Goal: Task Accomplishment & Management: Use online tool/utility

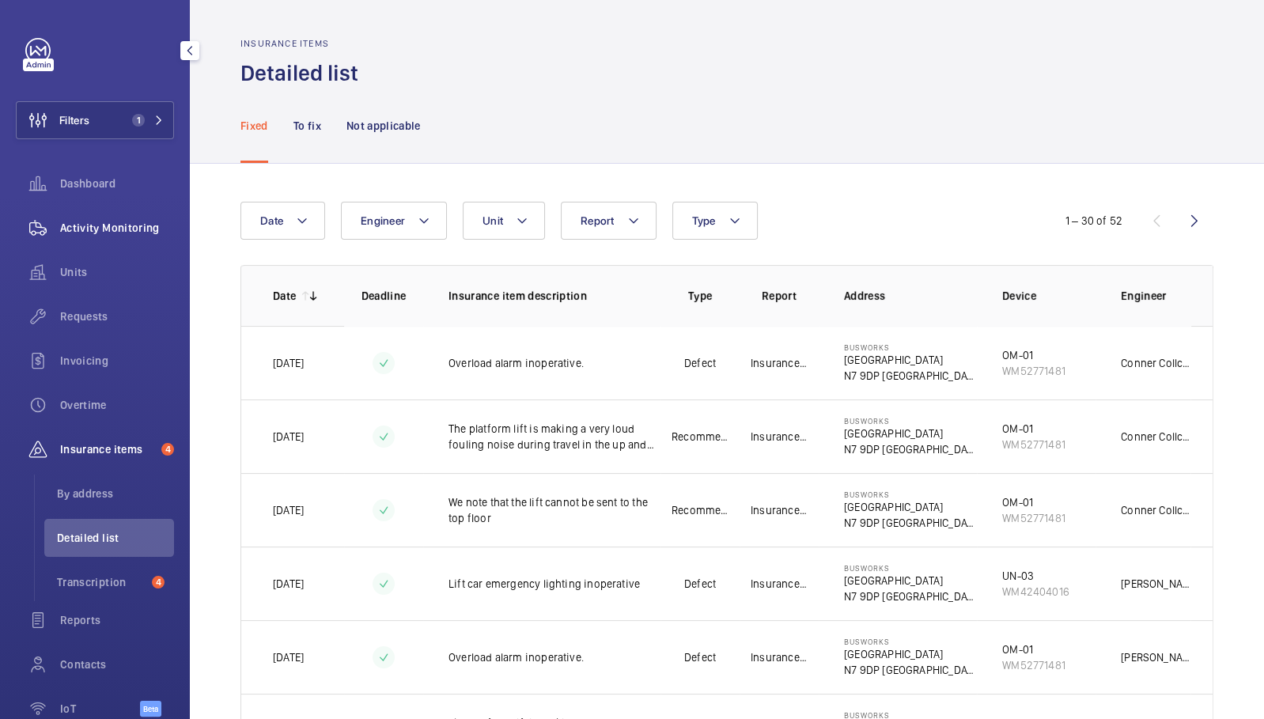
click at [94, 229] on span "Activity Monitoring" at bounding box center [117, 228] width 114 height 16
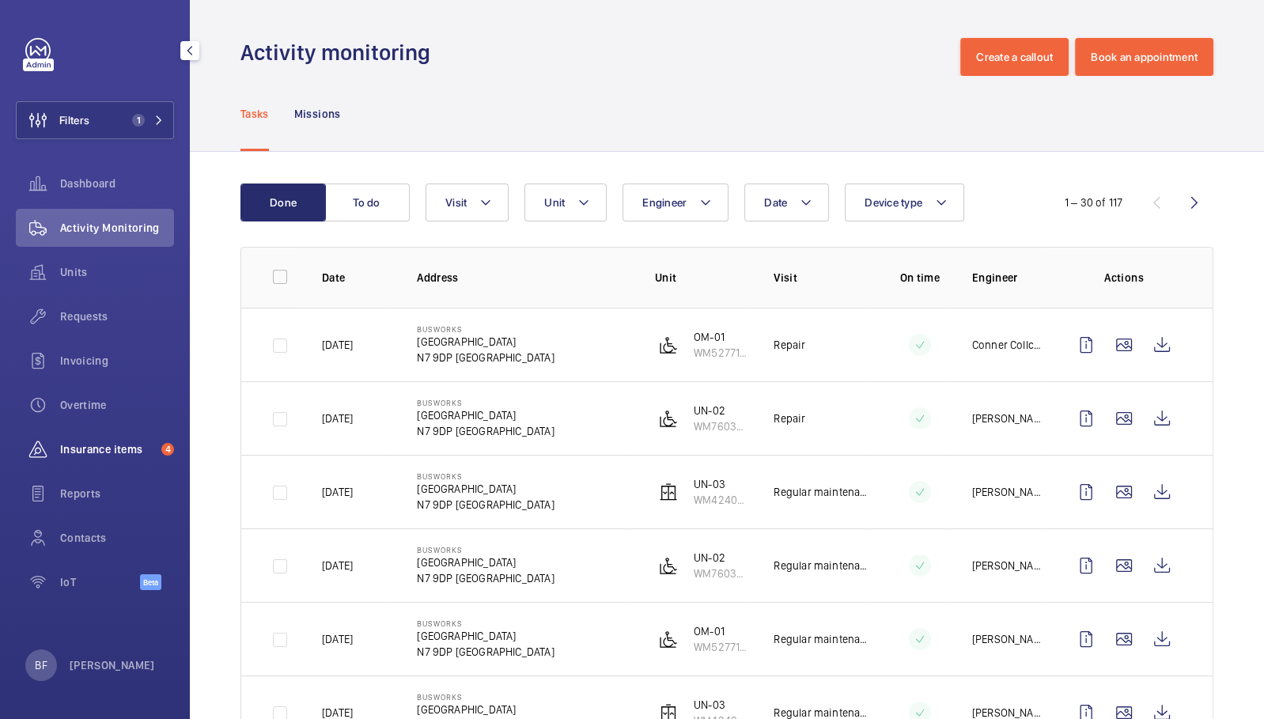
click at [136, 446] on span "Insurance items" at bounding box center [107, 449] width 95 height 16
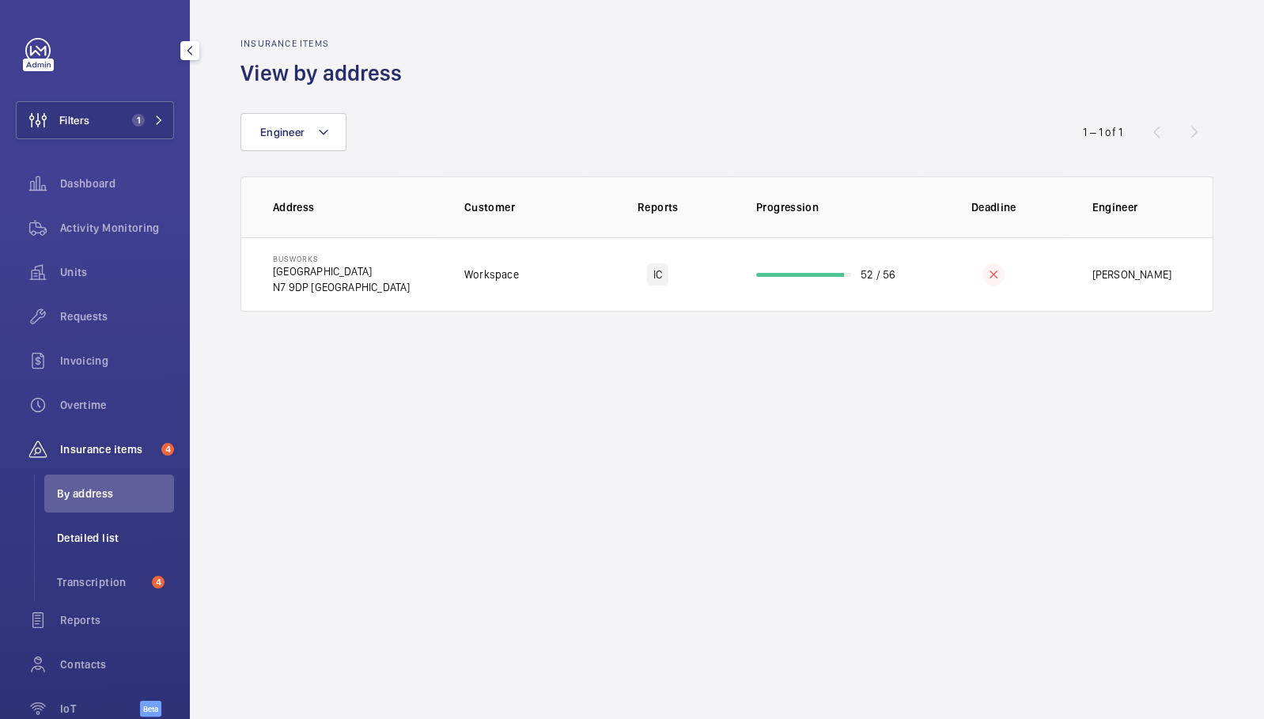
click at [111, 536] on span "Detailed list" at bounding box center [115, 538] width 117 height 16
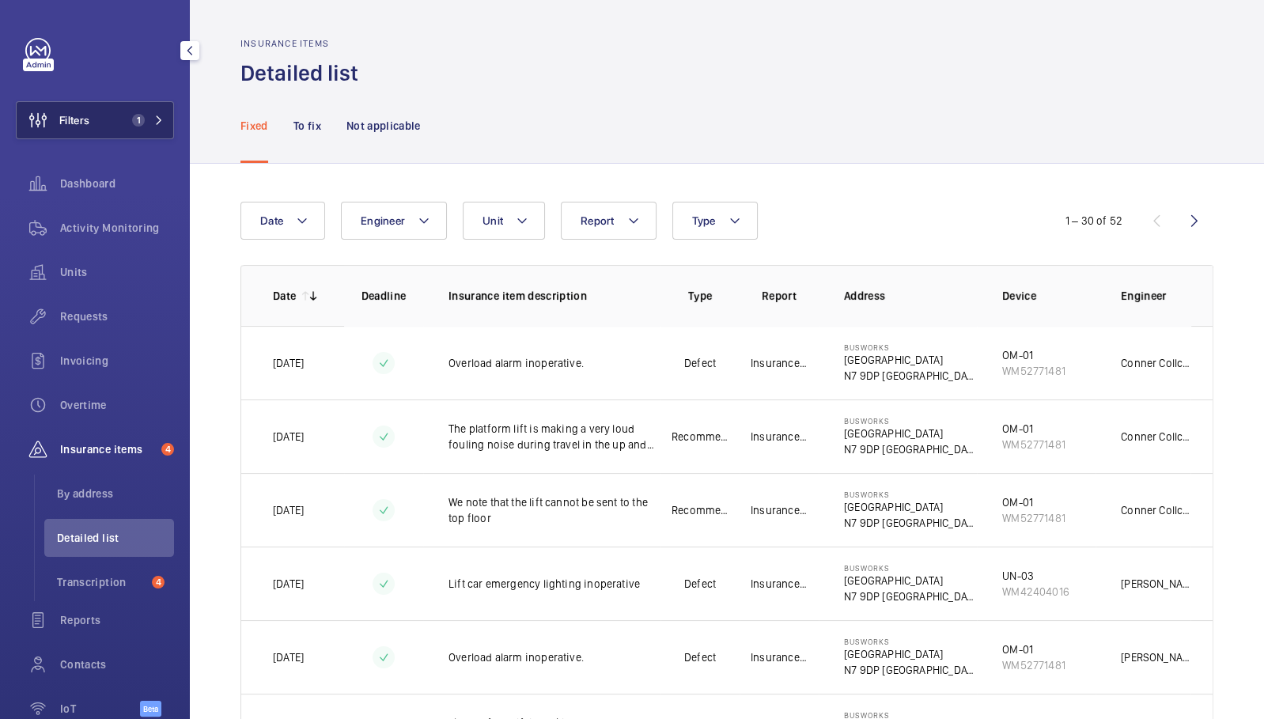
click at [140, 134] on button "Filters 1" at bounding box center [95, 120] width 158 height 38
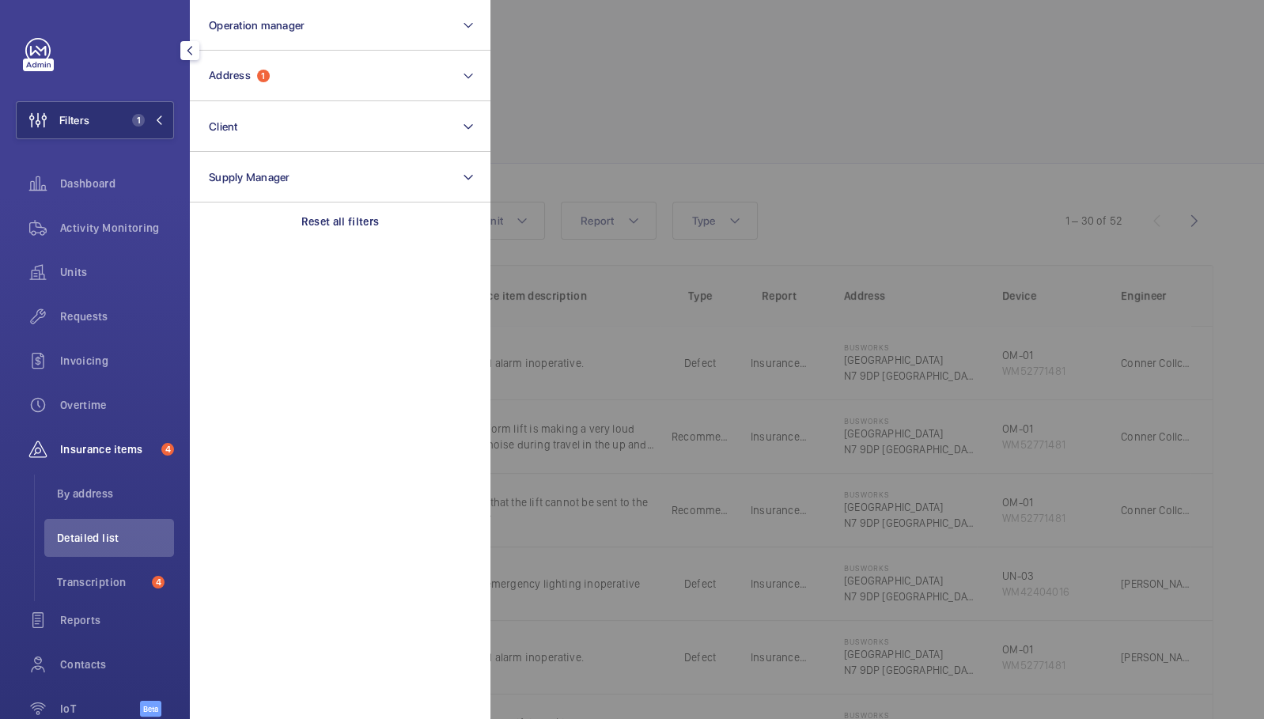
click at [346, 244] on section "Operation manager Address 1 Client Supply Manager Reset all filters" at bounding box center [340, 359] width 301 height 719
click at [340, 222] on p "Reset all filters" at bounding box center [340, 222] width 78 height 16
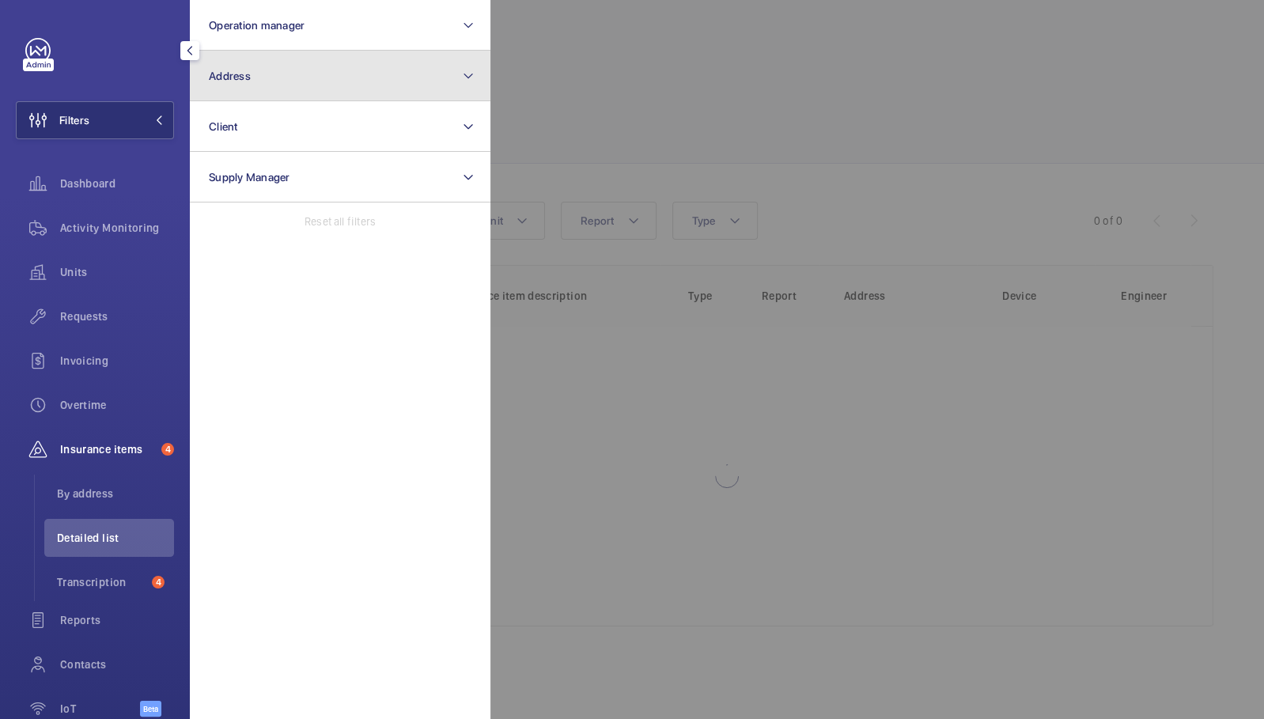
click at [324, 59] on button "Address" at bounding box center [340, 76] width 301 height 51
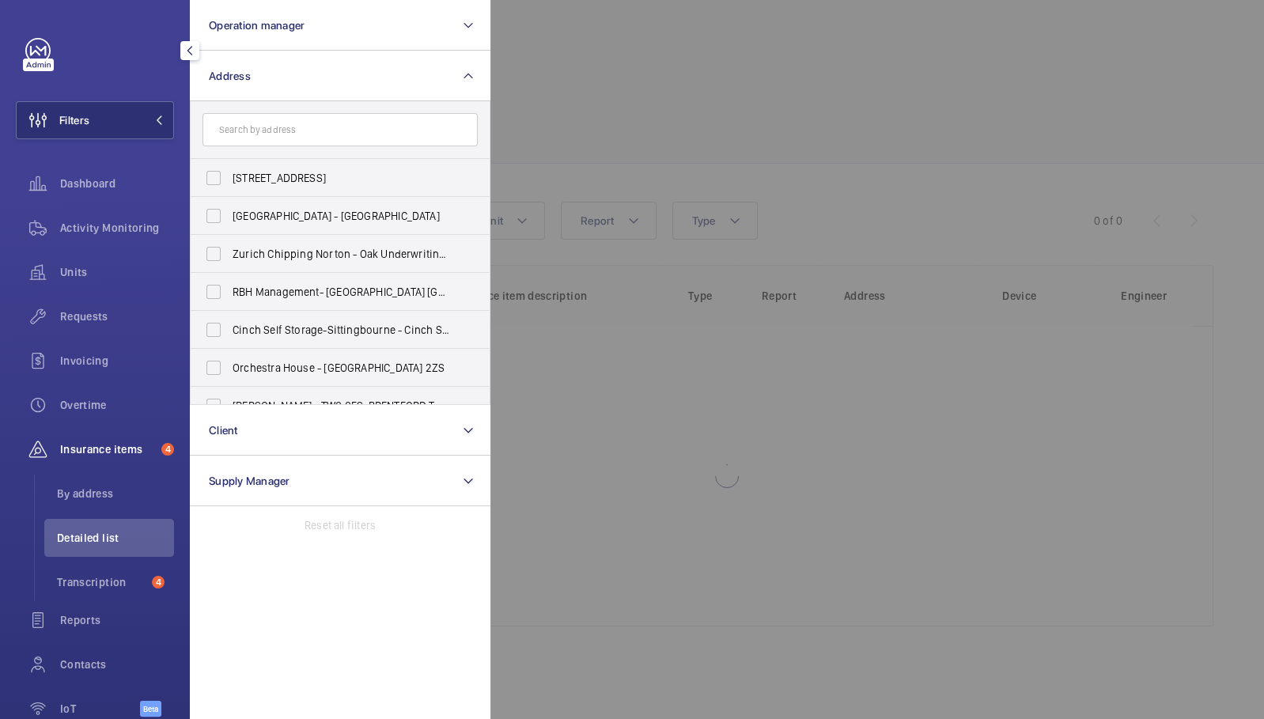
click at [323, 131] on input "text" at bounding box center [340, 129] width 275 height 33
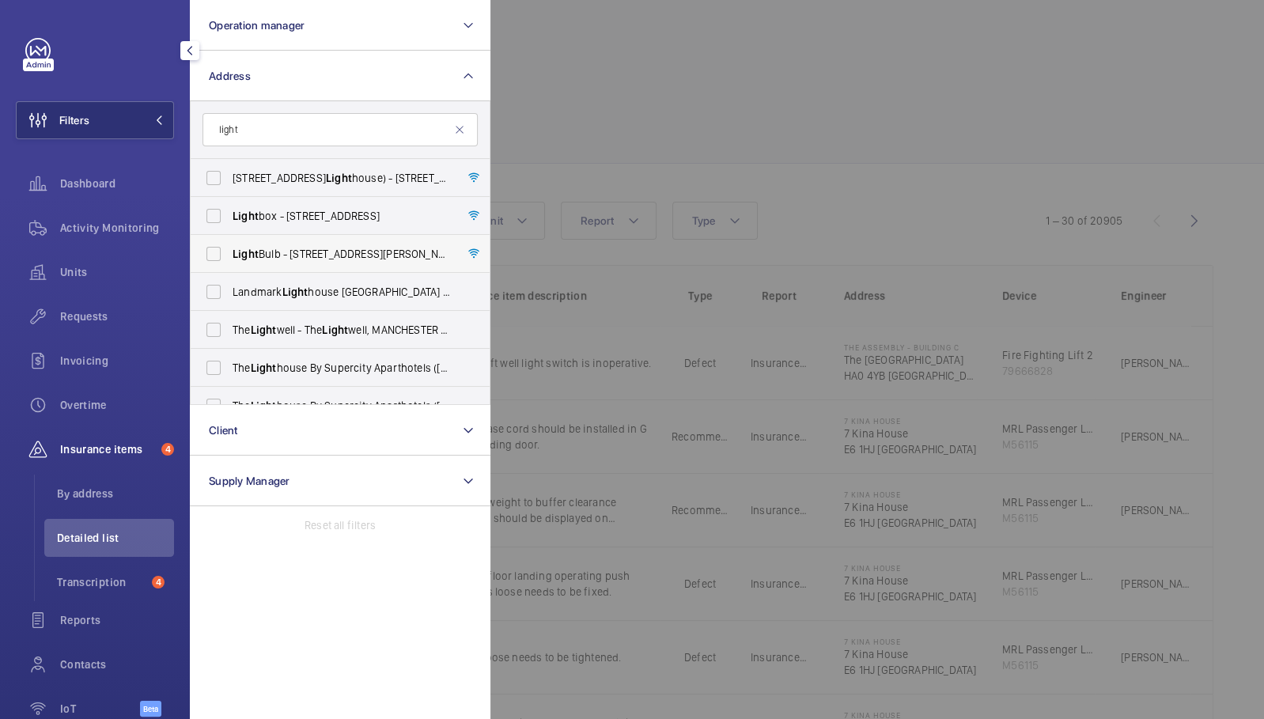
type input "light"
click at [265, 254] on span "Light Bulb - 1 Filament Walk, off Buckhold Road,, LONDON SW18 4GQ" at bounding box center [342, 254] width 218 height 16
click at [229, 254] on input "Light Bulb - 1 Filament Walk, off Buckhold Road,, LONDON SW18 4GQ" at bounding box center [214, 254] width 32 height 32
checkbox input "true"
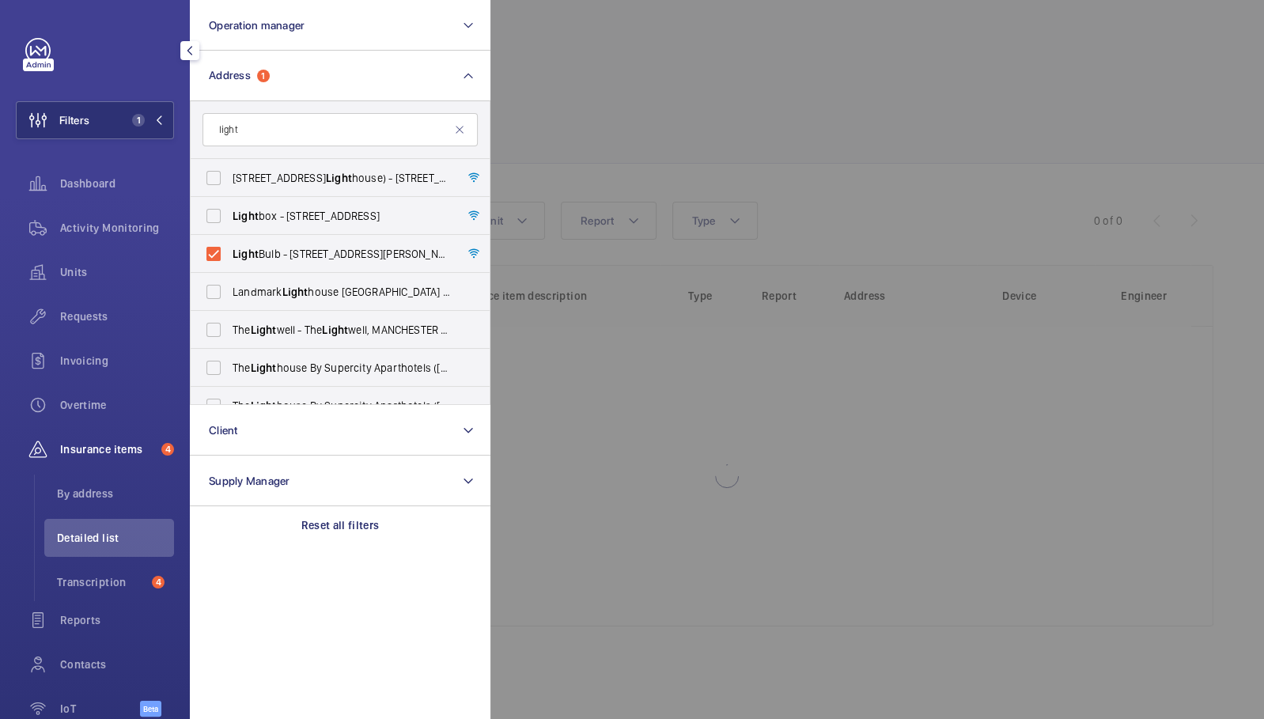
click at [773, 82] on div at bounding box center [1122, 359] width 1264 height 719
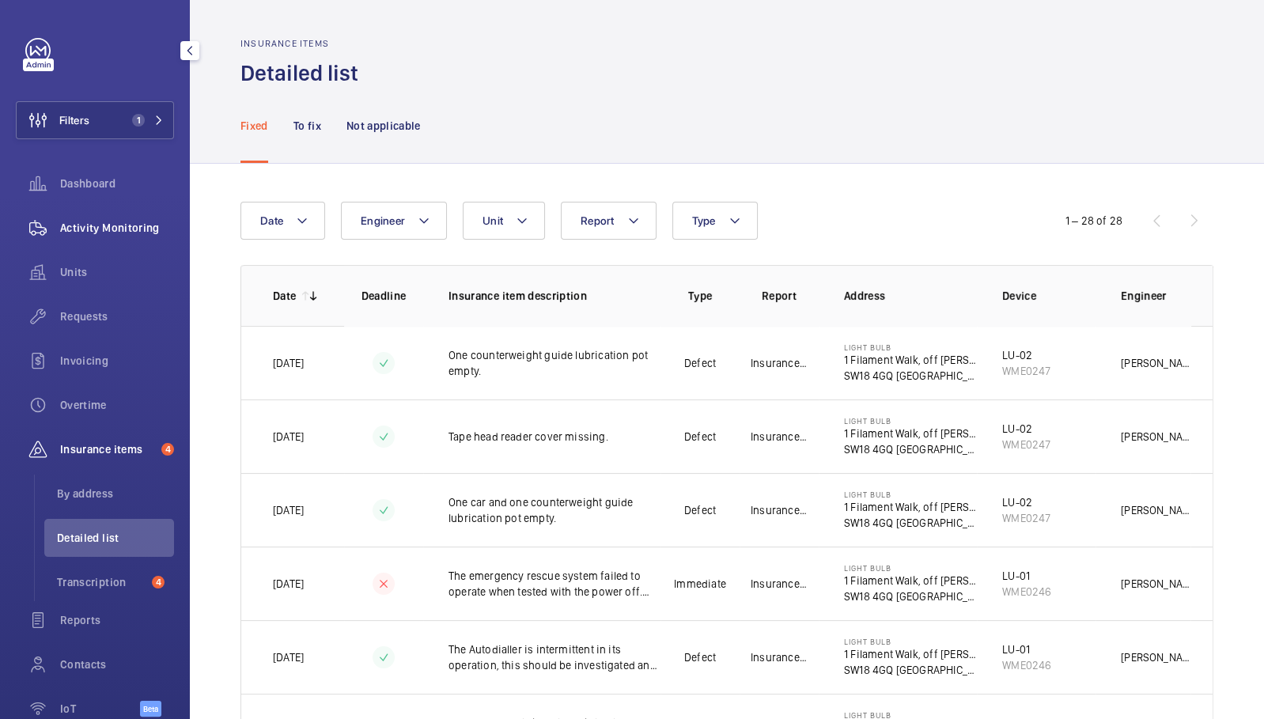
click at [104, 229] on span "Activity Monitoring" at bounding box center [117, 228] width 114 height 16
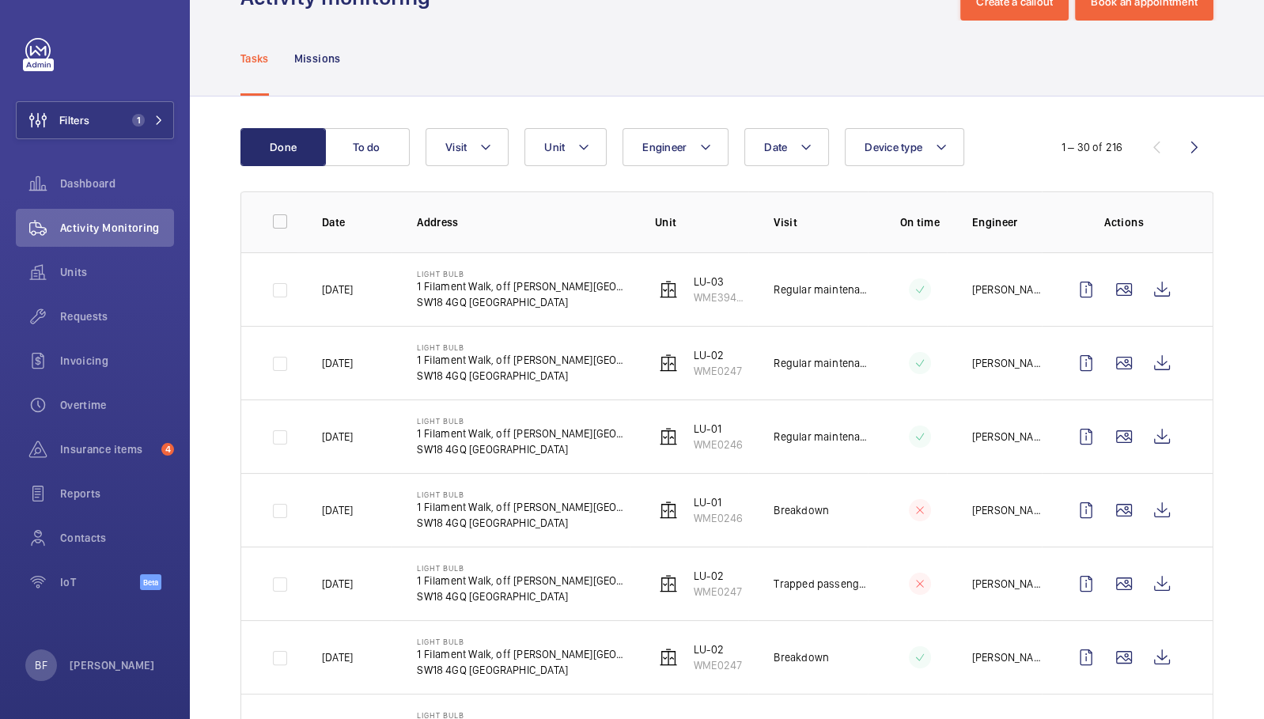
scroll to position [56, 0]
click at [369, 162] on button "To do" at bounding box center [366, 146] width 85 height 38
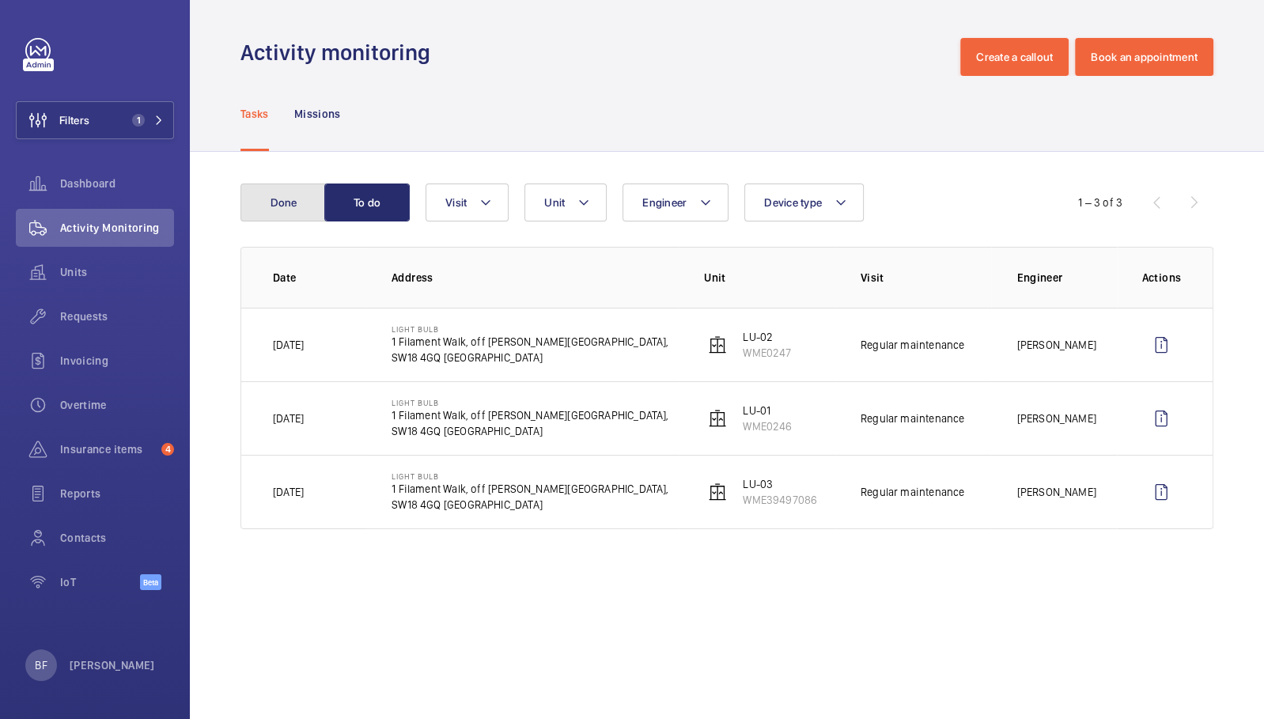
click at [286, 209] on button "Done" at bounding box center [282, 203] width 85 height 38
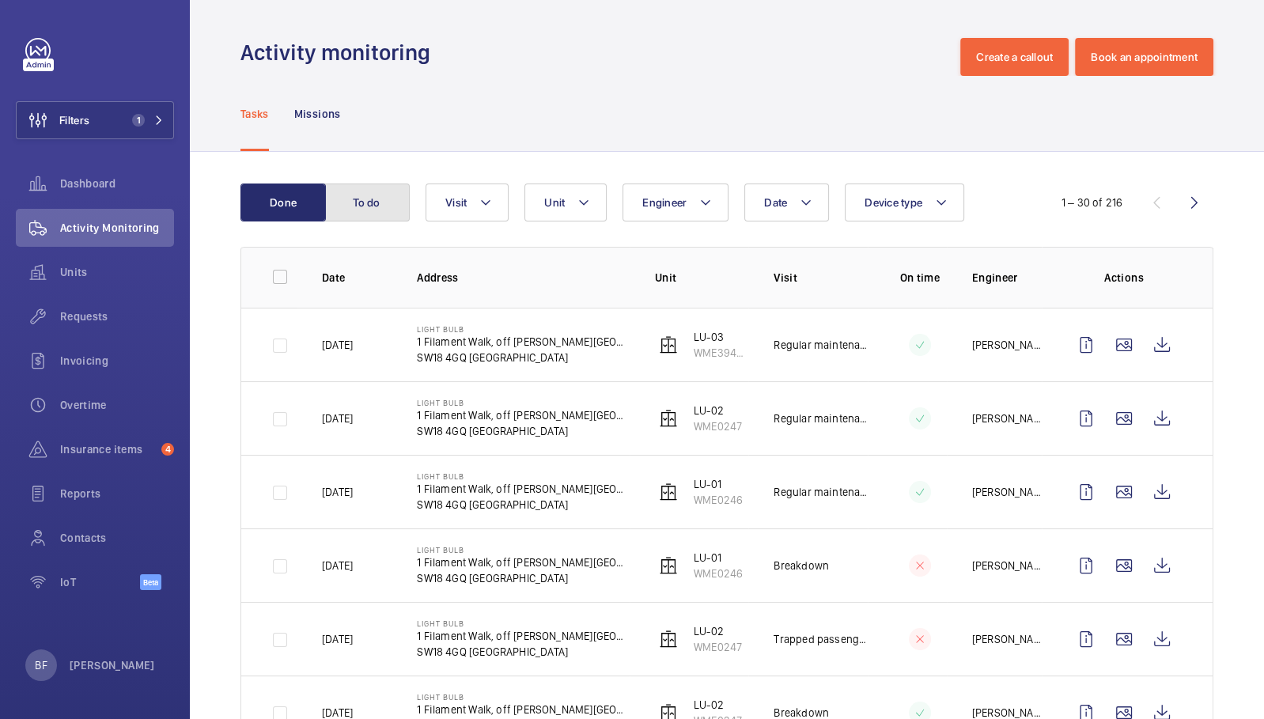
click at [387, 198] on button "To do" at bounding box center [366, 203] width 85 height 38
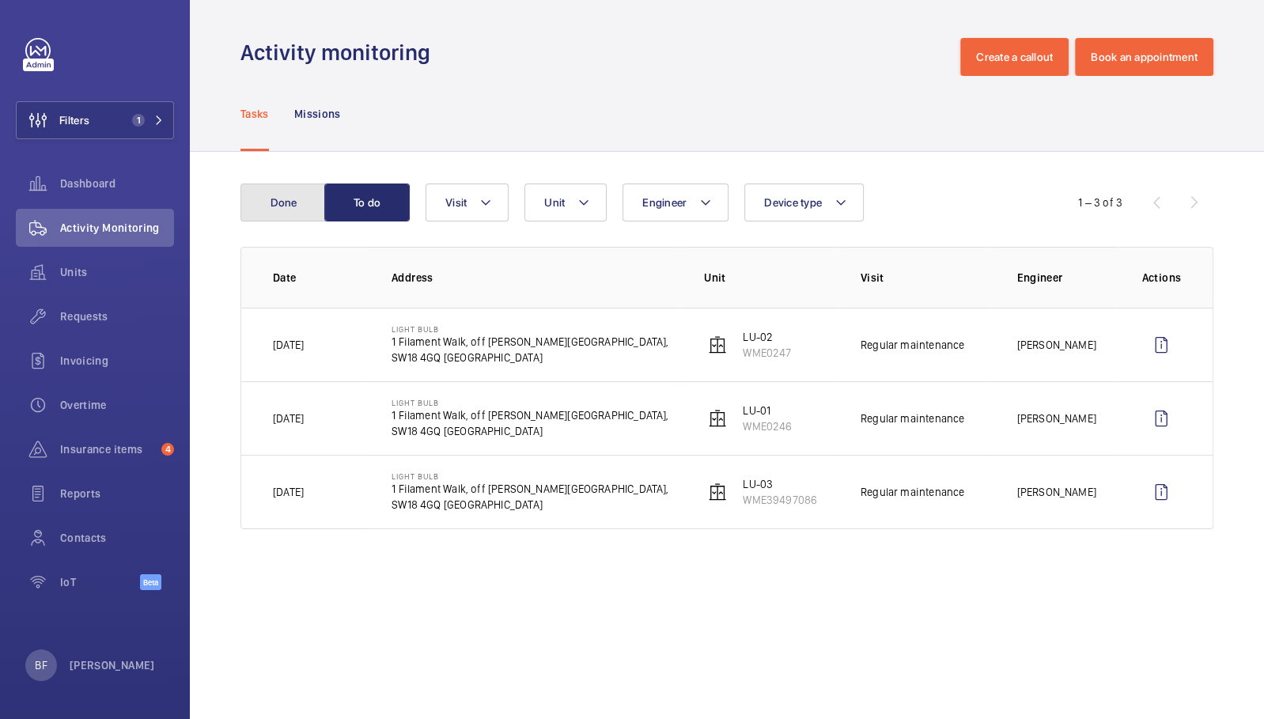
click at [262, 220] on button "Done" at bounding box center [282, 203] width 85 height 38
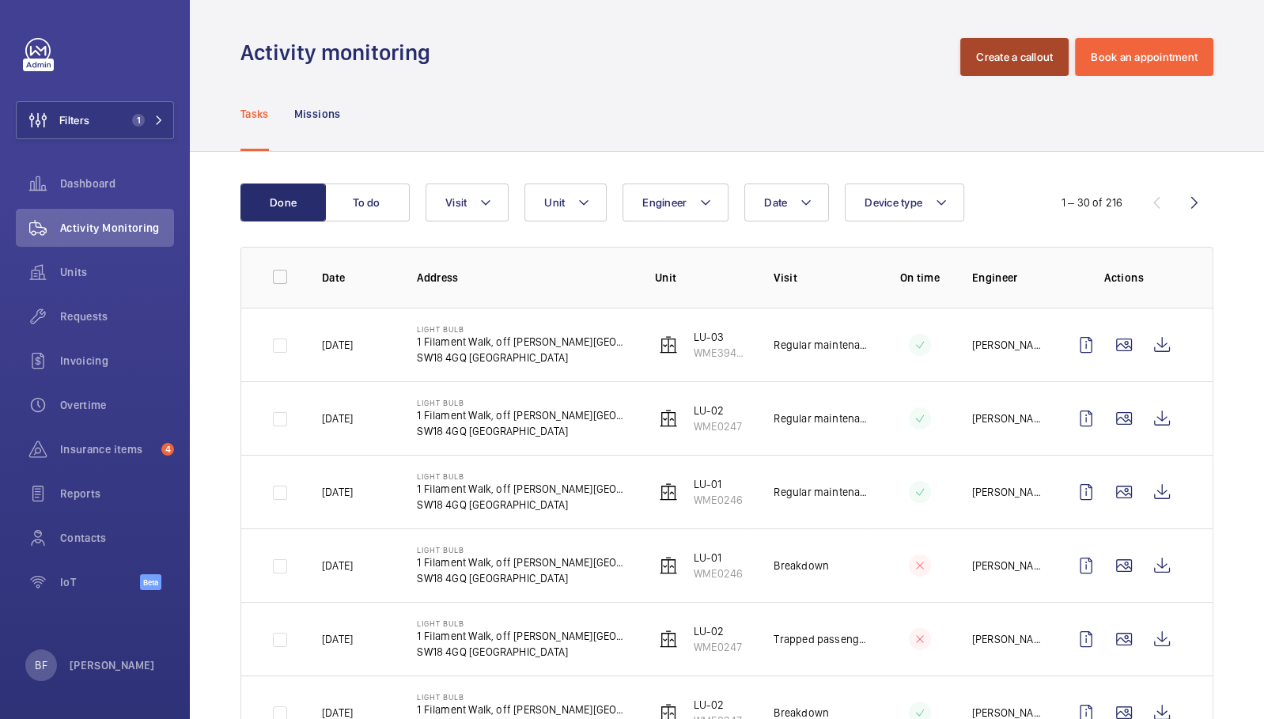
click at [986, 65] on button "Create a callout" at bounding box center [1014, 57] width 108 height 38
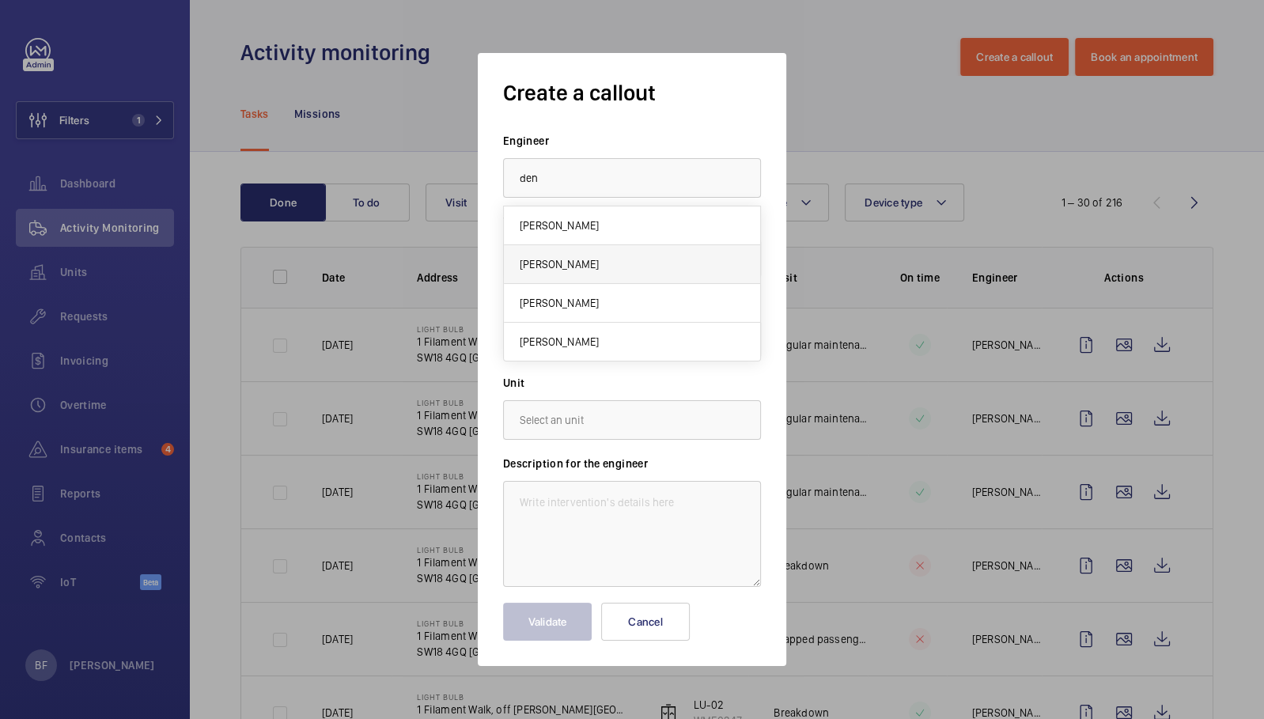
click at [672, 269] on mat-option "[PERSON_NAME]" at bounding box center [632, 264] width 256 height 39
type input "[PERSON_NAME]"
click at [566, 361] on form "Engineer Deniz Hussein Task type Select a task type × Breakdown × Building Unit…" at bounding box center [632, 387] width 258 height 508
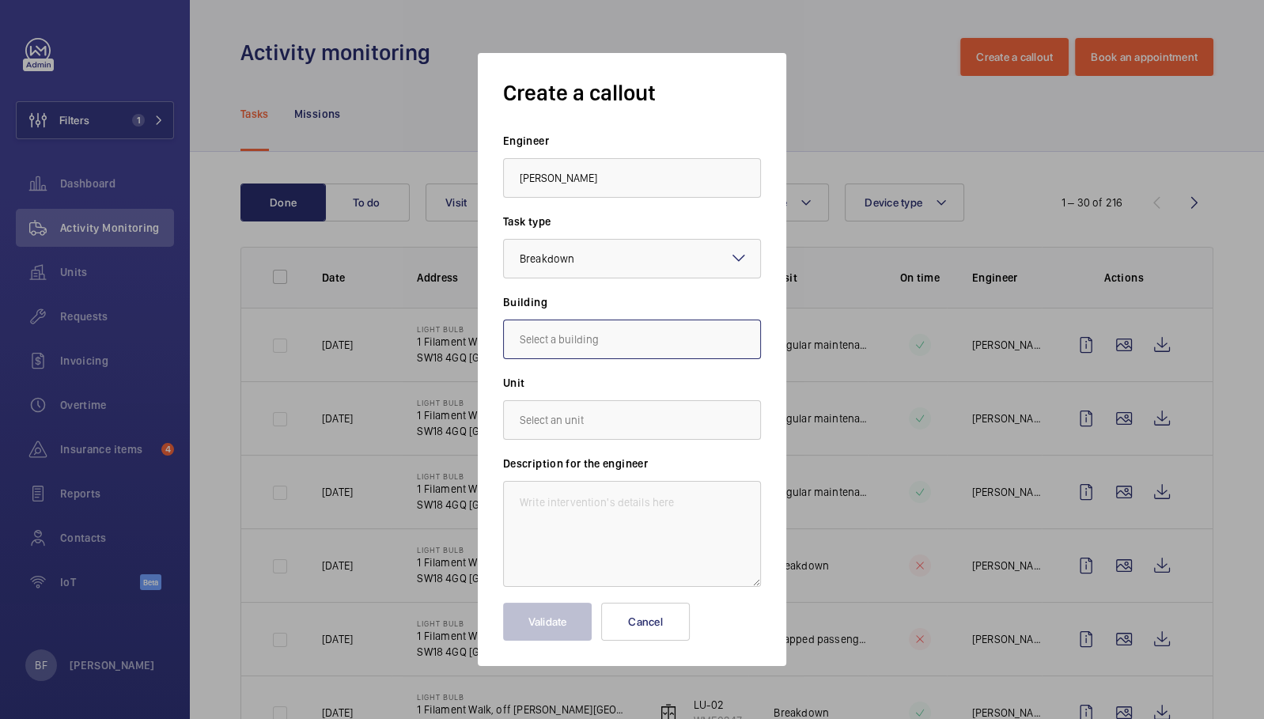
click at [568, 331] on input "text" at bounding box center [632, 340] width 258 height 40
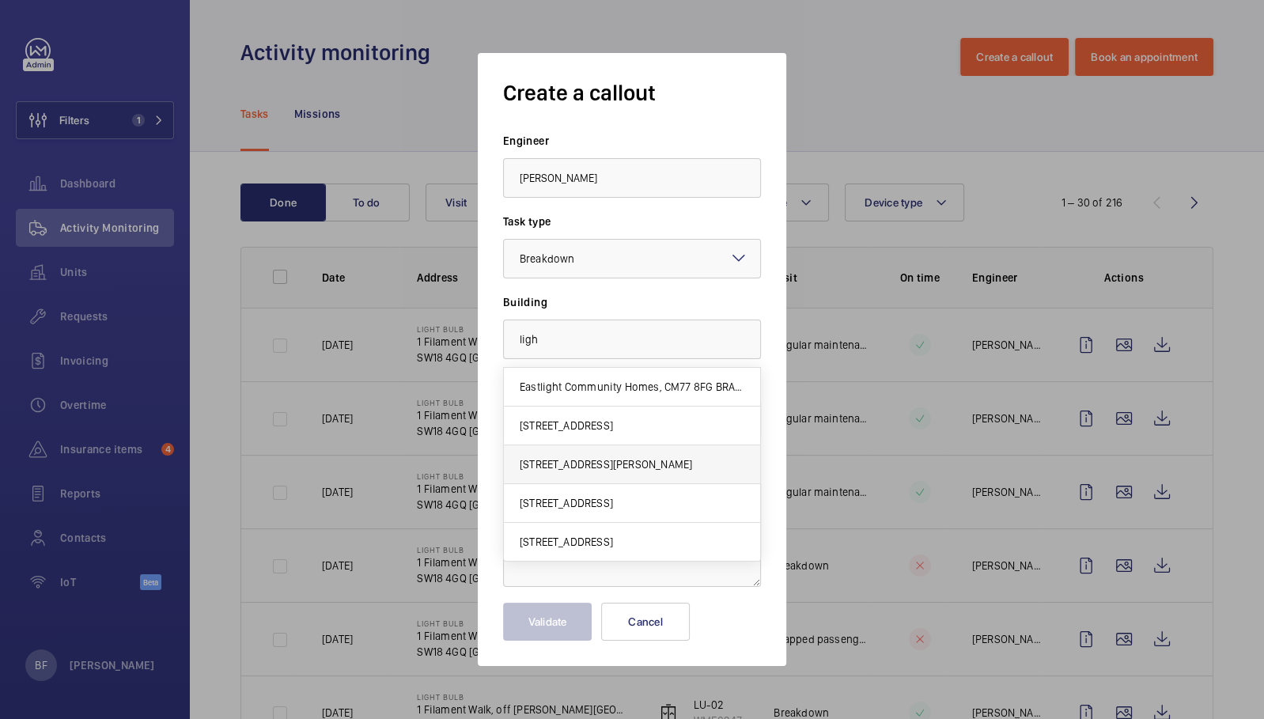
click at [533, 476] on mat-option "1 Filament Walk, off Buckhold Road,, SW18 4GQ LONDON" at bounding box center [632, 464] width 256 height 39
type input "1 Filament Walk, off Buckhold Road,, SW18 4GQ LONDON"
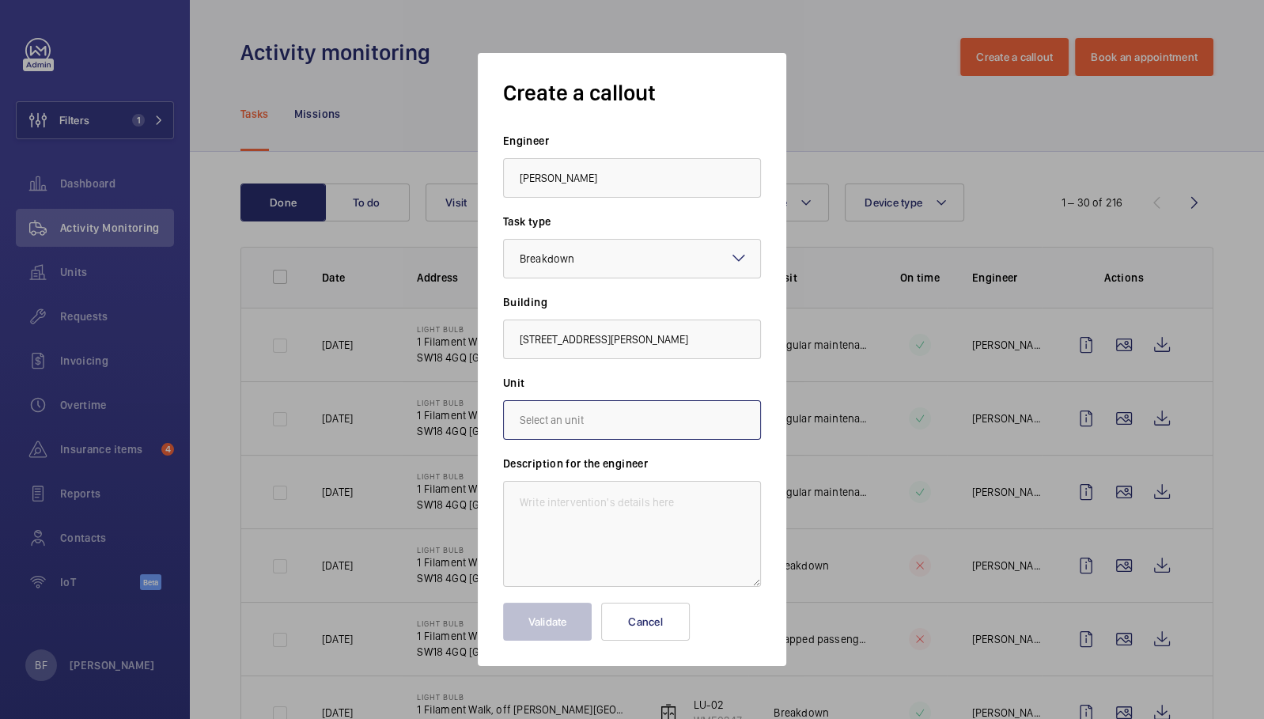
click at [548, 420] on input "text" at bounding box center [632, 420] width 258 height 40
click at [627, 471] on mat-option "WME0246 - LU-01" at bounding box center [632, 468] width 256 height 39
type input "WME0246 - LU-01"
click at [582, 515] on textarea at bounding box center [632, 534] width 258 height 106
paste textarea "None of the lifts are working at the moment in Phase 1."
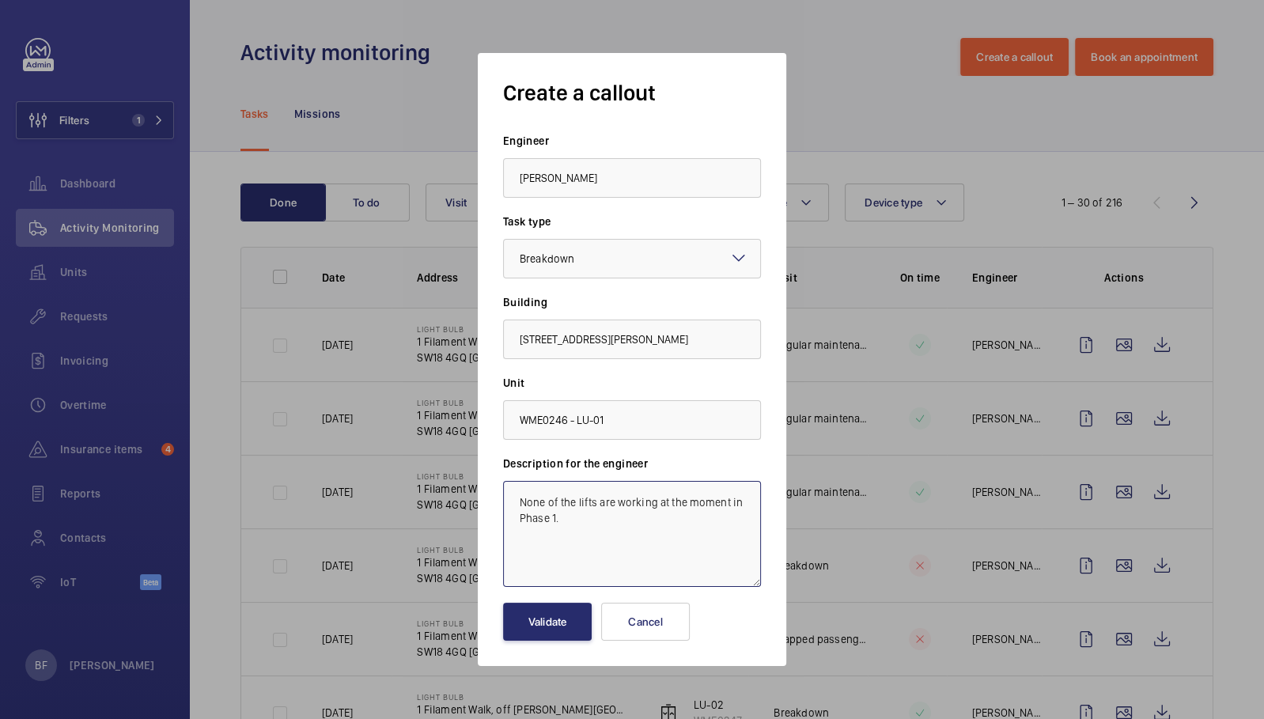
click at [536, 559] on textarea "None of the lifts are working at the moment in Phase 1." at bounding box center [632, 534] width 258 height 106
click at [509, 504] on textarea "None of the lifts are working at the moment in Phase 1." at bounding box center [632, 534] width 258 height 106
paste textarea "Job #356620"
type textarea "Job #356620 - None of the lifts are working at the moment in Phase 1."
click at [565, 626] on button "Validate" at bounding box center [547, 622] width 89 height 38
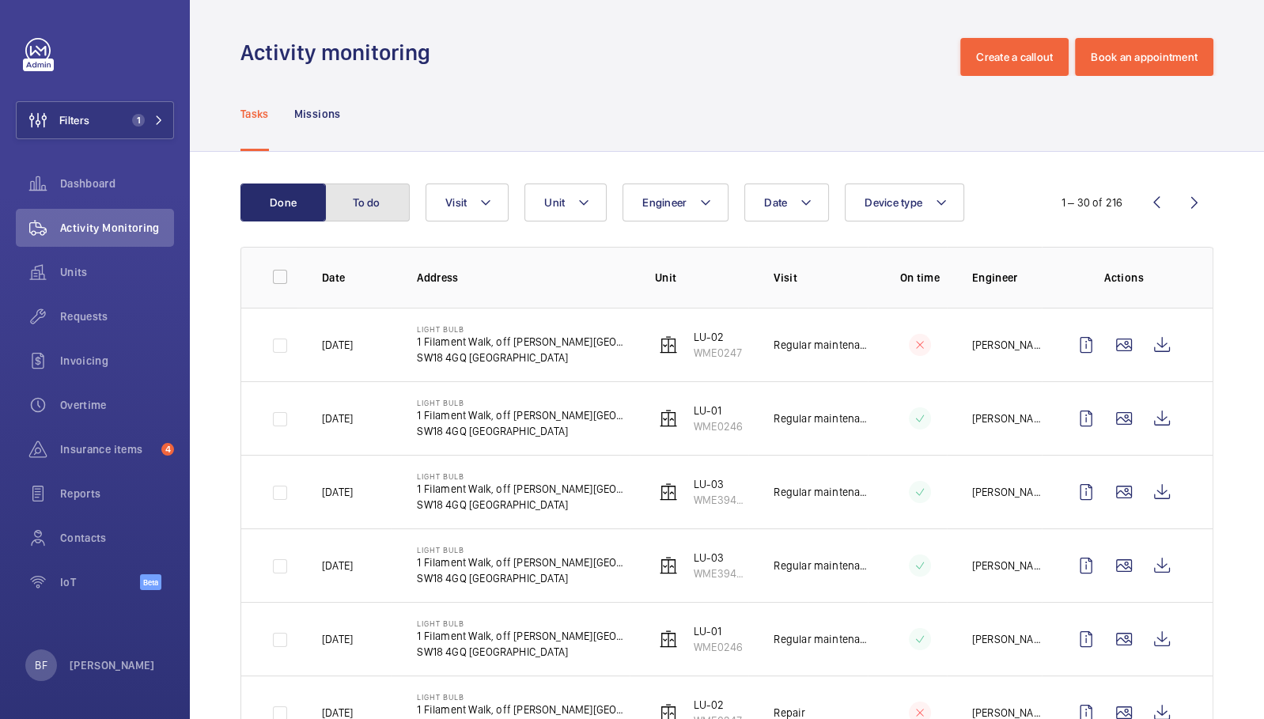
click at [373, 210] on button "To do" at bounding box center [366, 203] width 85 height 38
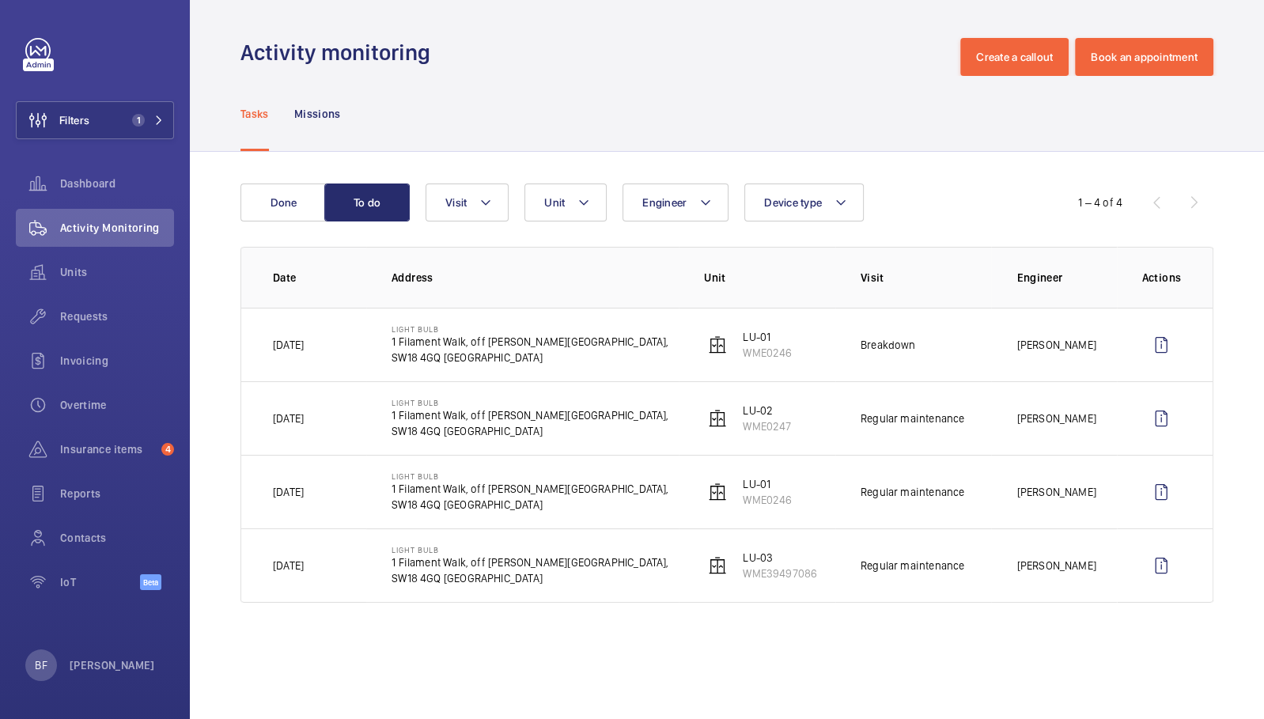
click at [1032, 340] on p "[PERSON_NAME]" at bounding box center [1056, 345] width 79 height 16
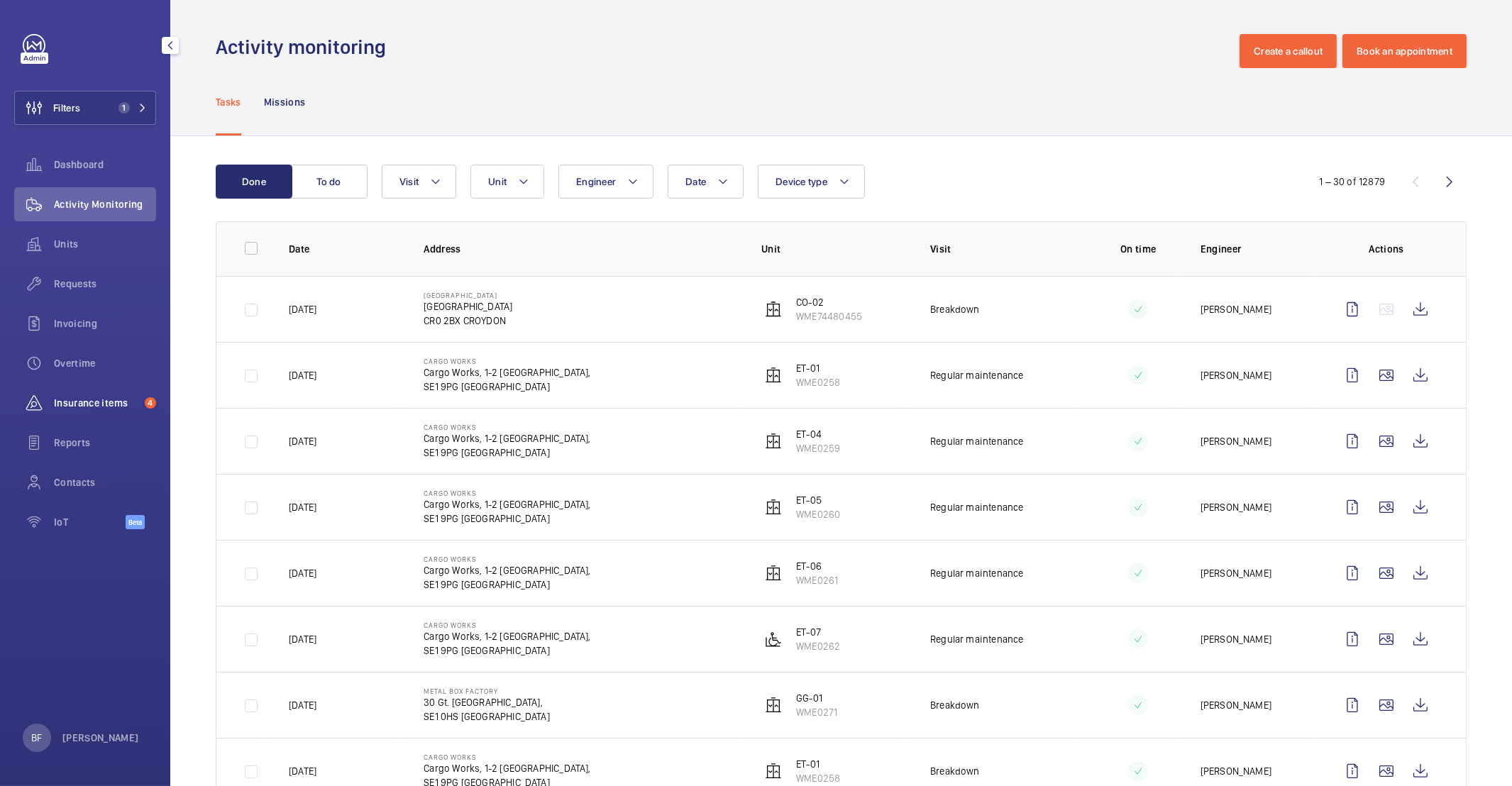
scroll to position [143, 0]
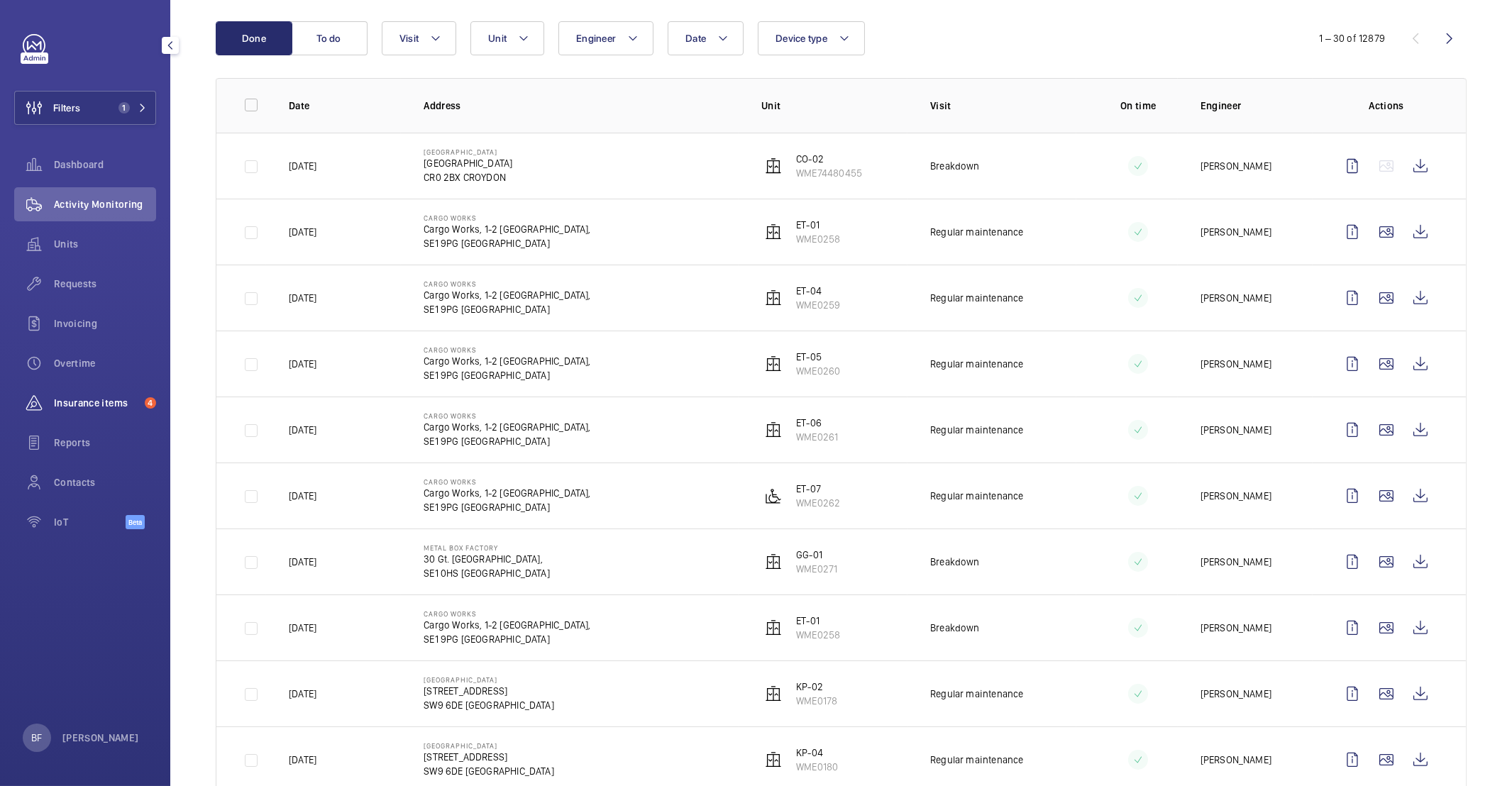
click at [80, 399] on span "Insurance items" at bounding box center [96, 402] width 85 height 14
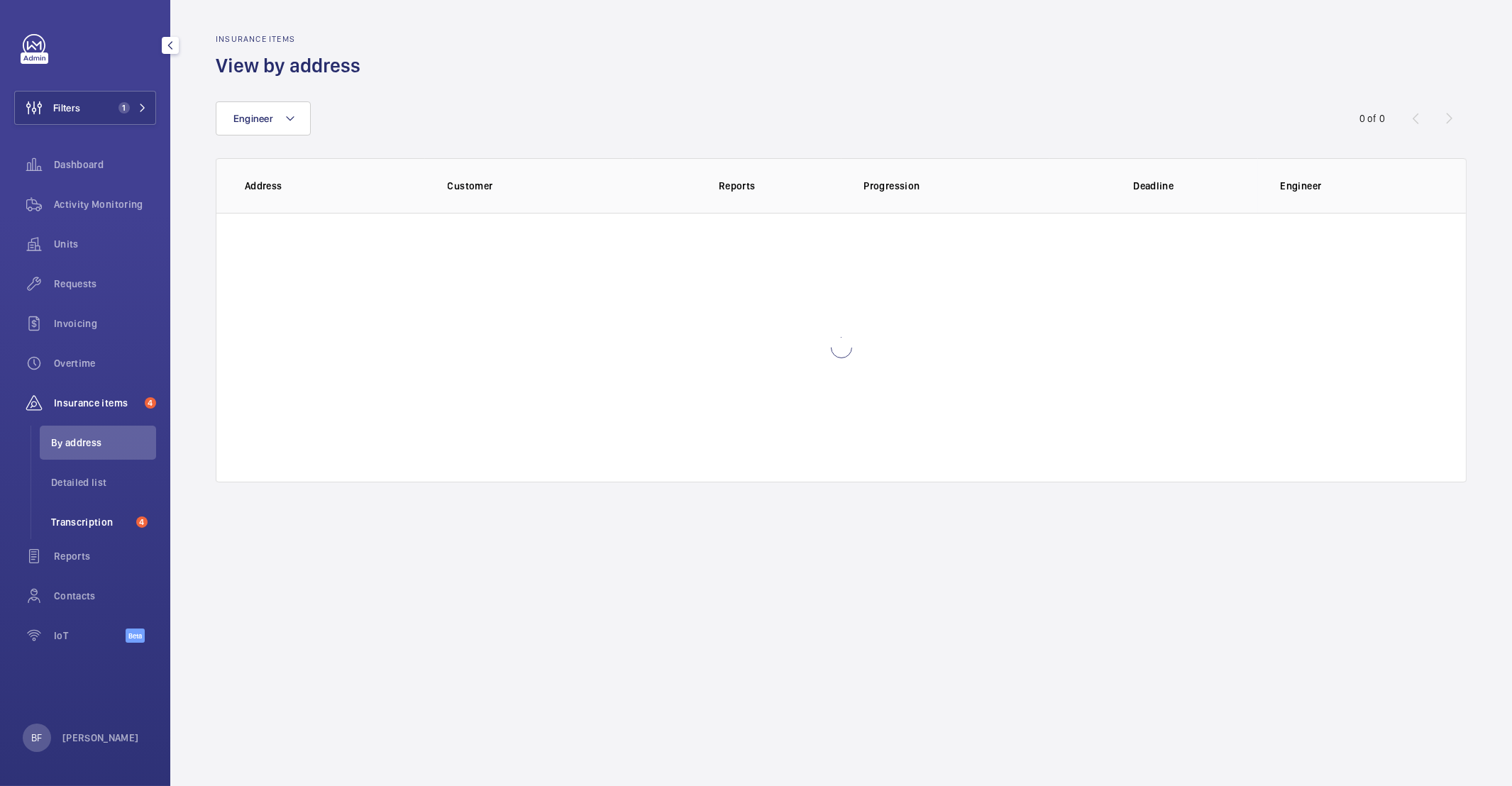
click at [103, 531] on li "Transcription 4" at bounding box center [98, 522] width 117 height 34
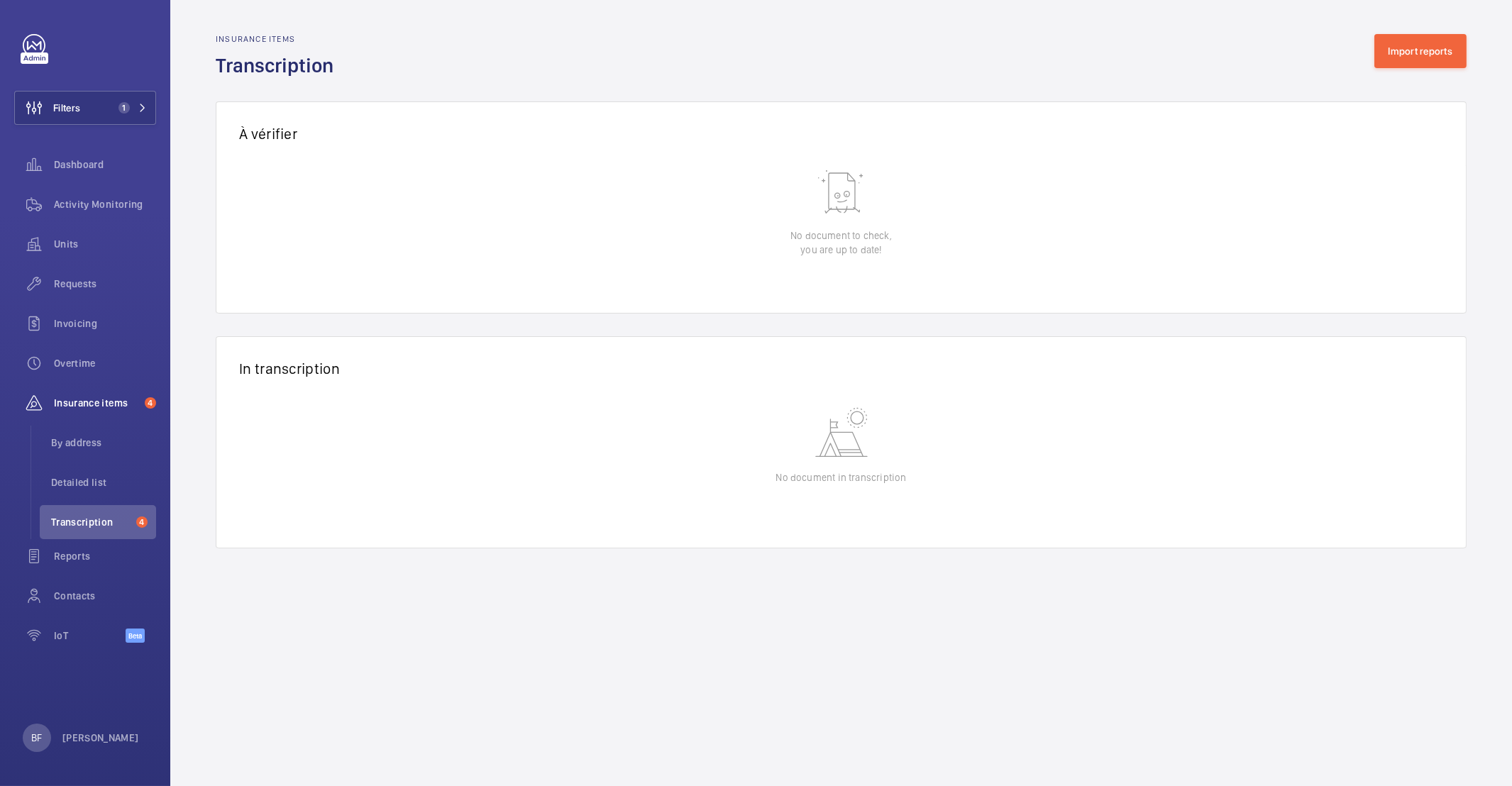
click at [1423, 30] on wm-front-admin-audit-in-transcription-table "Insurance items Transcription Import reports À vérifier 0 of 0 Reception date A…" at bounding box center [841, 290] width 1342 height 582
click at [1423, 45] on button "Import reports" at bounding box center [1421, 51] width 93 height 34
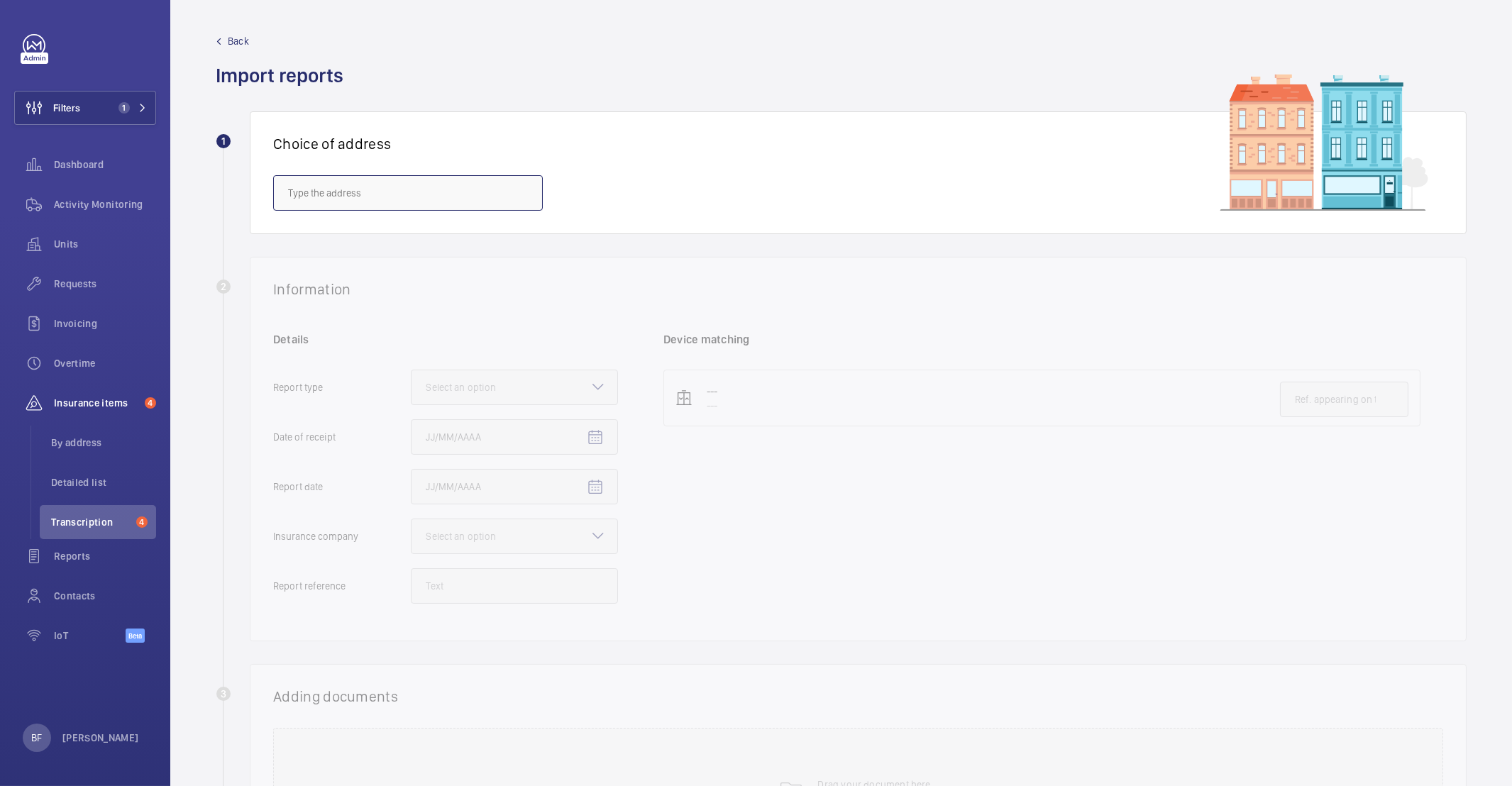
click at [344, 182] on input "text" at bounding box center [408, 193] width 270 height 36
click at [432, 178] on input "text" at bounding box center [408, 193] width 270 height 36
click at [310, 196] on input "nw1 7jr" at bounding box center [408, 193] width 270 height 36
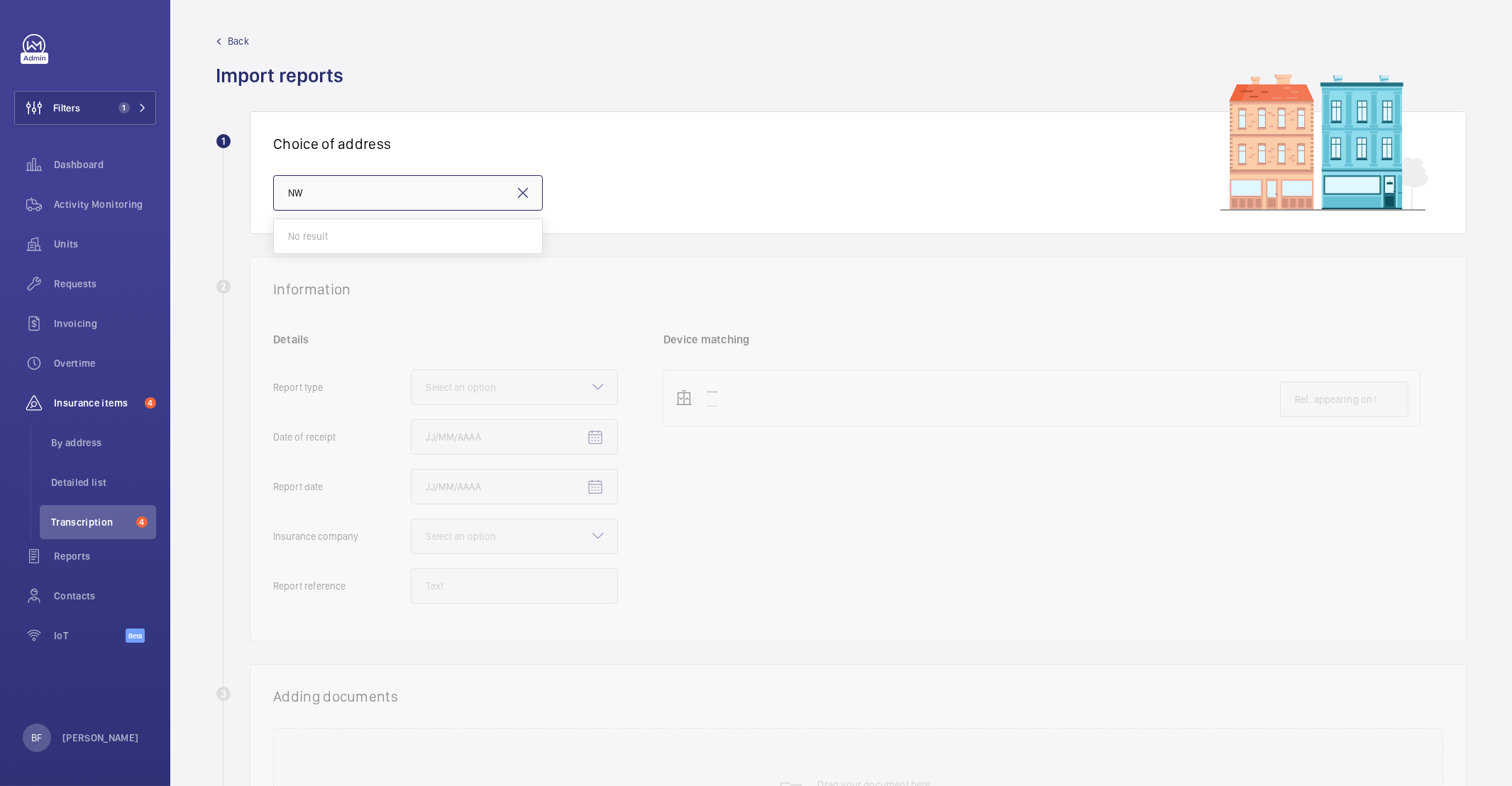
type input "N"
type input "p"
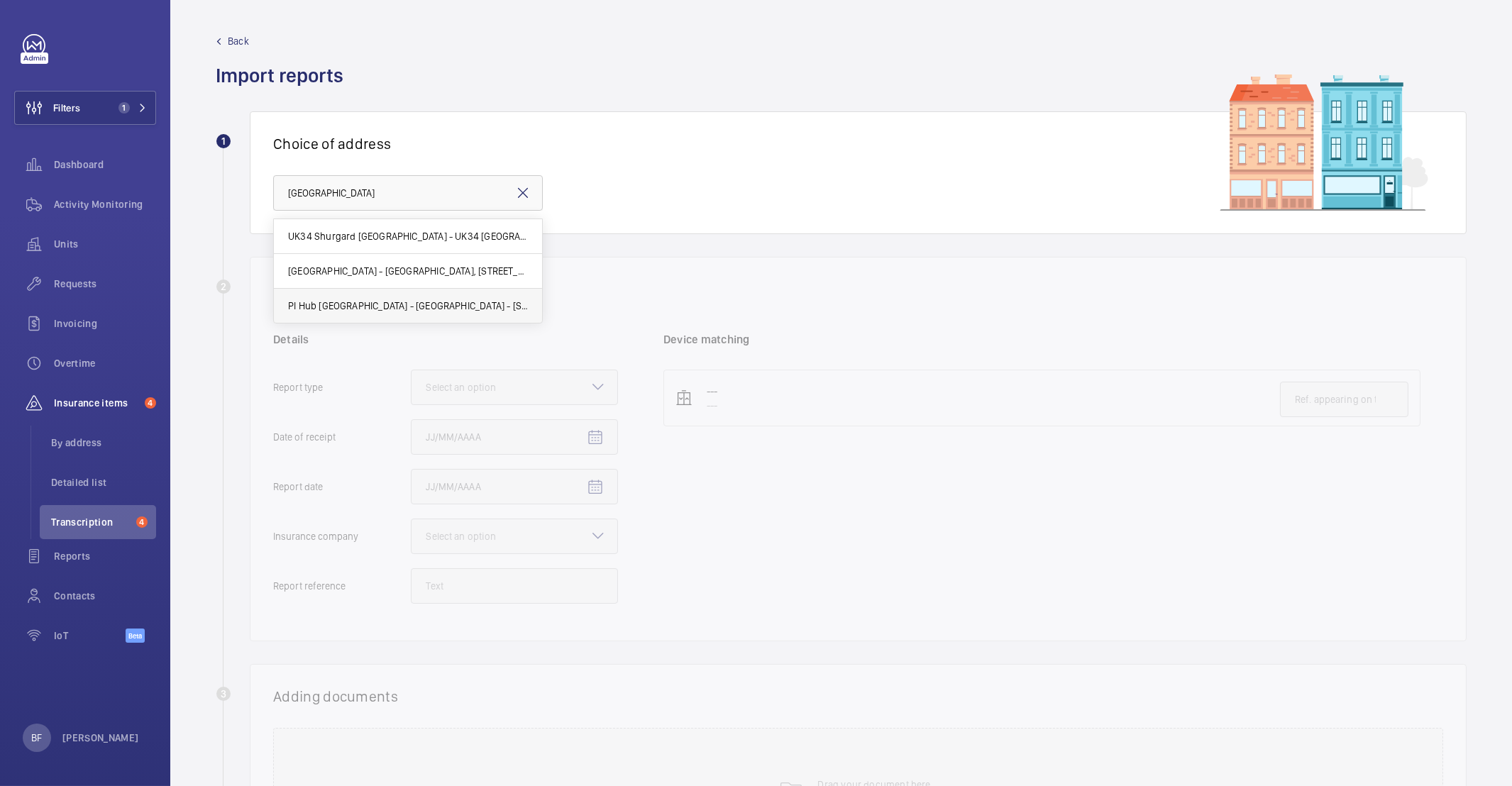
click at [401, 294] on mat-option "PI Hub London - Camden - 115-119 High Street, Camden, LONDON NW1 7NL" at bounding box center [407, 306] width 268 height 34
type input "PI Hub London - Camden - 115-119 High Street, Camden, LONDON NW1 7NL"
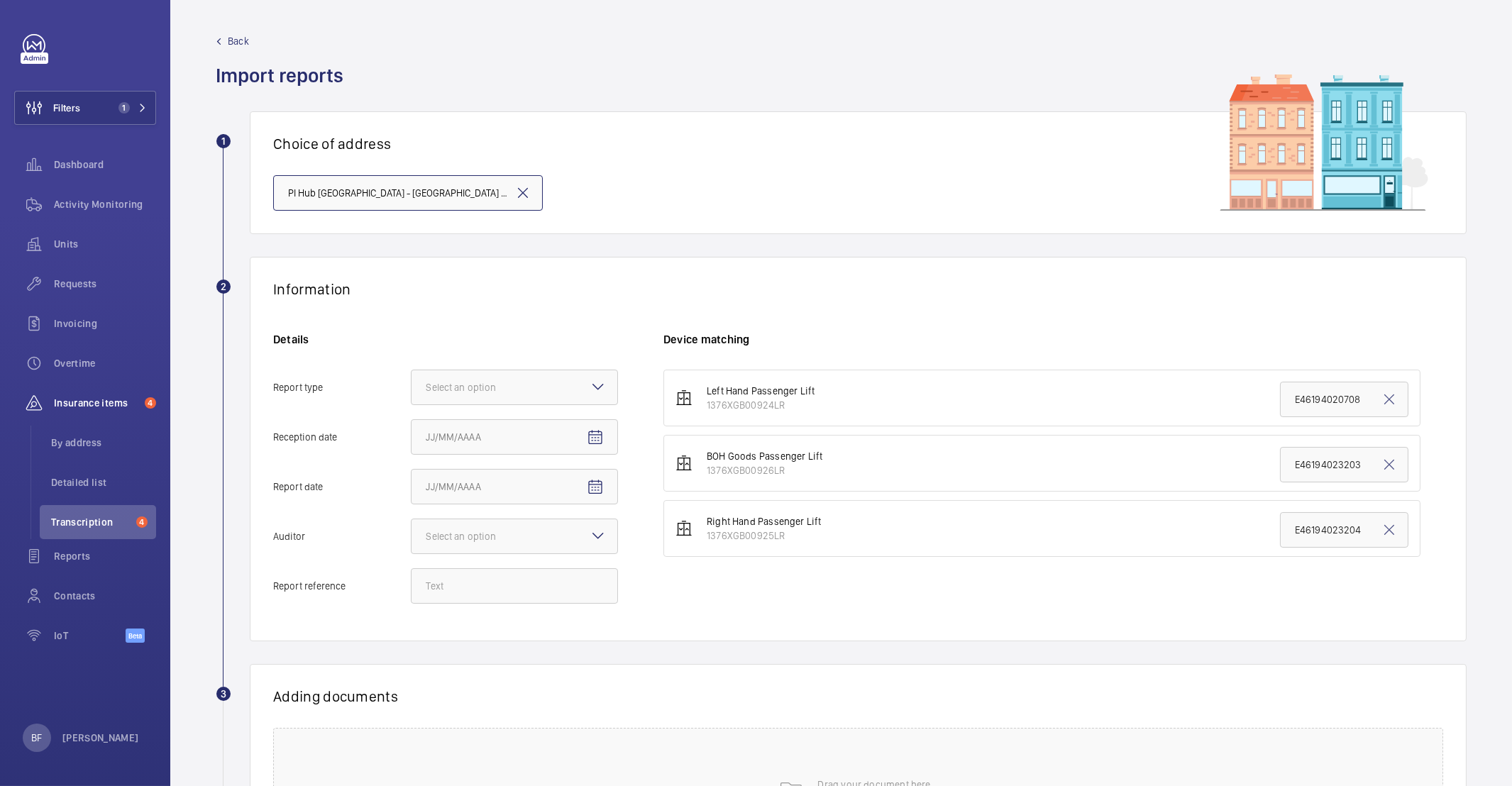
scroll to position [0, 90]
click at [470, 395] on div at bounding box center [514, 387] width 205 height 34
click at [412, 395] on input "Report type Select an option Insurance company Consultant" at bounding box center [412, 387] width 0 height 34
click at [482, 440] on div "Insurance company" at bounding box center [514, 430] width 205 height 35
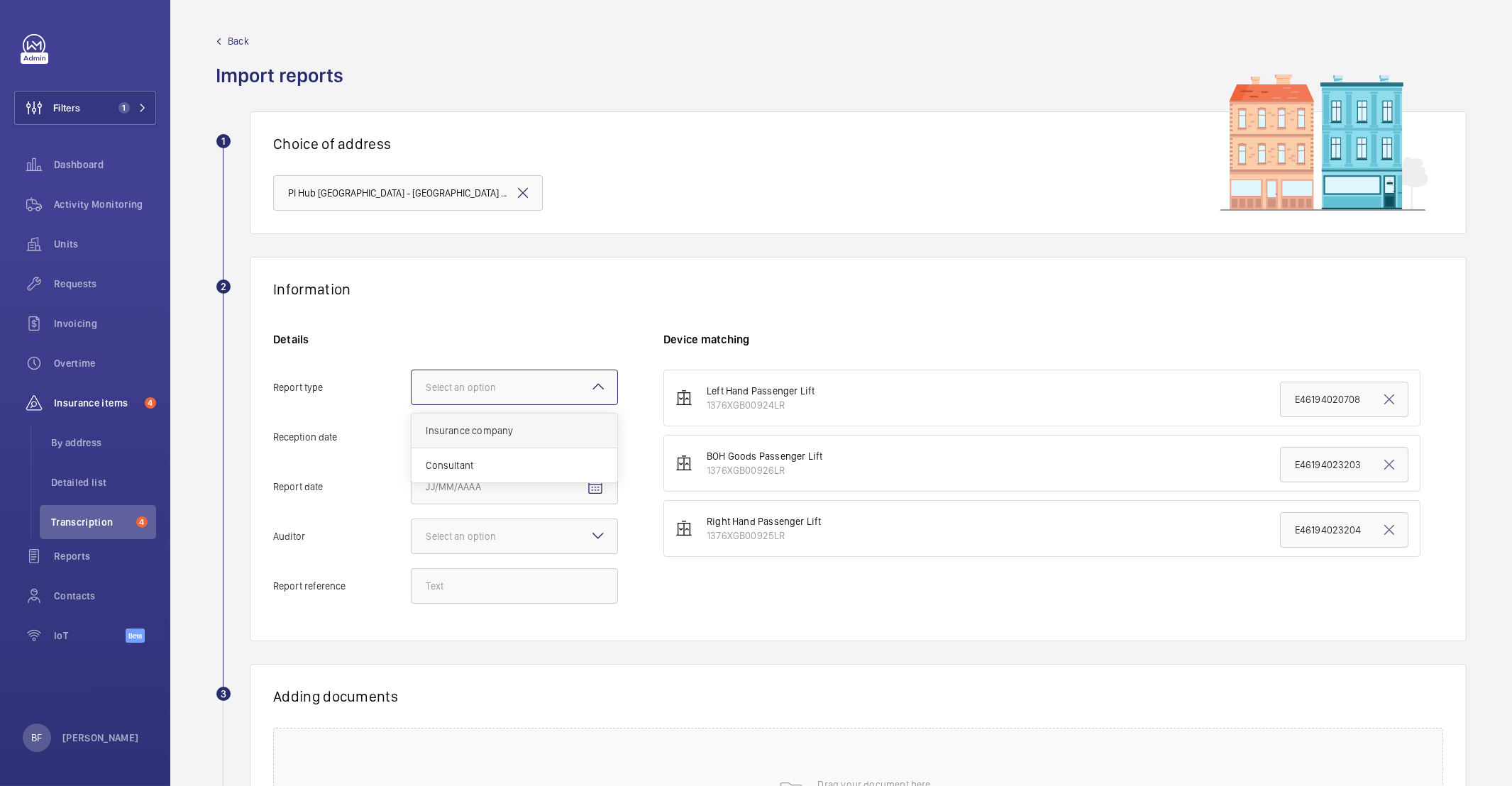
click at [412, 404] on input "Report type Select an option Insurance company Consultant" at bounding box center [412, 387] width 0 height 34
click at [597, 434] on mat-icon "Open calendar" at bounding box center [595, 437] width 17 height 17
click at [458, 639] on span "22" at bounding box center [459, 638] width 25 height 25
type input "9/22/2025"
click at [586, 487] on span "Open calendar" at bounding box center [595, 487] width 34 height 34
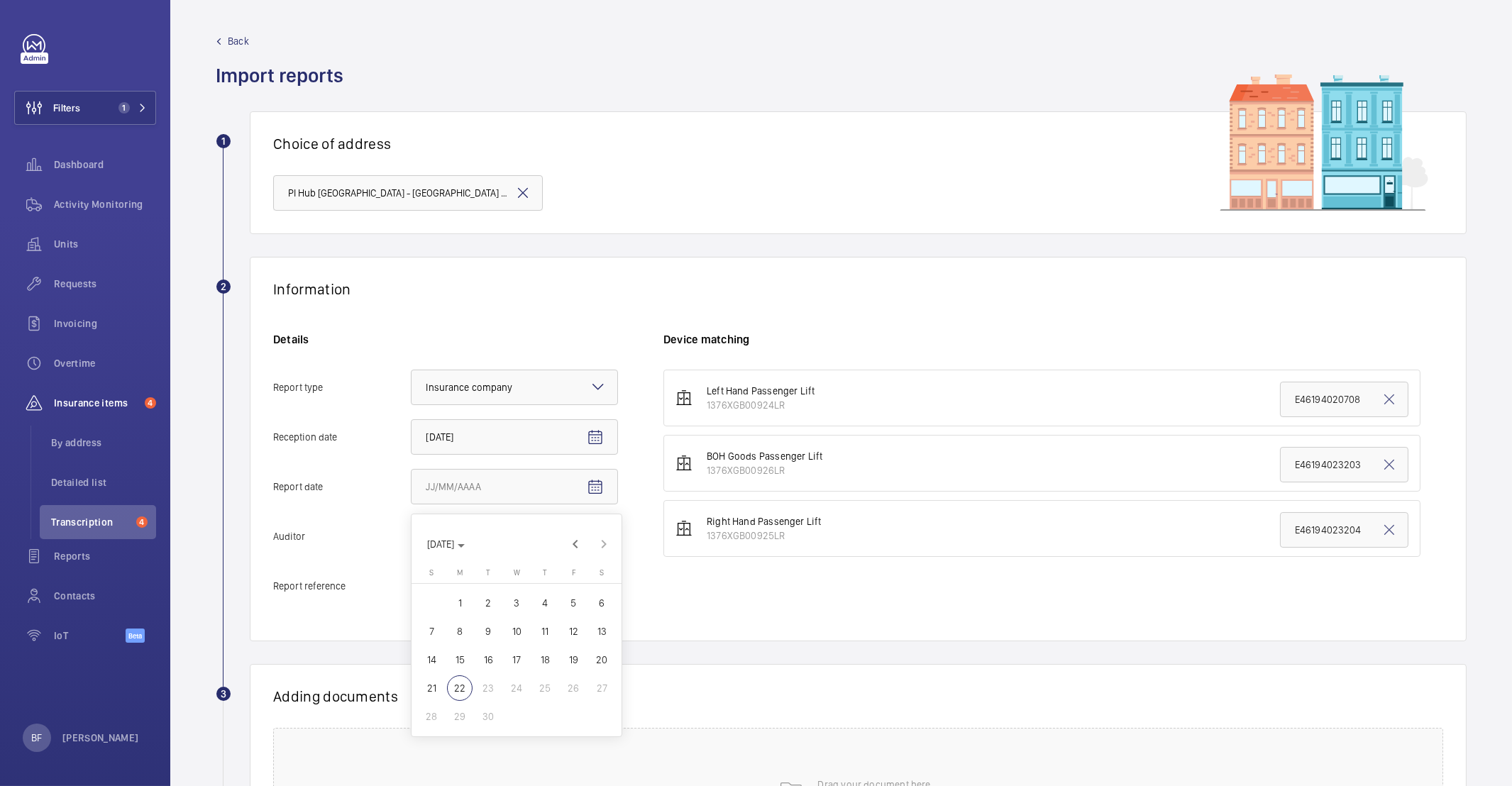
click at [576, 661] on span "19" at bounding box center [573, 659] width 25 height 25
type input "9/19/2025"
click at [482, 531] on div "Select an option" at bounding box center [479, 536] width 106 height 14
click at [412, 531] on input "Auditor Select an option" at bounding box center [412, 536] width 0 height 34
click at [514, 678] on span "Allianz" at bounding box center [515, 684] width 178 height 14
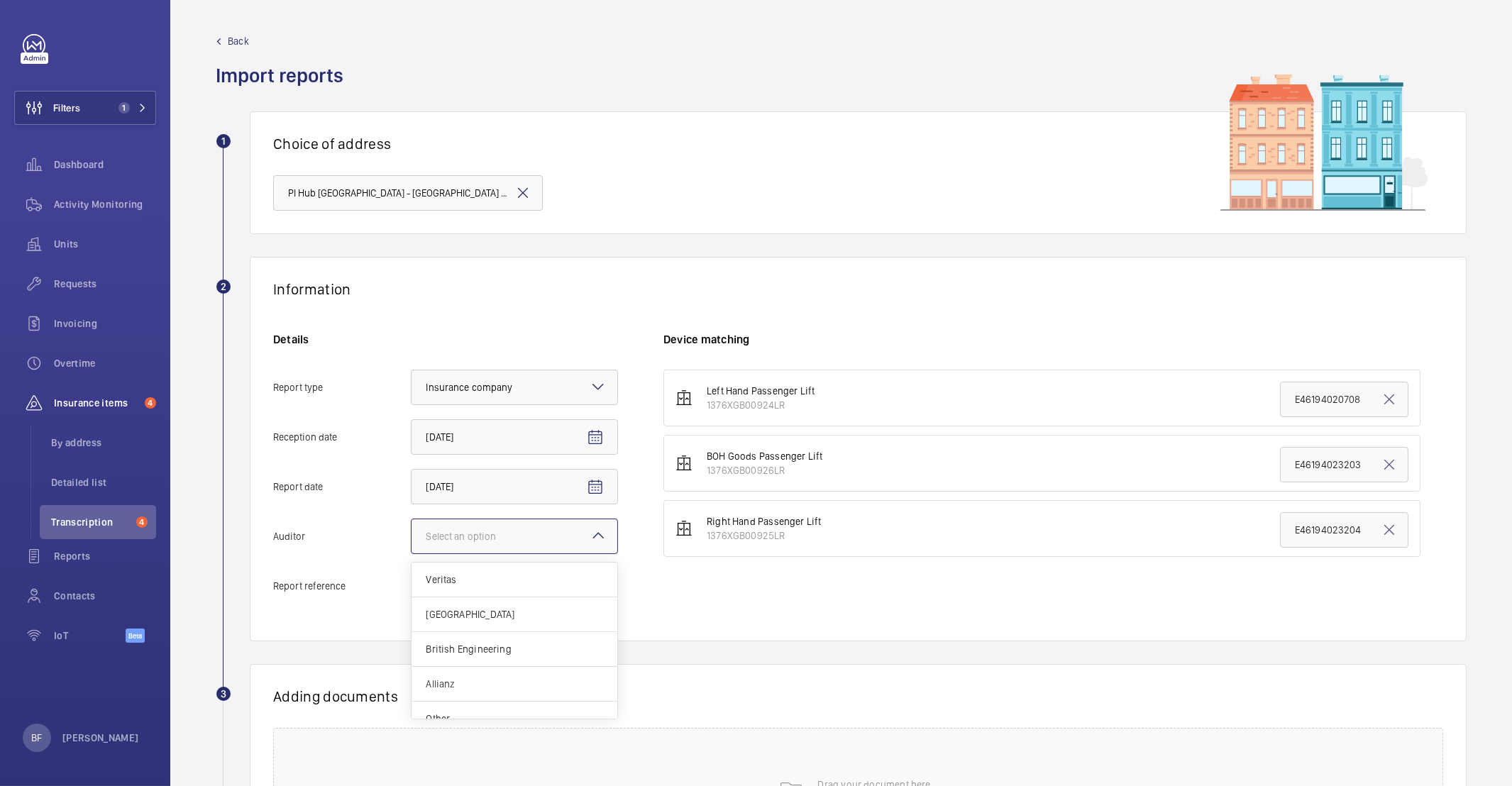
click at [412, 553] on input "Auditor Select an option Veritas Zurich British Engineering Allianz Other" at bounding box center [412, 536] width 0 height 34
click at [443, 562] on div "Details Report type Select an option × Insurance company × Reception date 9/22/…" at bounding box center [468, 474] width 390 height 286
click at [443, 575] on input "Report reference" at bounding box center [514, 586] width 207 height 36
click at [469, 591] on input "Report reference" at bounding box center [514, 586] width 207 height 36
click at [439, 581] on input "E53725000837" at bounding box center [514, 586] width 207 height 36
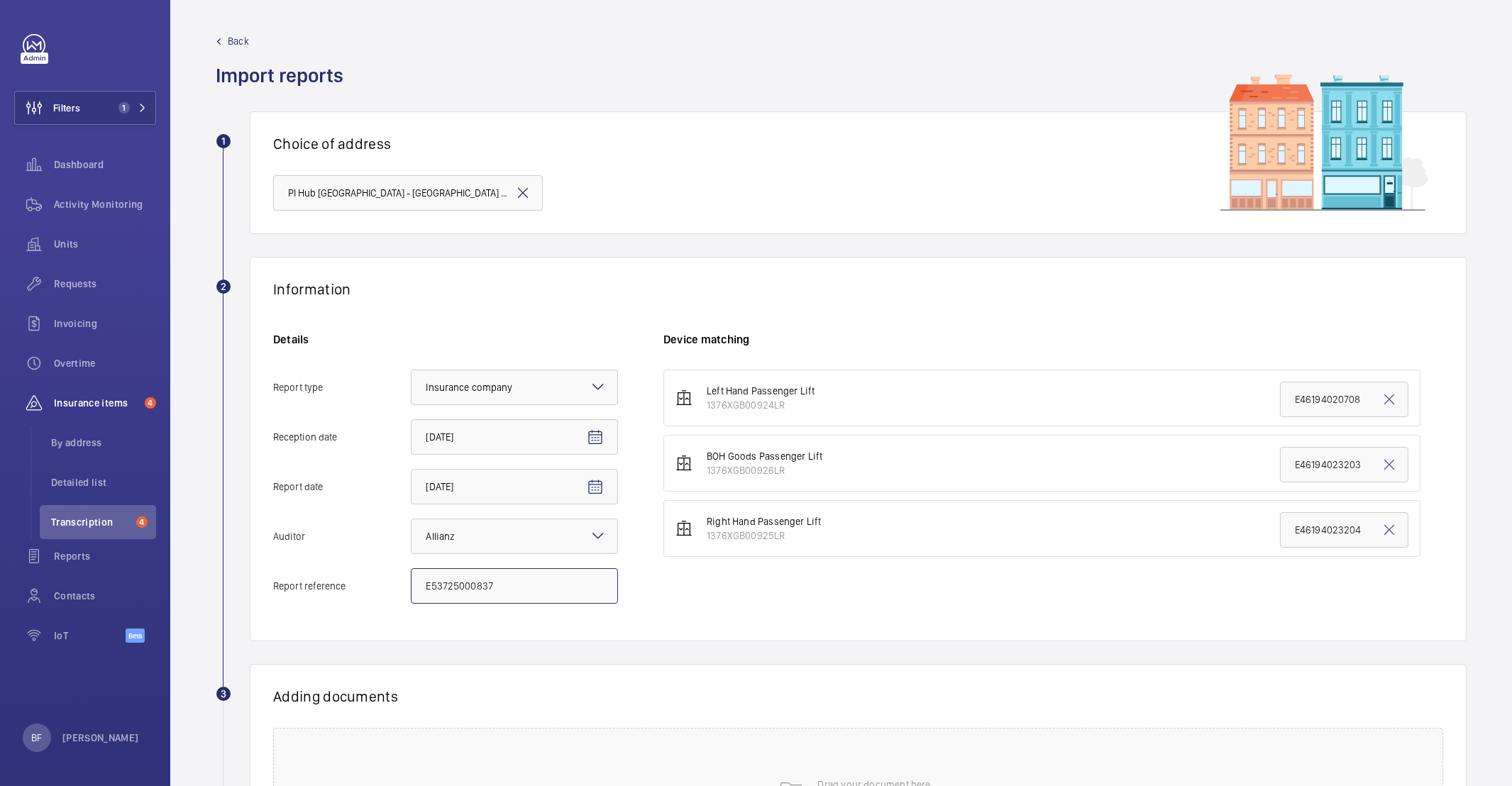
click at [439, 581] on input "E53725000837" at bounding box center [514, 586] width 207 height 36
type input "E53725000837"
click at [1290, 408] on input "E46194020708" at bounding box center [1343, 400] width 128 height 36
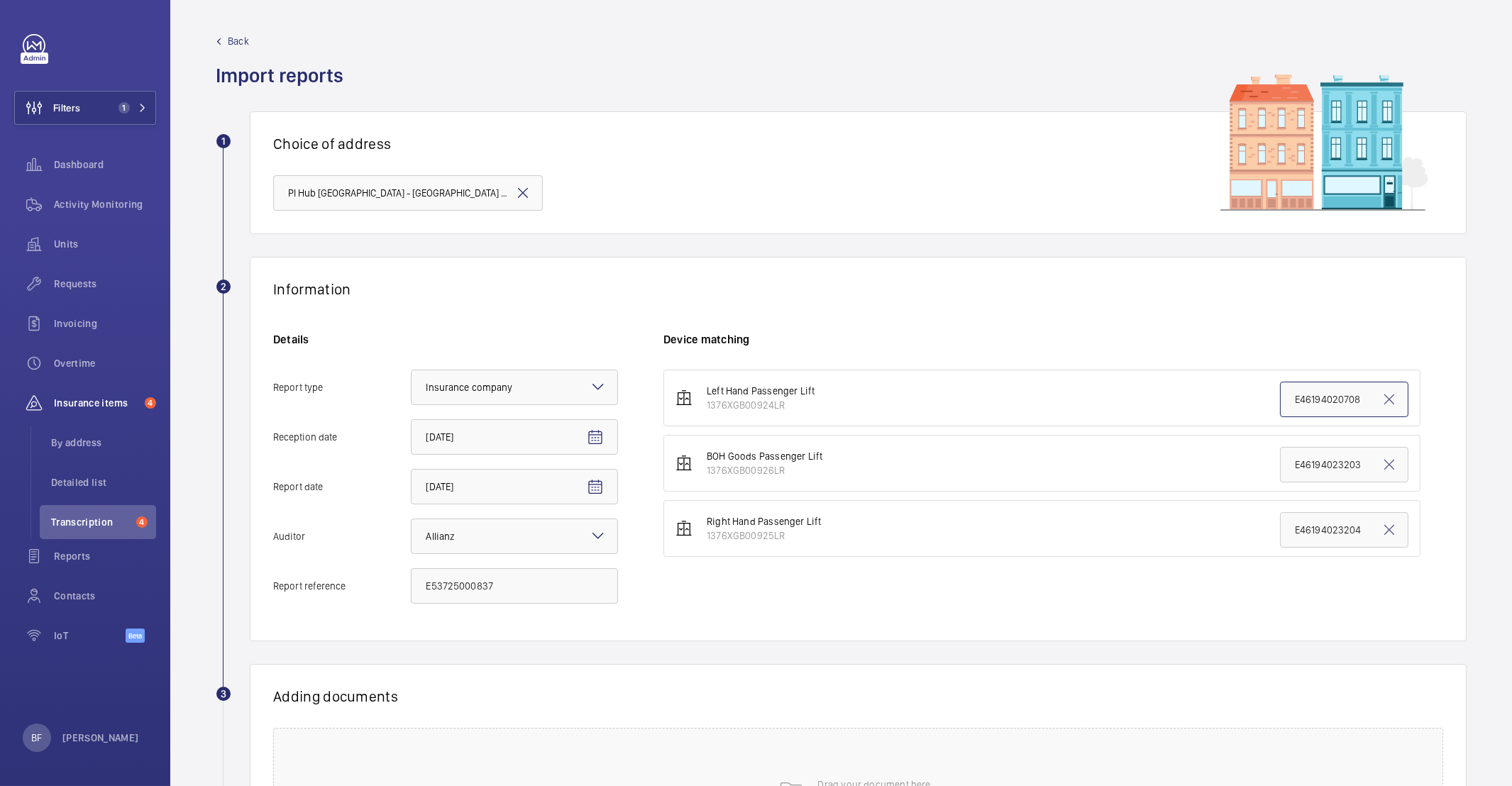
click at [1290, 408] on input "E46194020708" at bounding box center [1343, 400] width 128 height 36
paste input "53725000837"
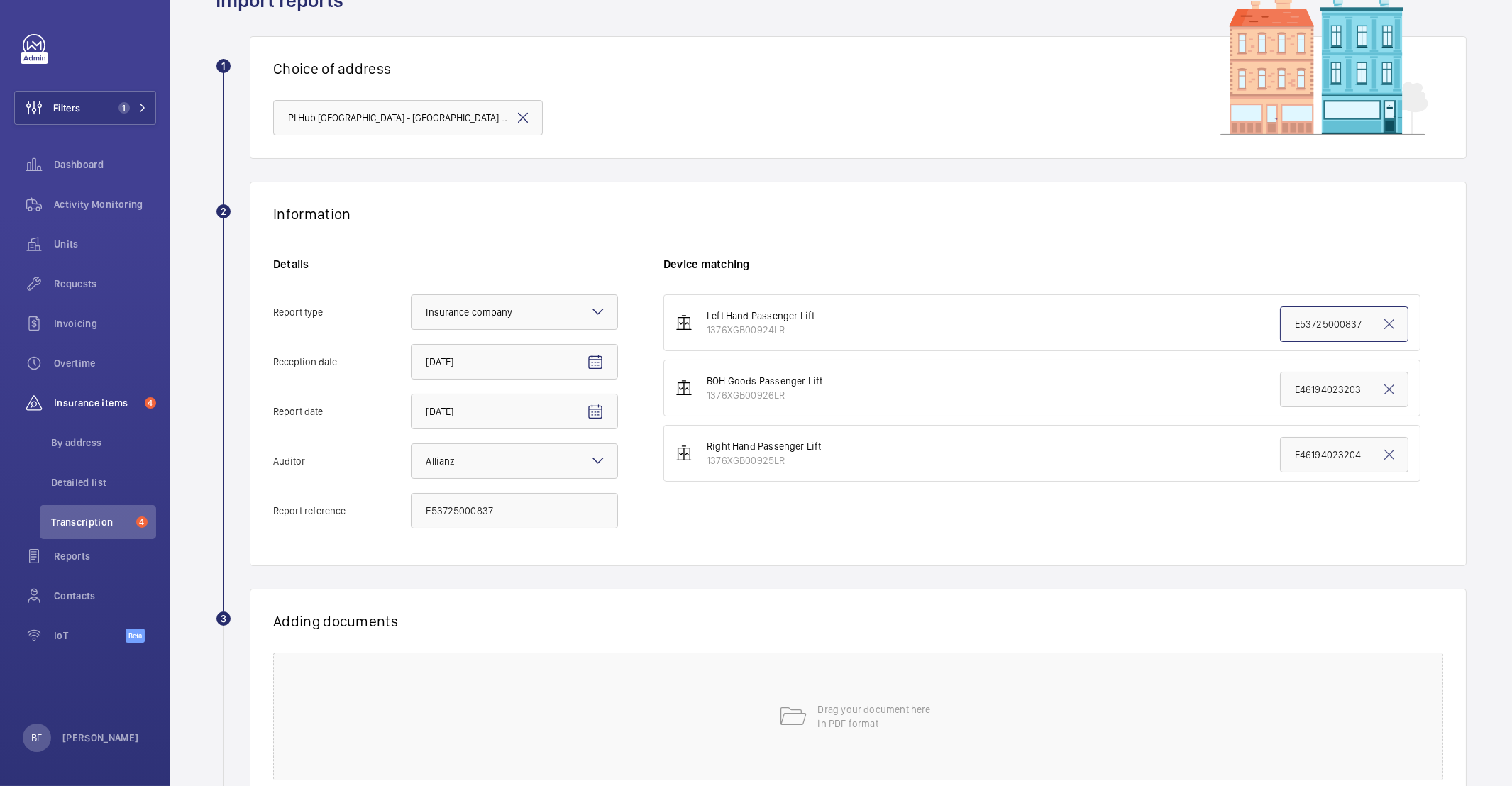
scroll to position [185, 0]
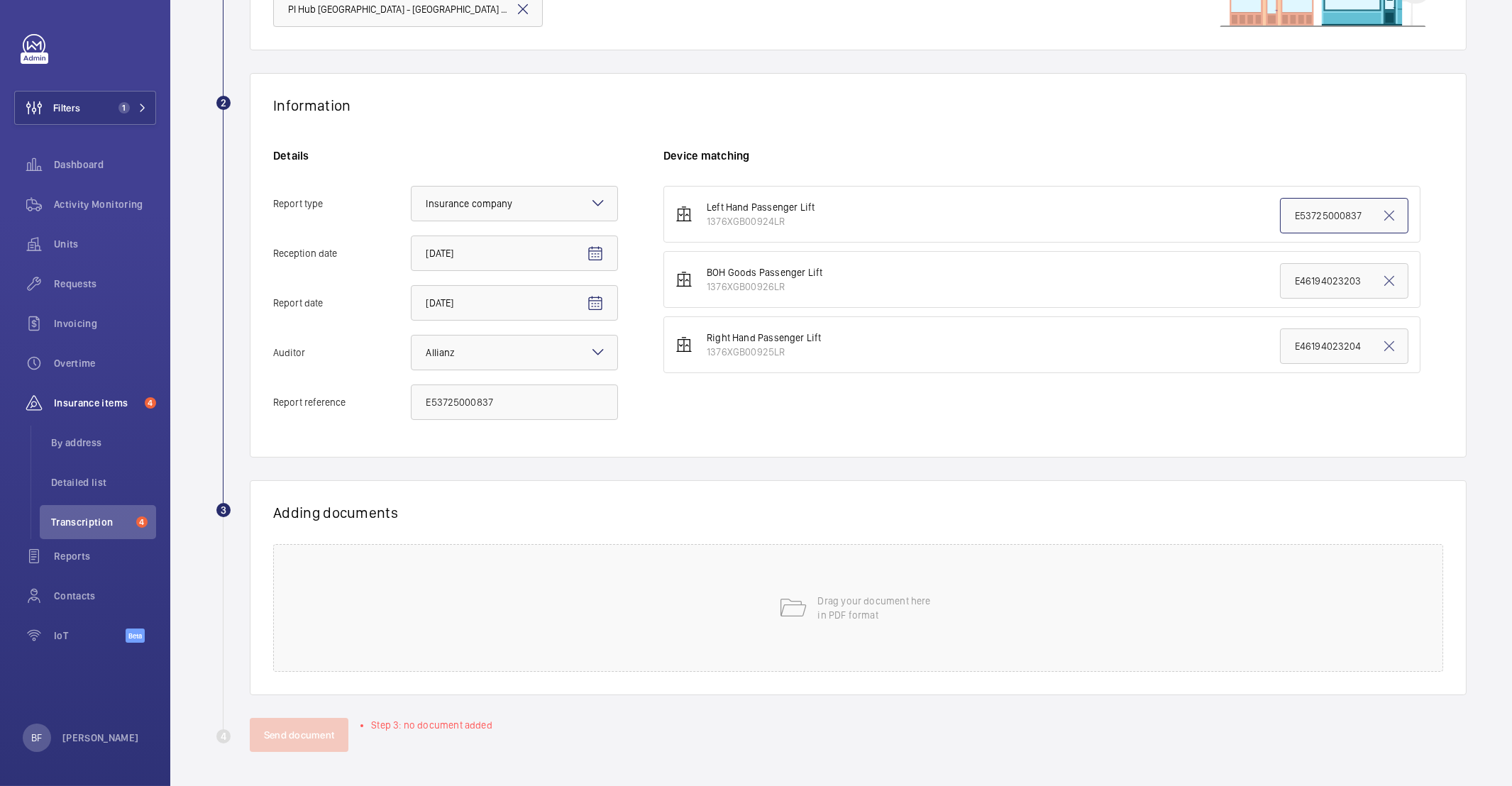
type input "E53725000837"
click at [562, 678] on div "Adding documents Drag your document here in PDF format" at bounding box center [857, 588] width 1217 height 215
click at [490, 602] on div "Drag your document here in PDF format" at bounding box center [858, 608] width 1169 height 127
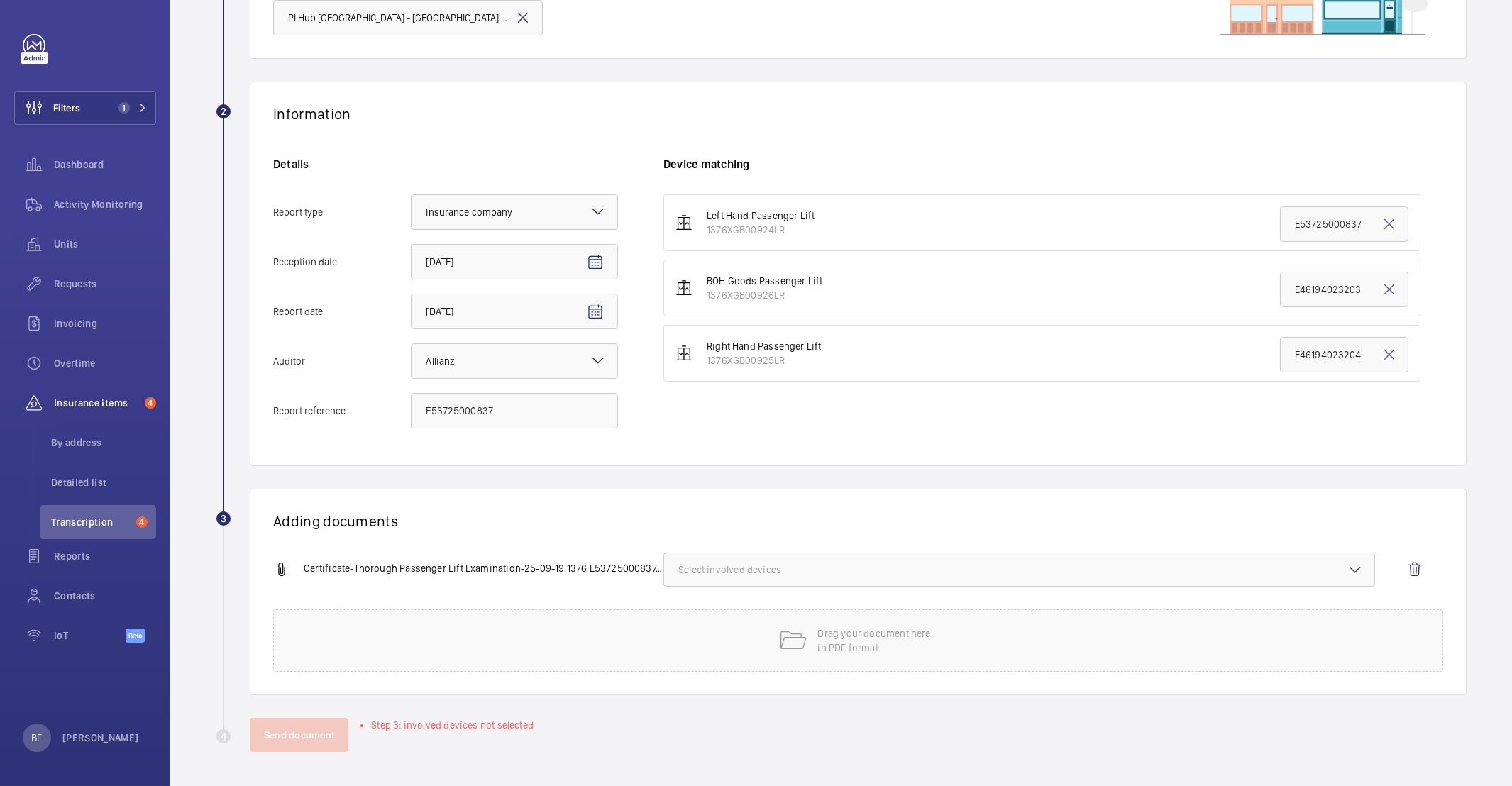
click at [733, 575] on span "Select involved devices" at bounding box center [1019, 569] width 682 height 14
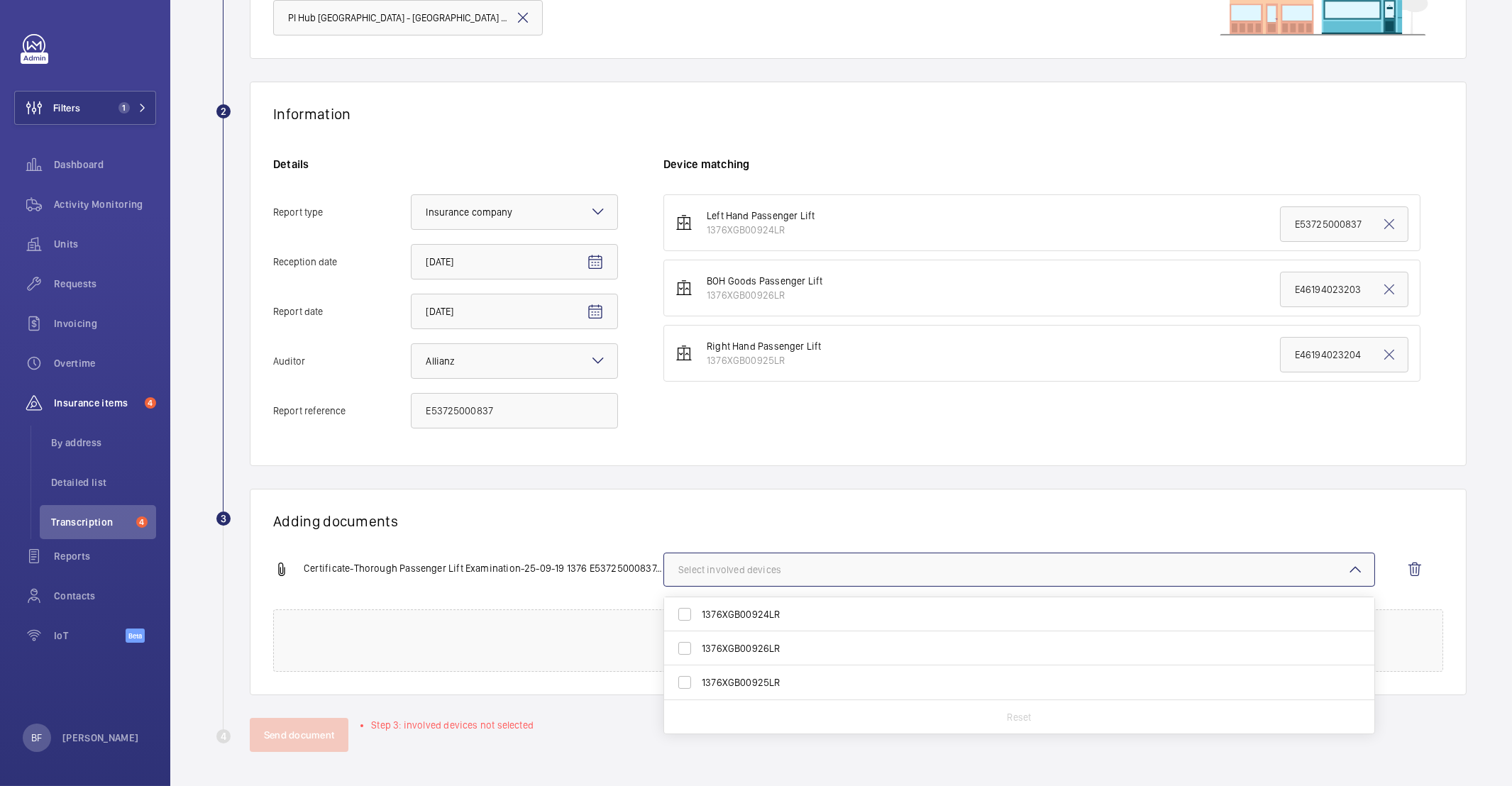
click at [722, 614] on span "1376XGB00924LR" at bounding box center [1020, 614] width 637 height 14
click at [699, 614] on input "1376XGB00924LR" at bounding box center [685, 614] width 29 height 29
checkbox input "true"
click at [564, 514] on h1 "Adding documents" at bounding box center [858, 521] width 1169 height 18
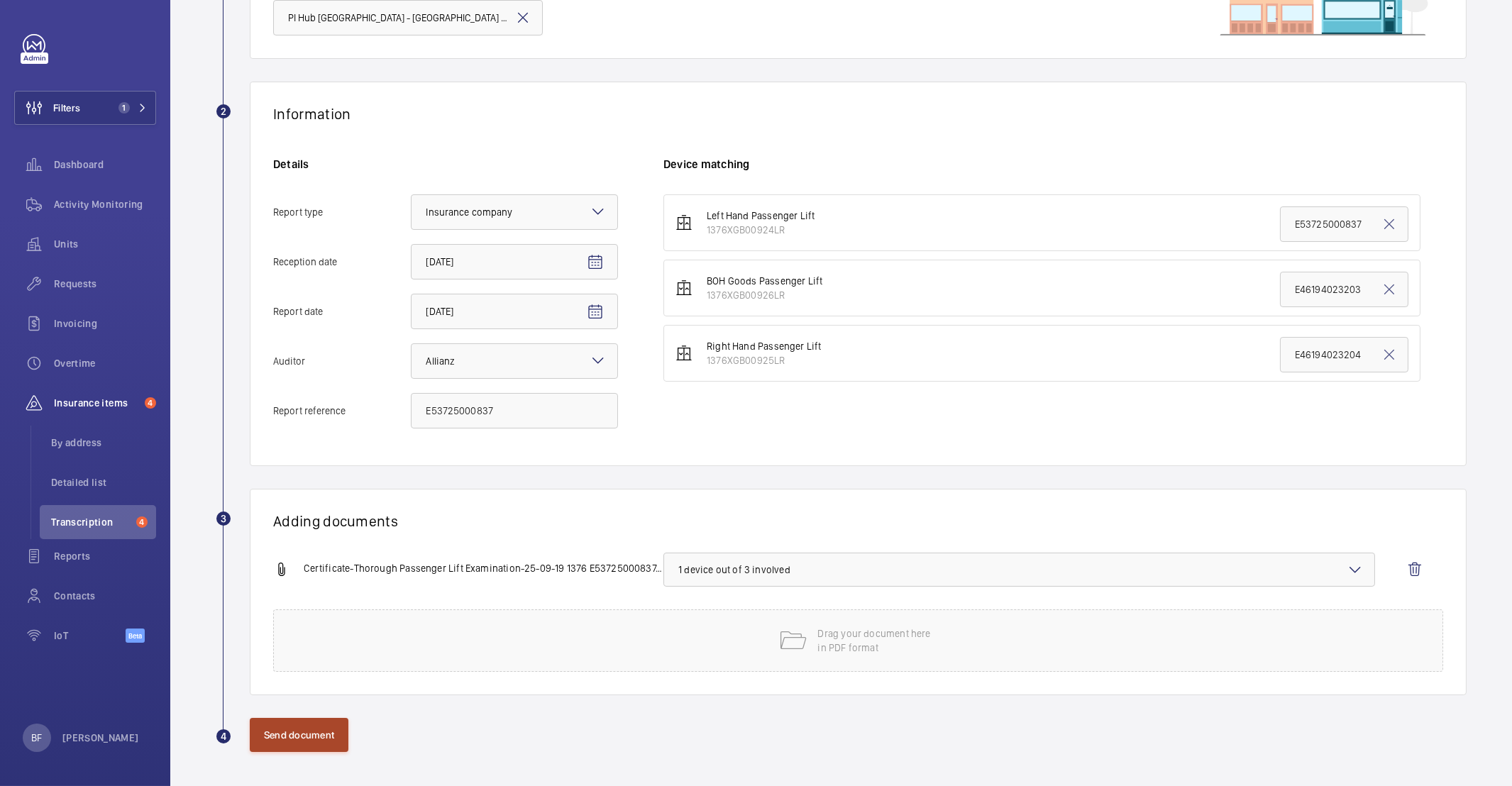
click at [314, 729] on button "Send document" at bounding box center [299, 735] width 99 height 34
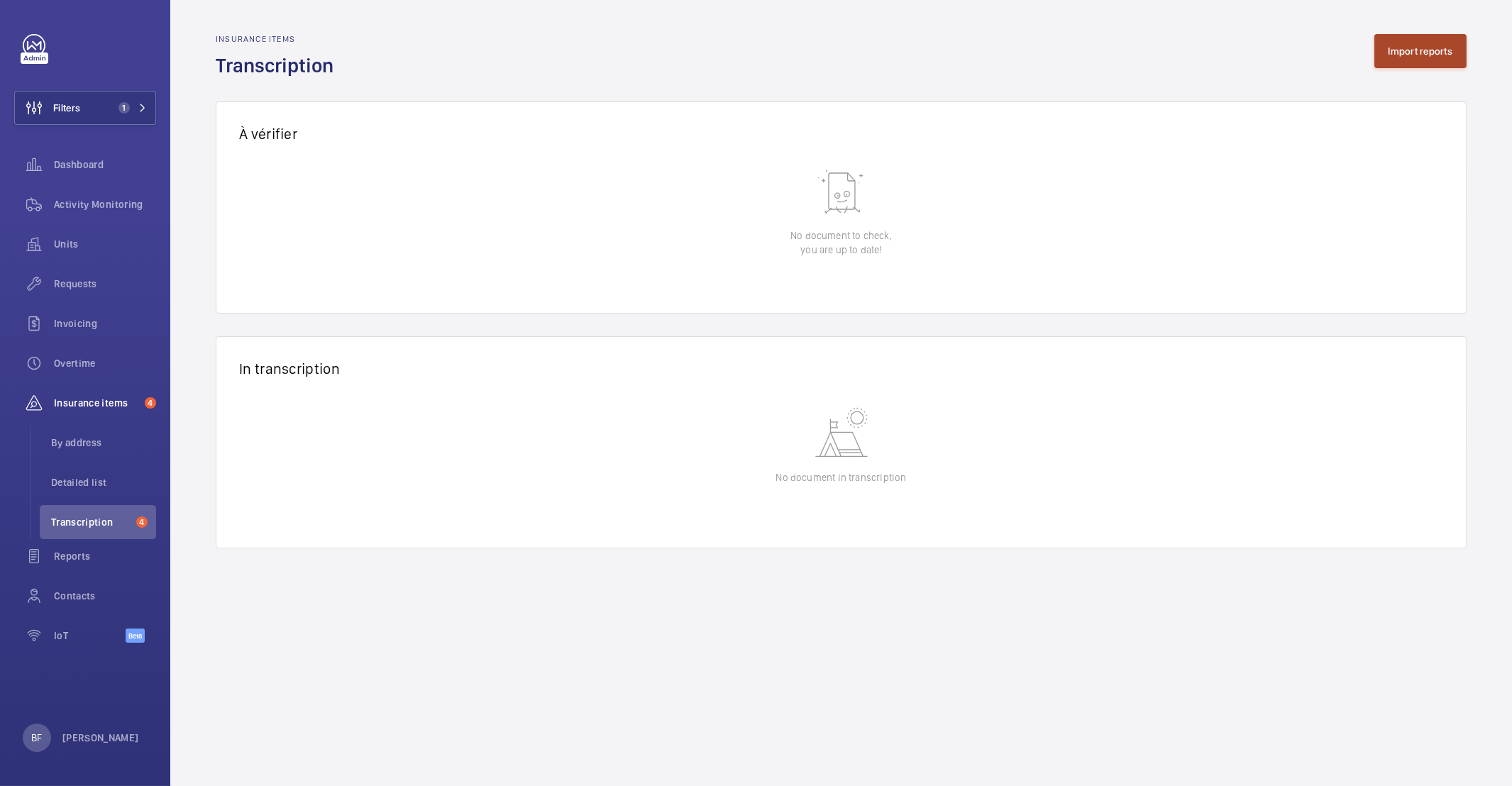
click at [1411, 41] on button "Import reports" at bounding box center [1421, 51] width 93 height 34
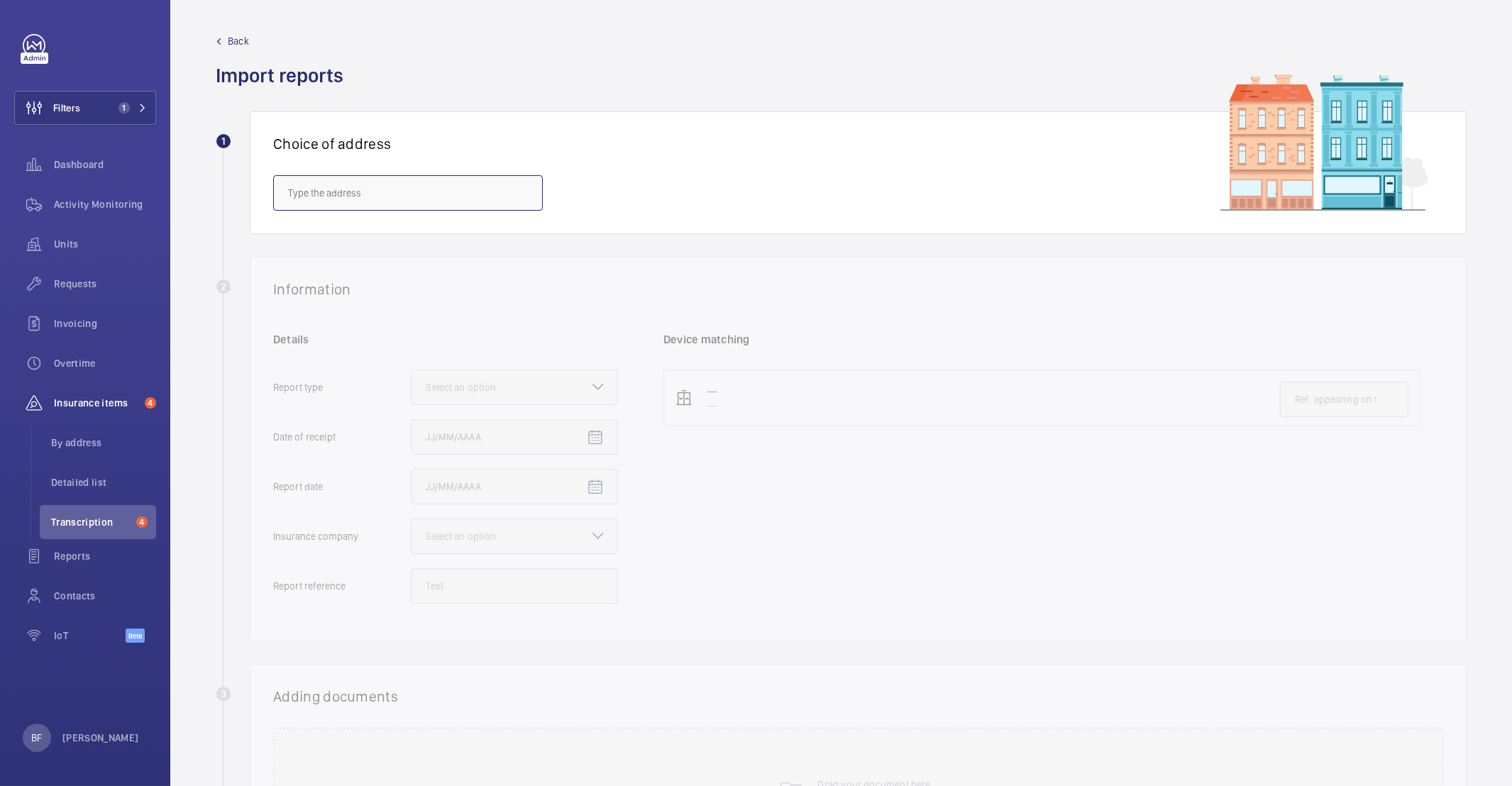
click at [416, 206] on input "text" at bounding box center [408, 193] width 270 height 36
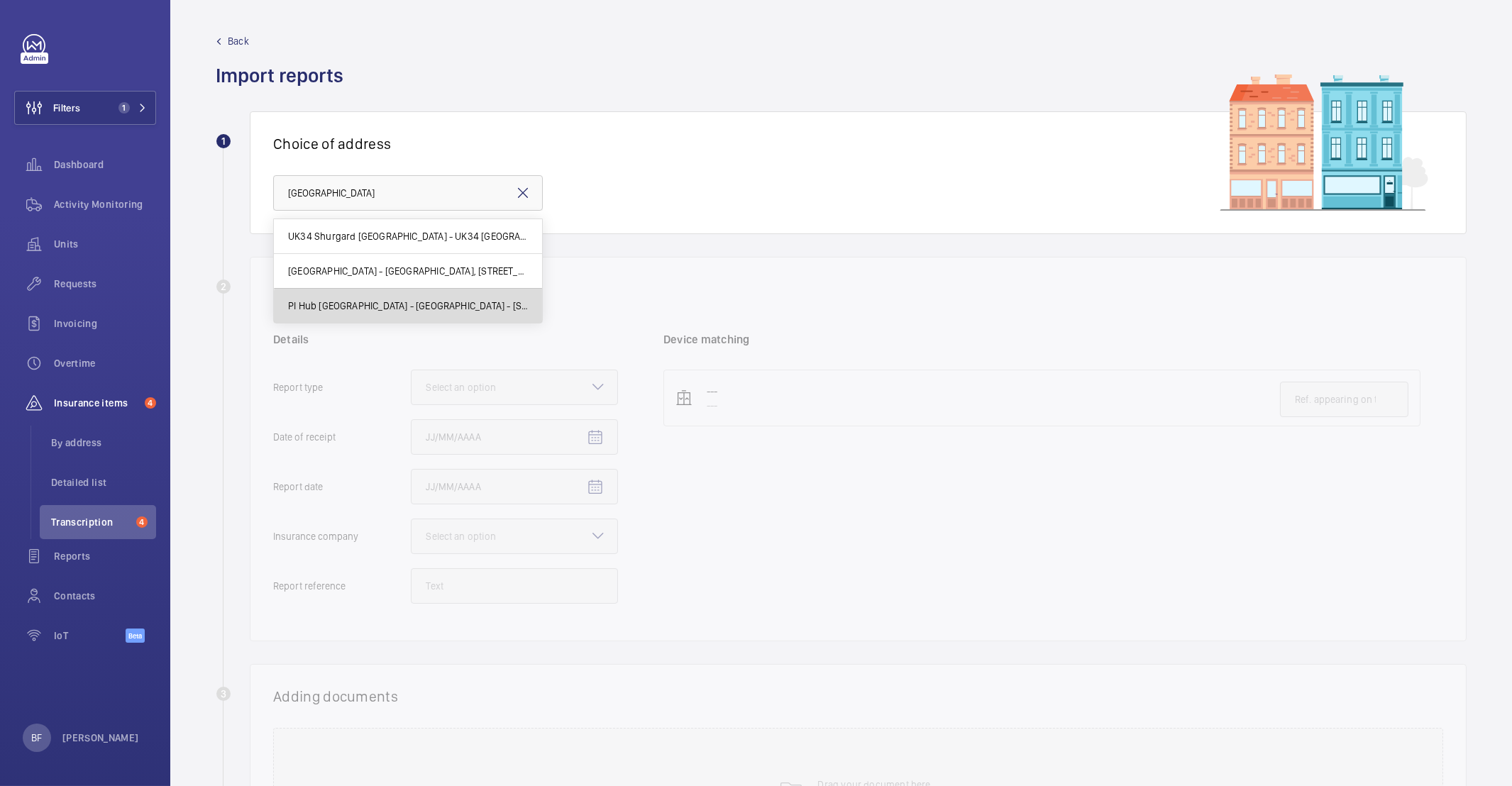
click at [441, 307] on span "PI Hub London - Camden - 115-119 High Street, Camden, LONDON NW1 7NL" at bounding box center [407, 306] width 239 height 14
type input "PI Hub London - Camden - 115-119 High Street, Camden, LONDON NW1 7NL"
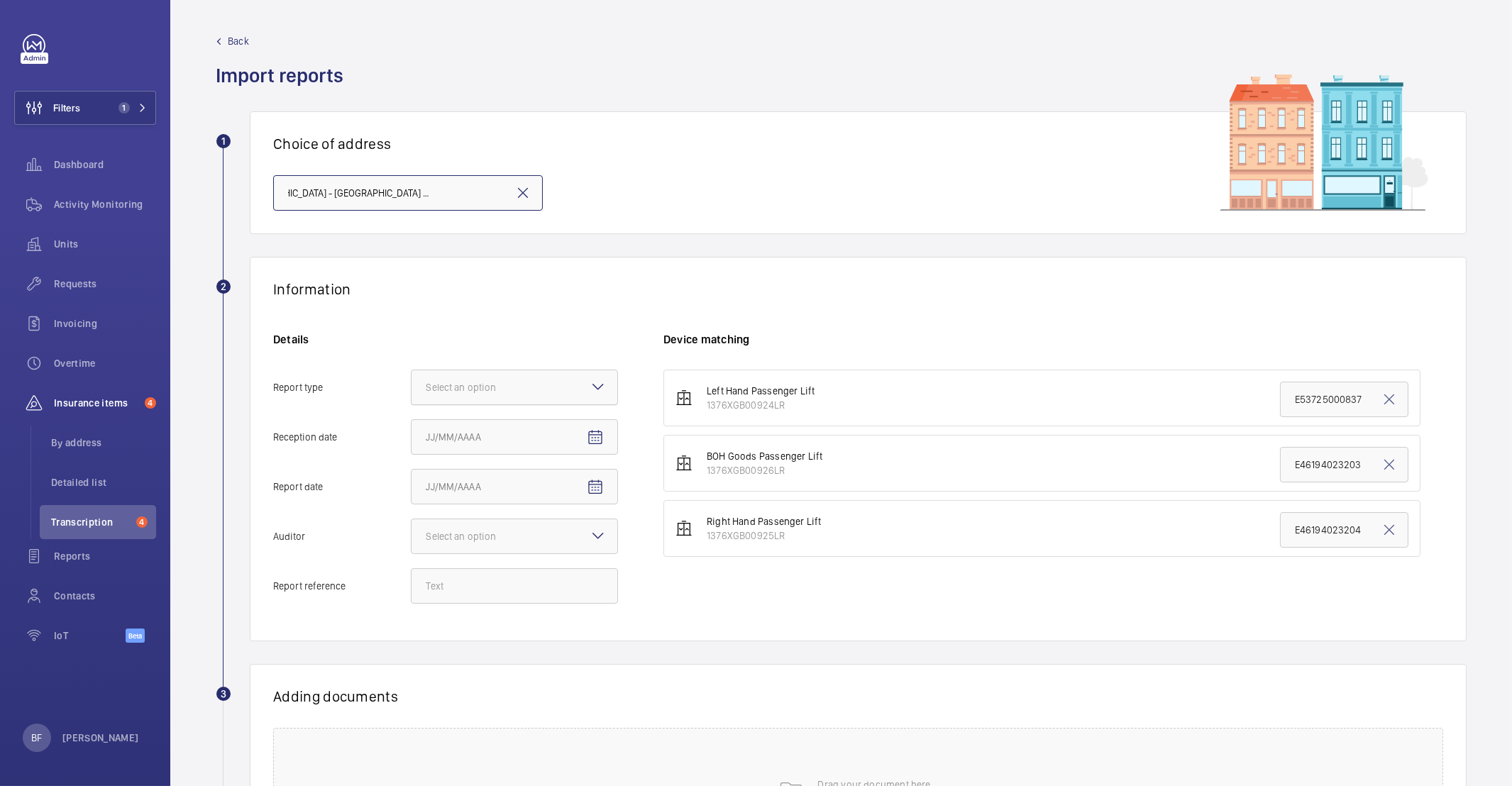
click at [515, 388] on div "Select an option" at bounding box center [479, 387] width 106 height 14
click at [412, 388] on input "Report type Select an option" at bounding box center [412, 387] width 0 height 34
click at [491, 421] on div "Insurance company" at bounding box center [514, 430] width 205 height 35
click at [412, 404] on input "Report type Select an option Insurance company Consultant" at bounding box center [412, 387] width 0 height 34
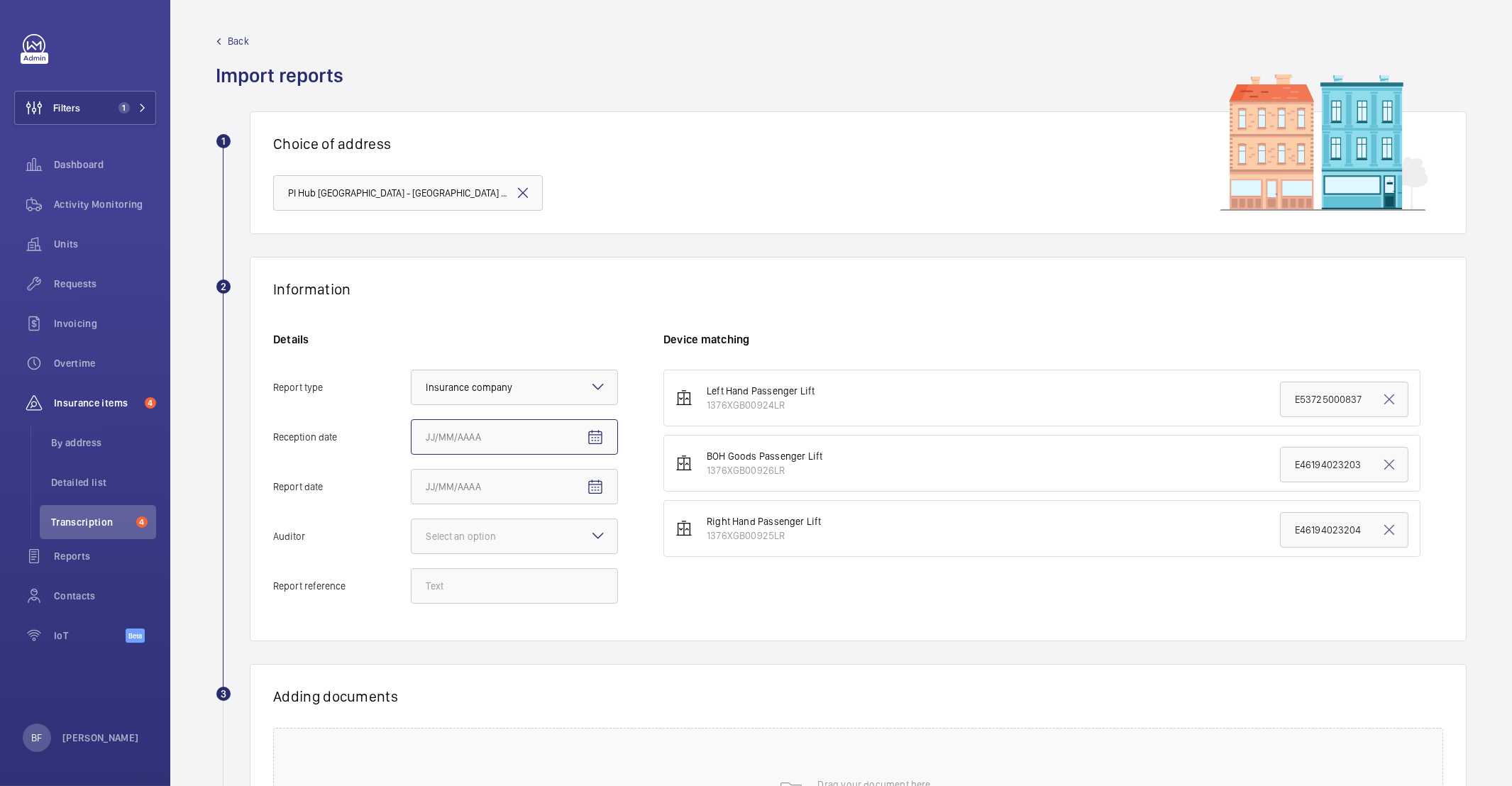
click at [482, 431] on input "Reception date" at bounding box center [514, 437] width 207 height 36
click at [589, 443] on mat-icon "Open calendar" at bounding box center [595, 437] width 17 height 17
click at [456, 639] on span "22" at bounding box center [459, 638] width 25 height 25
type input "9/22/2025"
click at [596, 487] on mat-icon "Open calendar" at bounding box center [595, 487] width 17 height 17
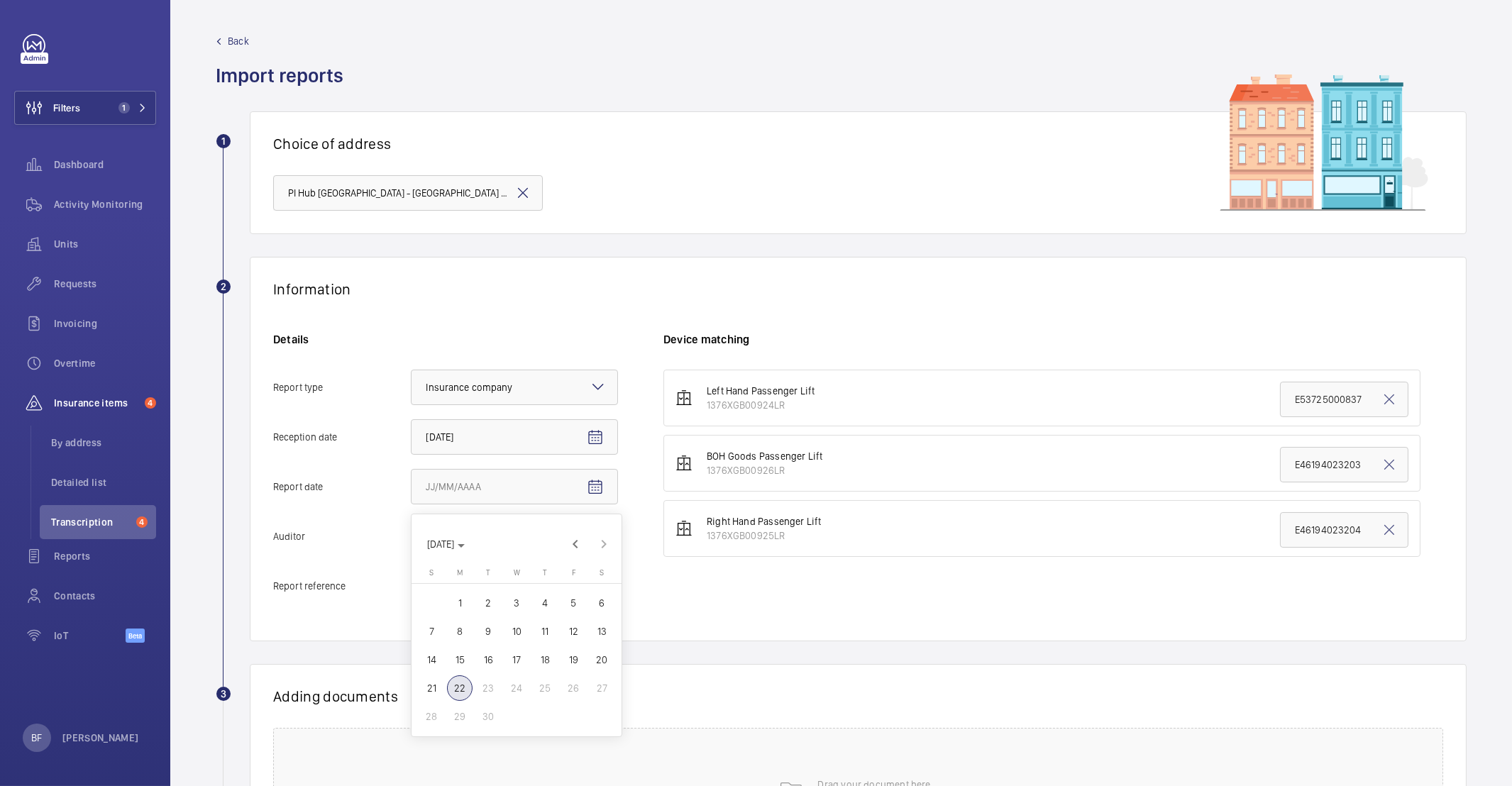
click at [578, 645] on button "19" at bounding box center [573, 660] width 29 height 29
type input "9/19/2025"
click at [532, 524] on div at bounding box center [514, 536] width 205 height 34
click at [412, 524] on input "Auditor Select an option Veritas Zurich British Engineering Allianz Other" at bounding box center [412, 536] width 0 height 34
click at [464, 692] on div "Allianz" at bounding box center [514, 684] width 205 height 35
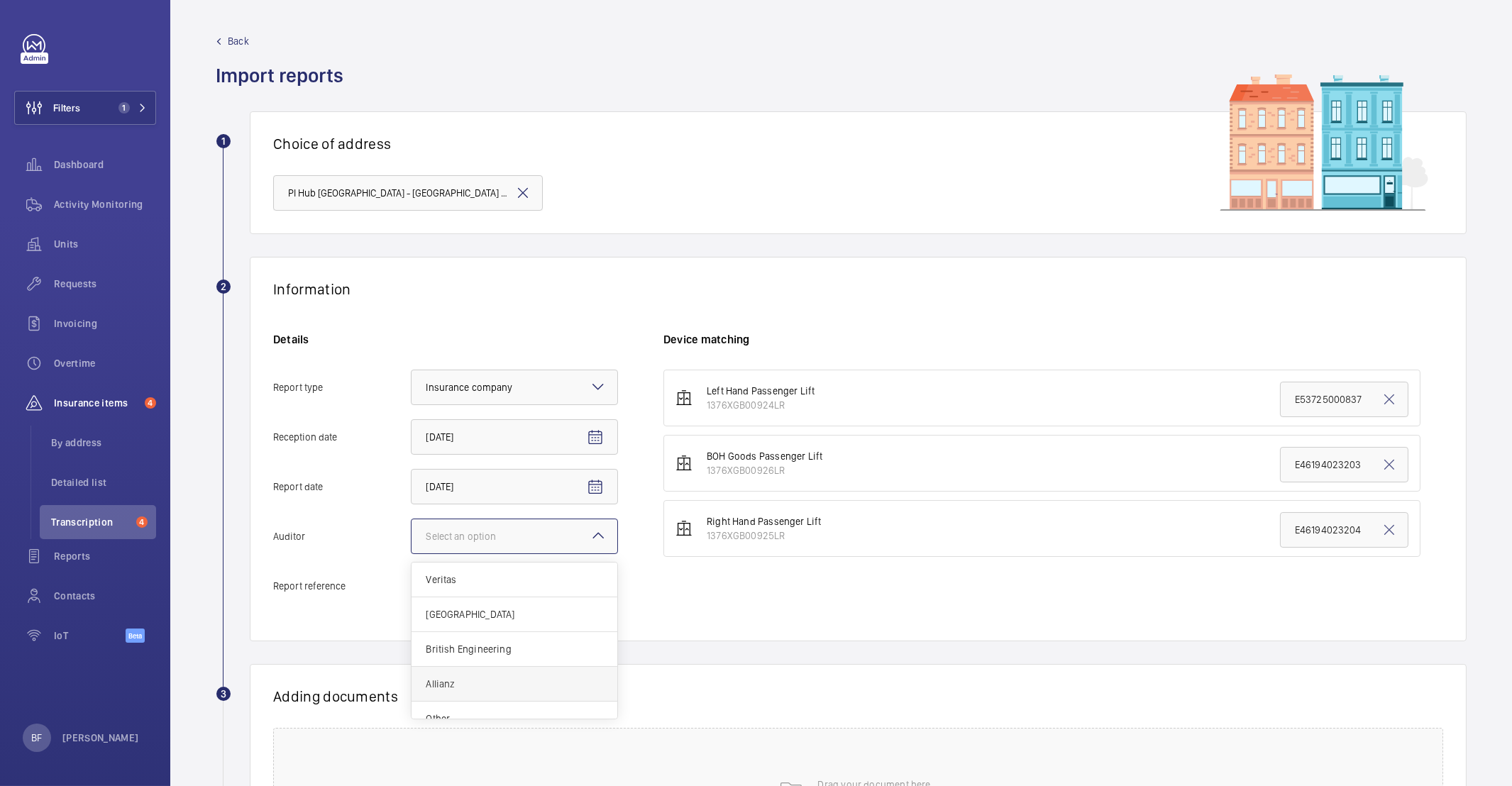
click at [412, 553] on input "Auditor Select an option Veritas Zurich British Engineering Allianz Other" at bounding box center [412, 536] width 0 height 34
click at [455, 570] on input "Report reference" at bounding box center [514, 586] width 207 height 36
paste input "E53725000837"
click at [483, 595] on input "E53725000839" at bounding box center [514, 586] width 207 height 36
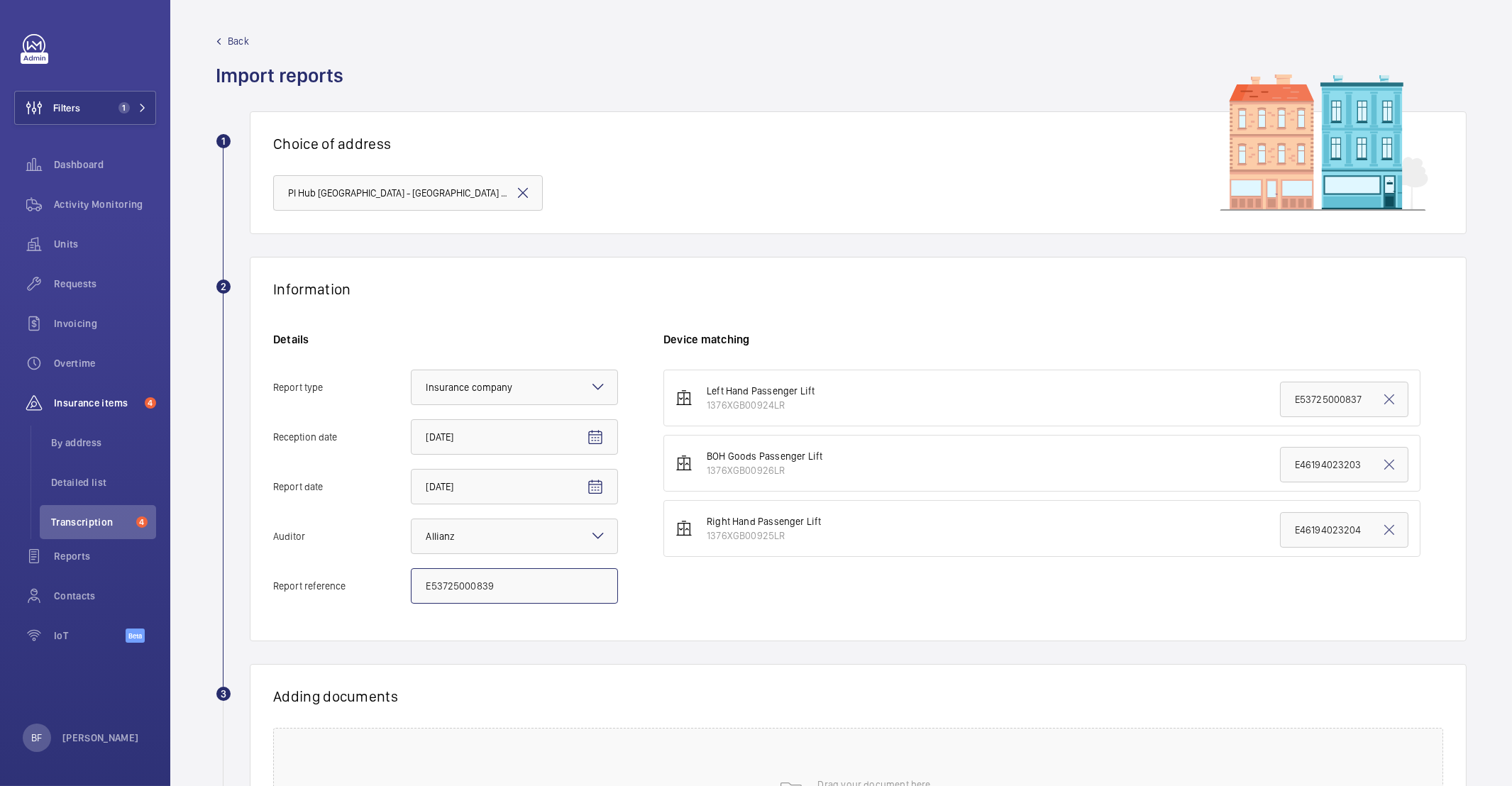
click at [483, 595] on input "E53725000839" at bounding box center [514, 586] width 207 height 36
type input "E53725000839"
click at [1336, 532] on input "E46194023204" at bounding box center [1343, 530] width 128 height 36
click at [1334, 531] on input "E46194023204" at bounding box center [1343, 530] width 128 height 36
click at [1334, 533] on input "E46194023204" at bounding box center [1343, 530] width 128 height 36
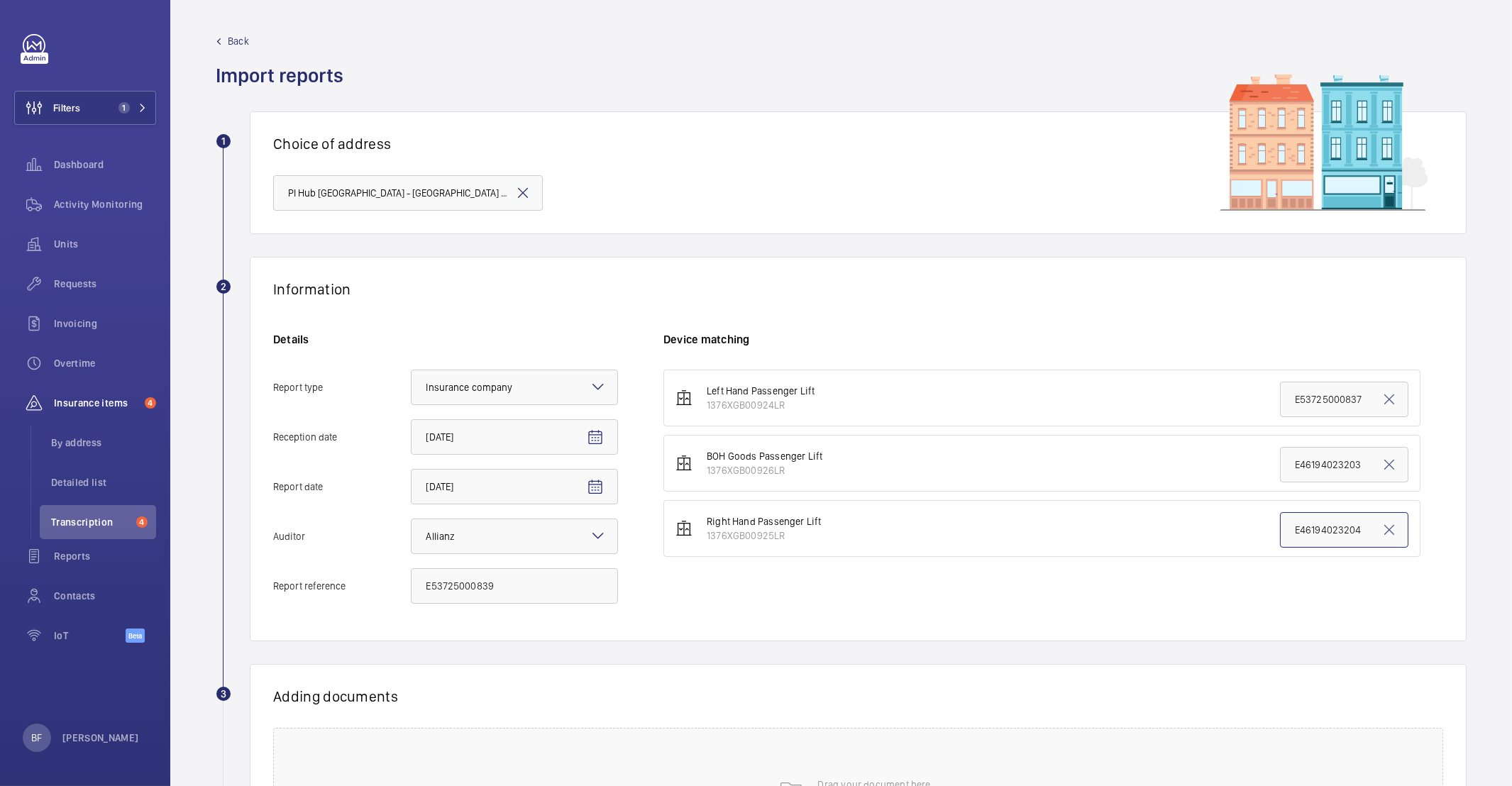
paste input "53725000839"
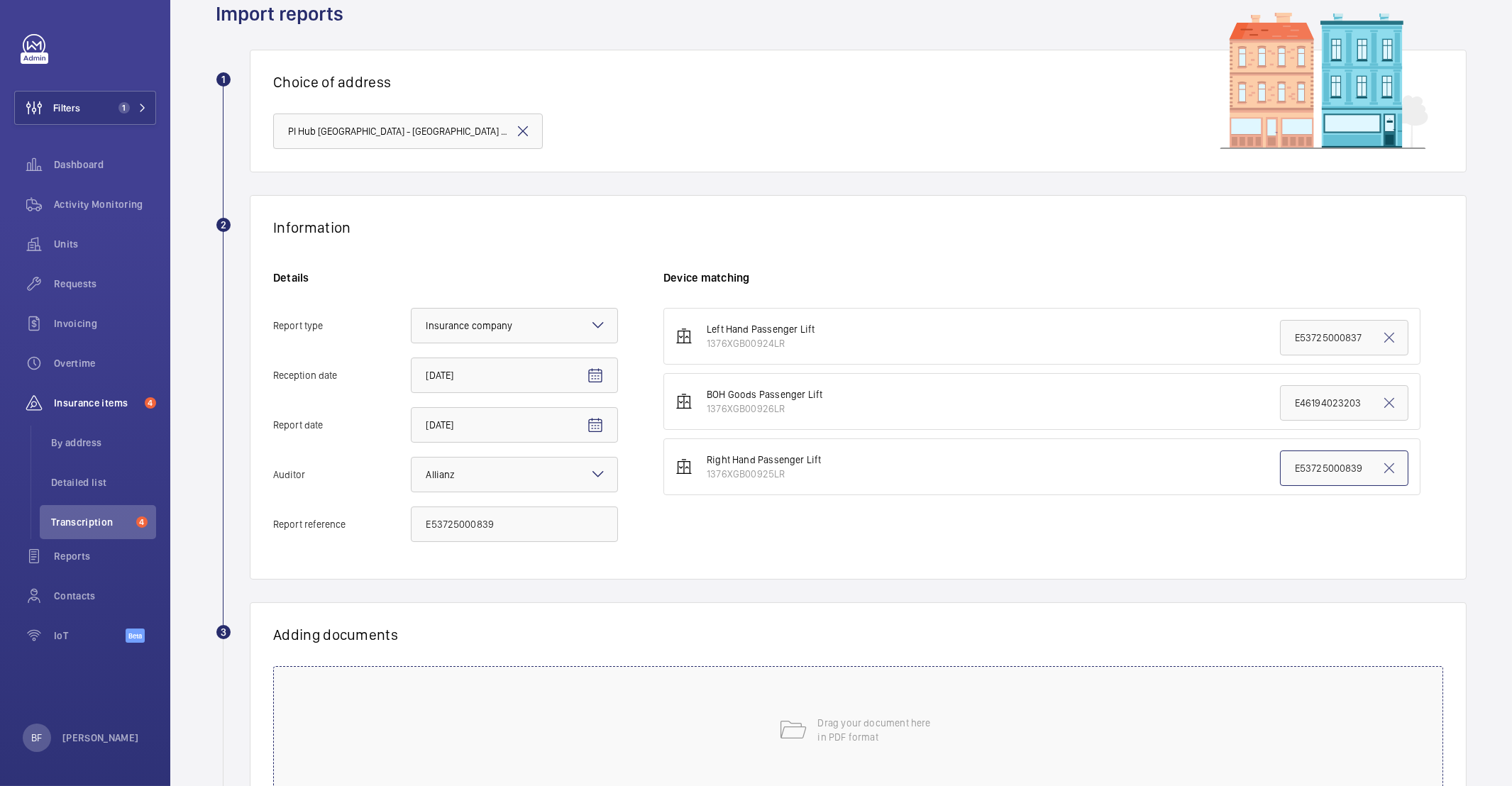
scroll to position [158, 0]
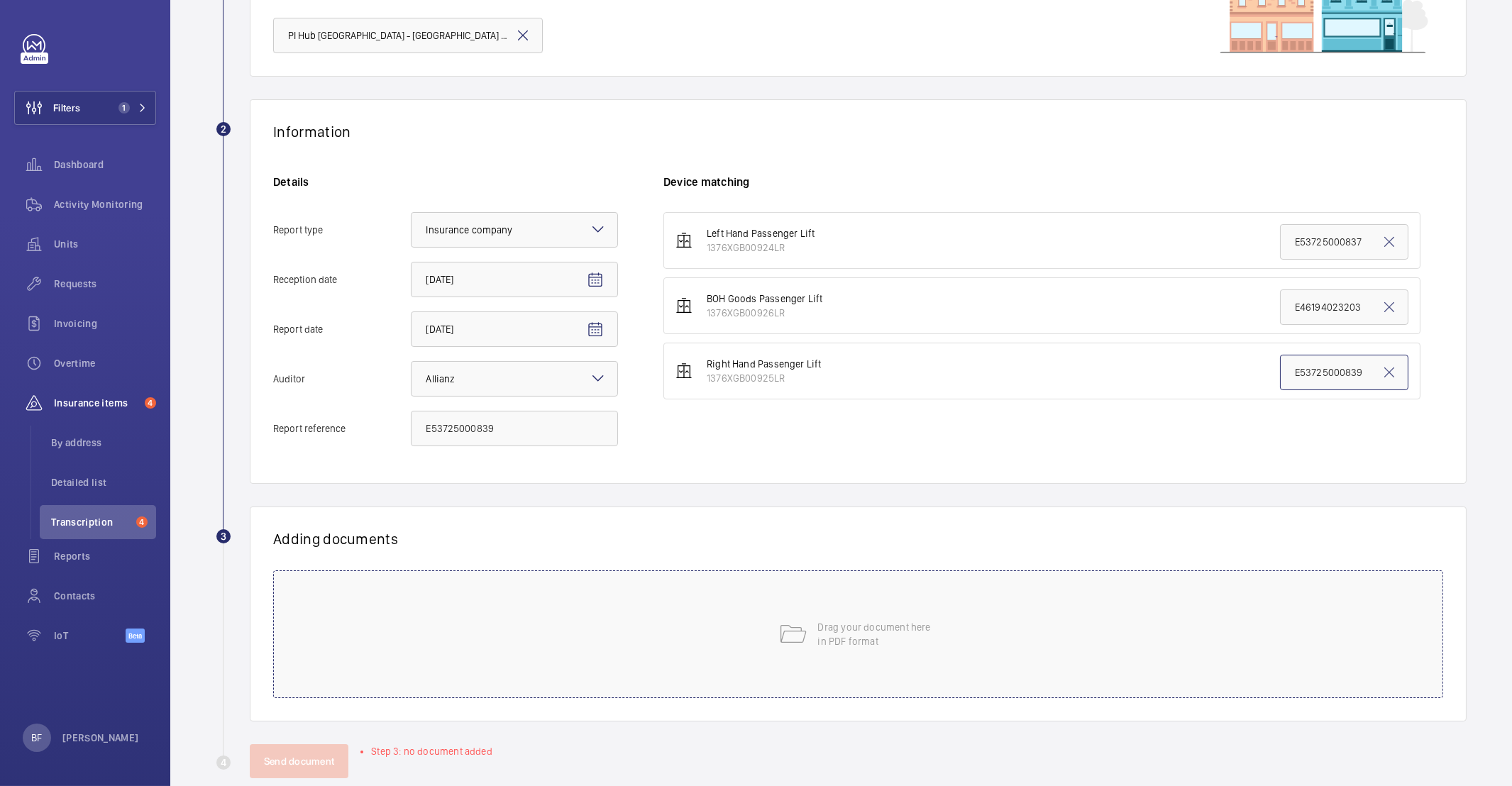
type input "E53725000839"
click at [508, 670] on div "Drag your document here in PDF format" at bounding box center [858, 634] width 1169 height 127
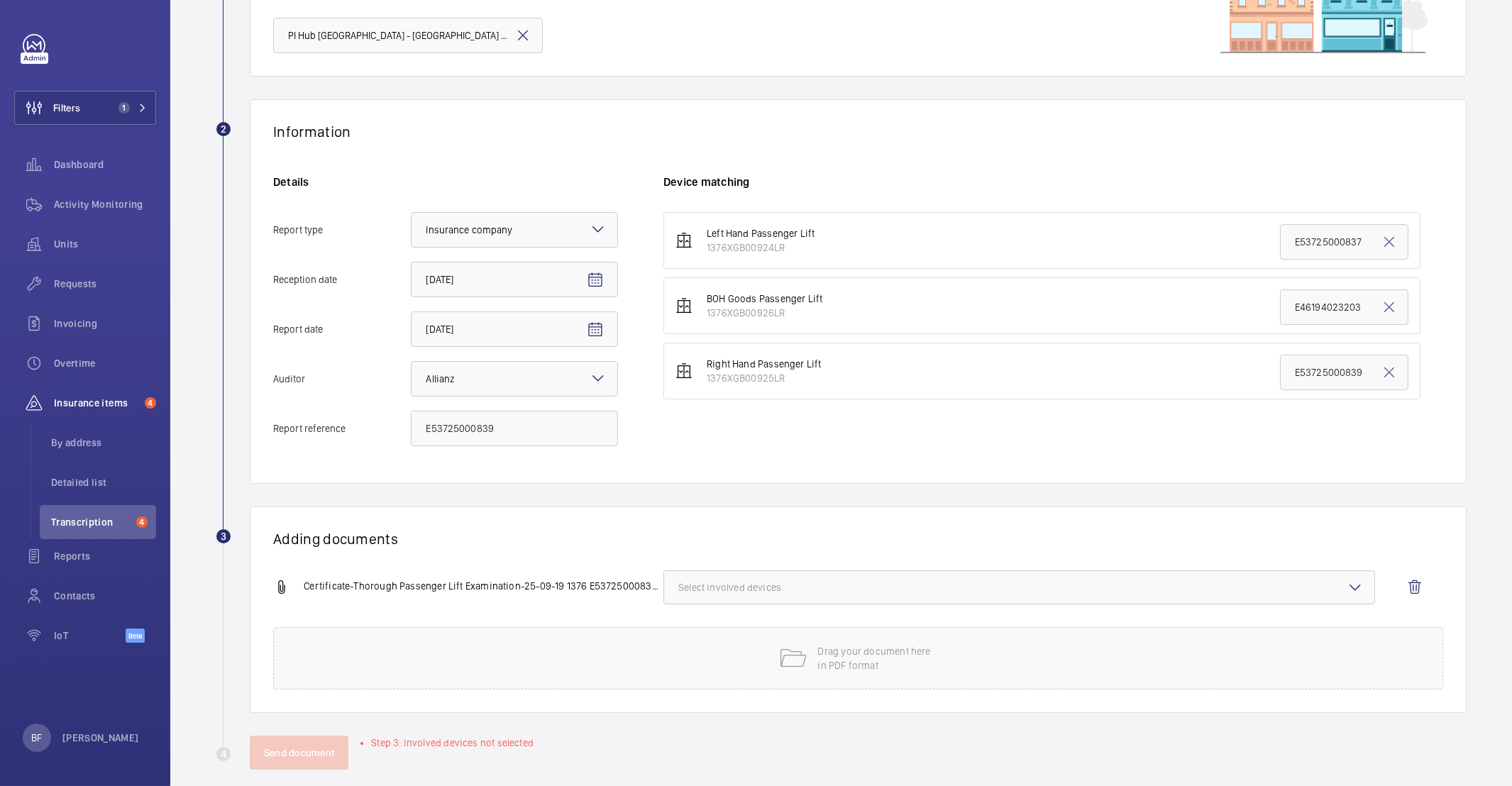
click at [792, 574] on button "Select involved devices" at bounding box center [1019, 587] width 711 height 34
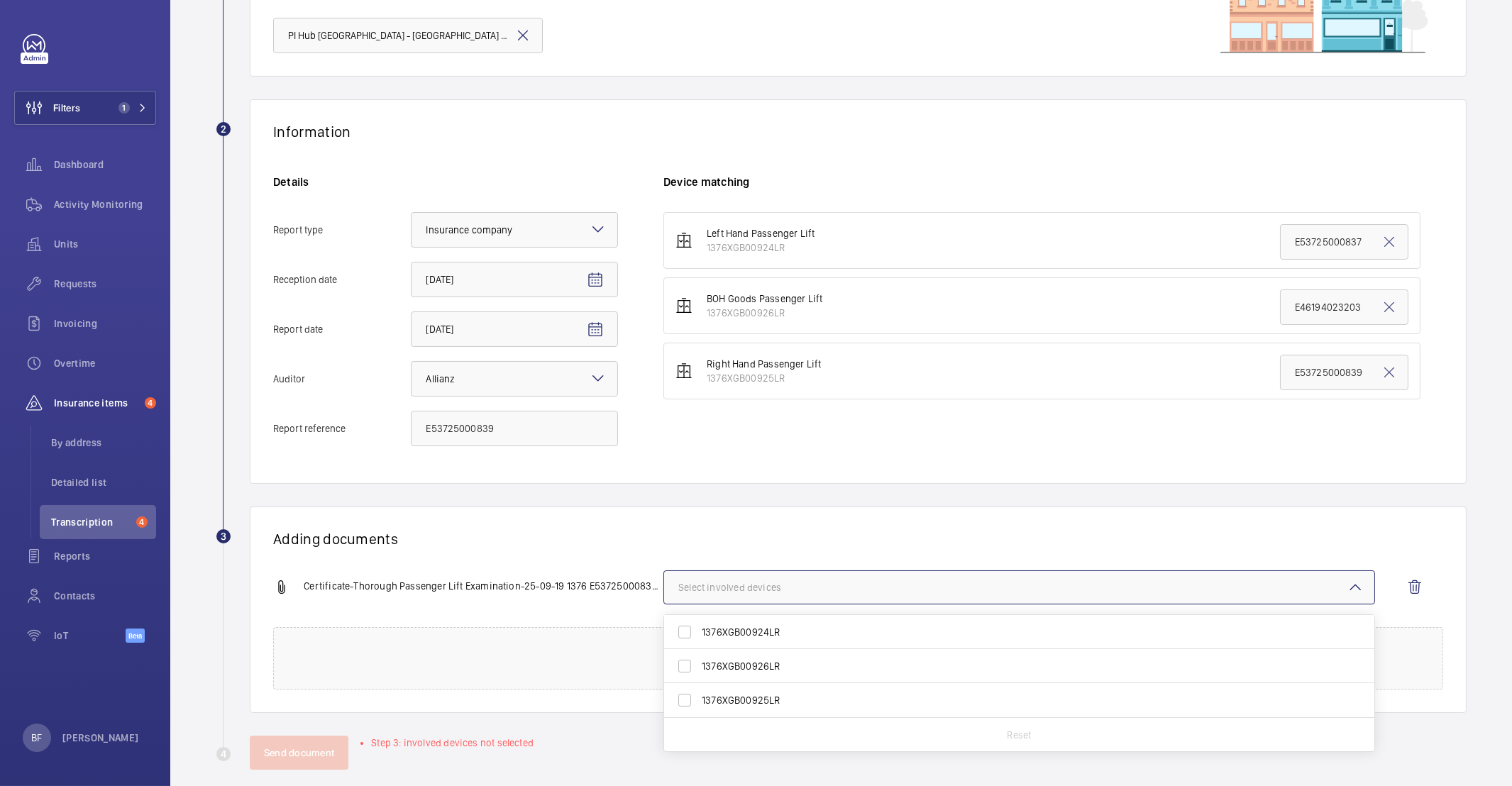
drag, startPoint x: 753, startPoint y: 705, endPoint x: 738, endPoint y: 694, distance: 18.6
click at [752, 704] on span "1376XGB00925LR" at bounding box center [1020, 700] width 637 height 14
click at [699, 704] on input "1376XGB00925LR" at bounding box center [685, 700] width 29 height 29
checkbox input "true"
click at [523, 507] on div "Adding documents Certificate-Thorough Passenger Lift Examination-25-09-19 1376 …" at bounding box center [857, 609] width 1217 height 206
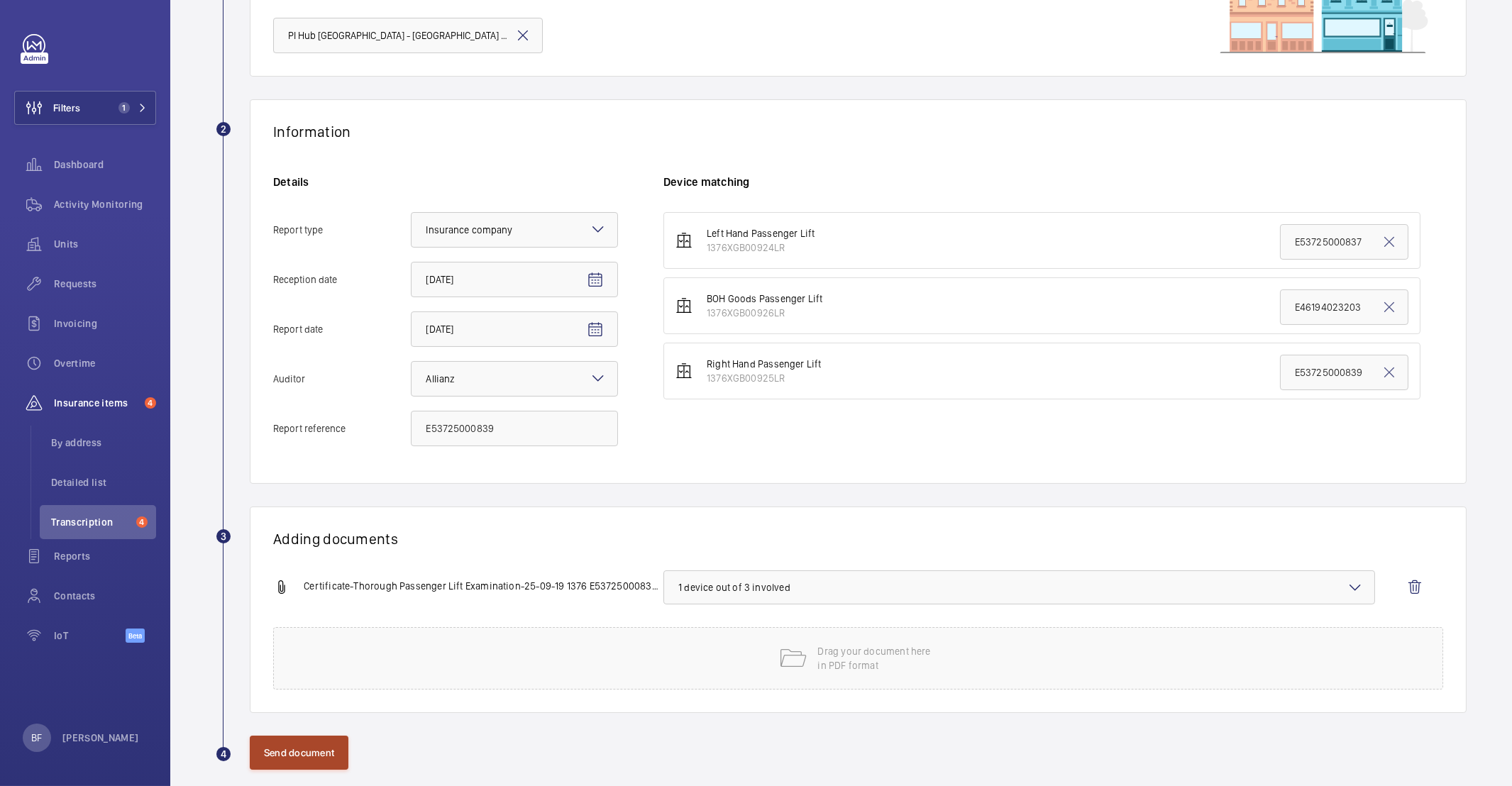
click at [326, 752] on button "Send document" at bounding box center [299, 752] width 99 height 34
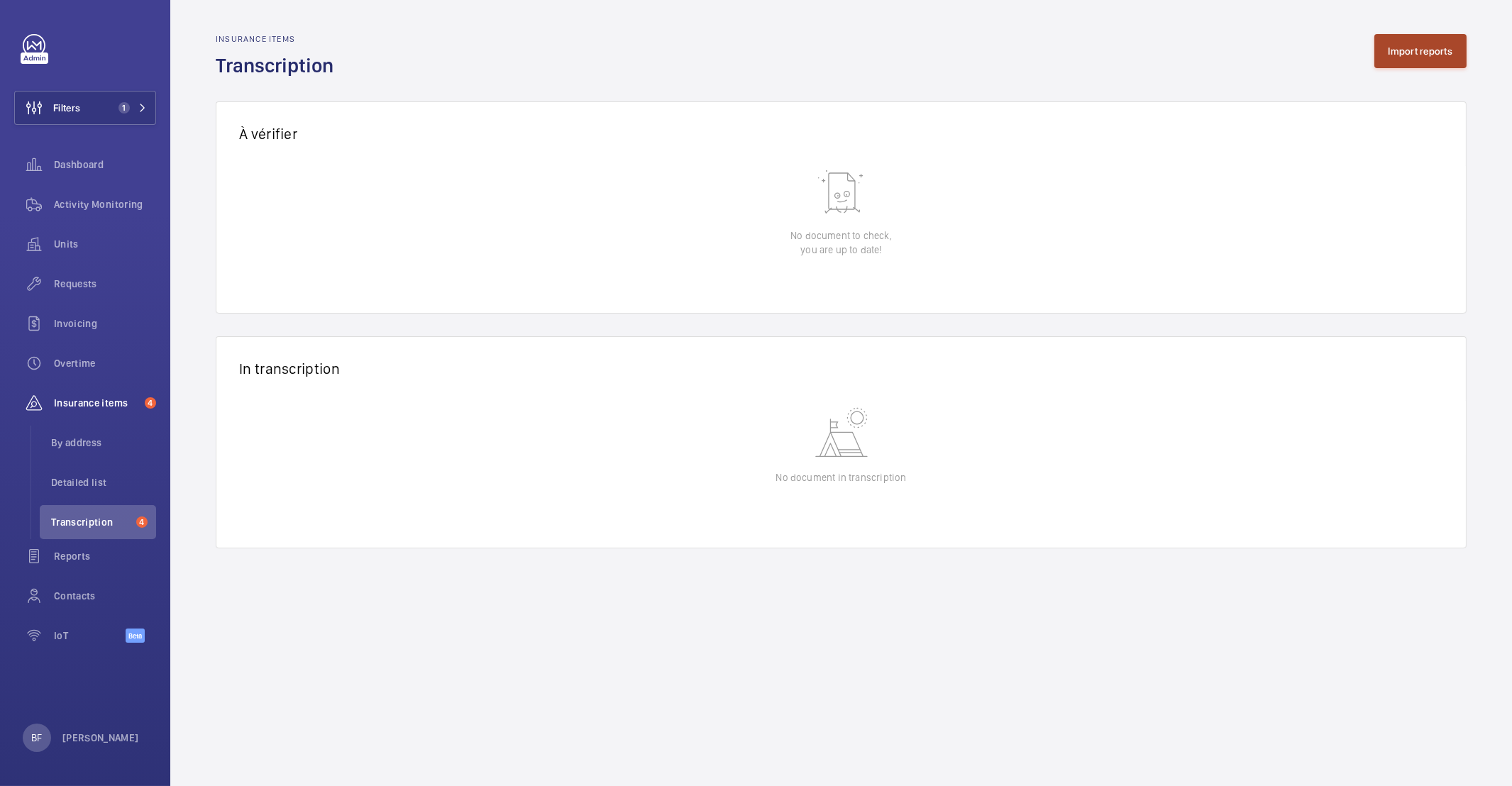
click at [1406, 51] on button "Import reports" at bounding box center [1421, 51] width 93 height 34
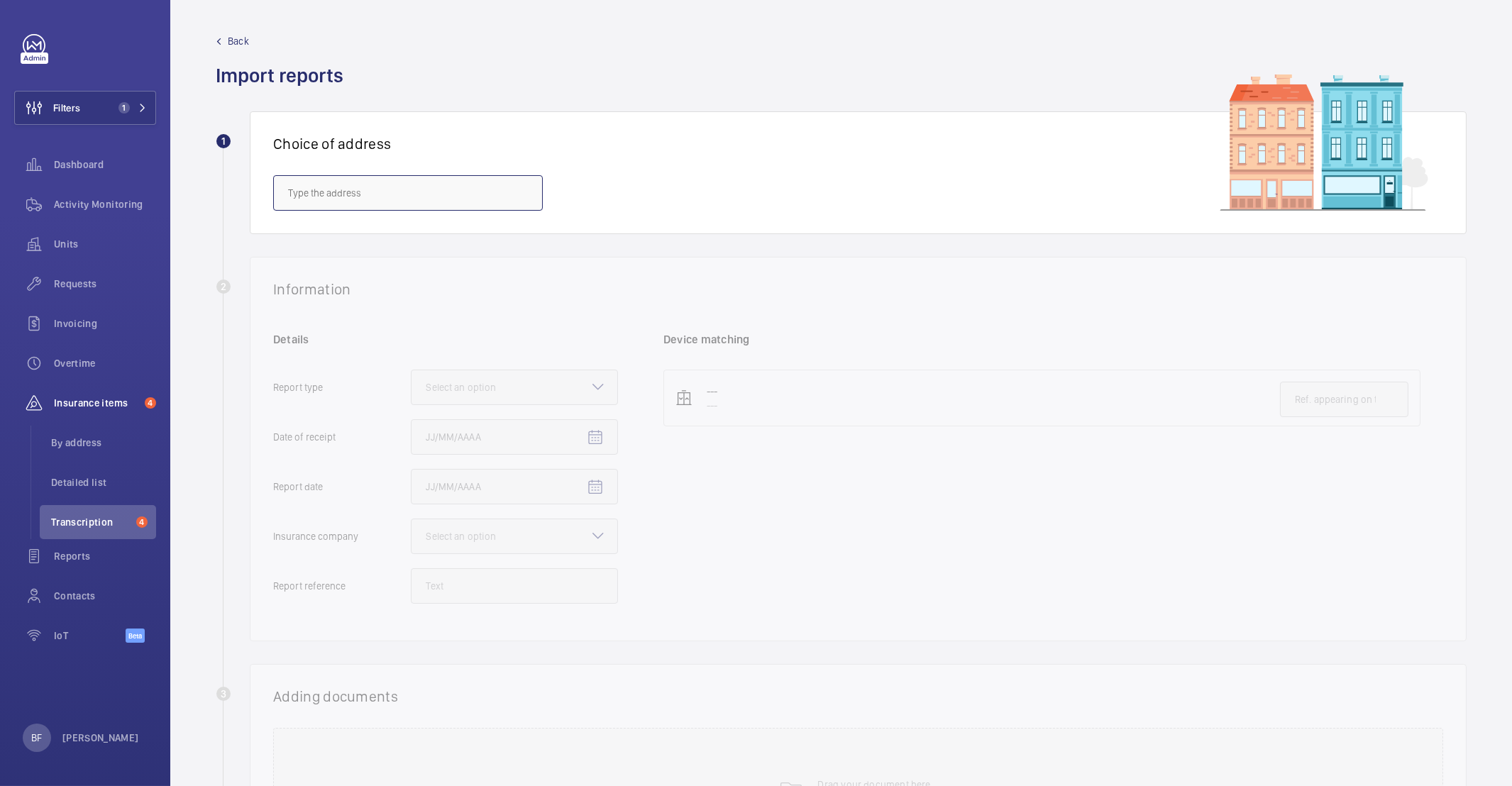
click at [411, 205] on input "text" at bounding box center [408, 193] width 270 height 36
click at [412, 304] on span "PI Hub London - Camden - 115-119 High Street, Camden, LONDON NW1 7NL" at bounding box center [407, 306] width 239 height 14
type input "PI Hub London - Camden - 115-119 High Street, Camden, LONDON NW1 7NL"
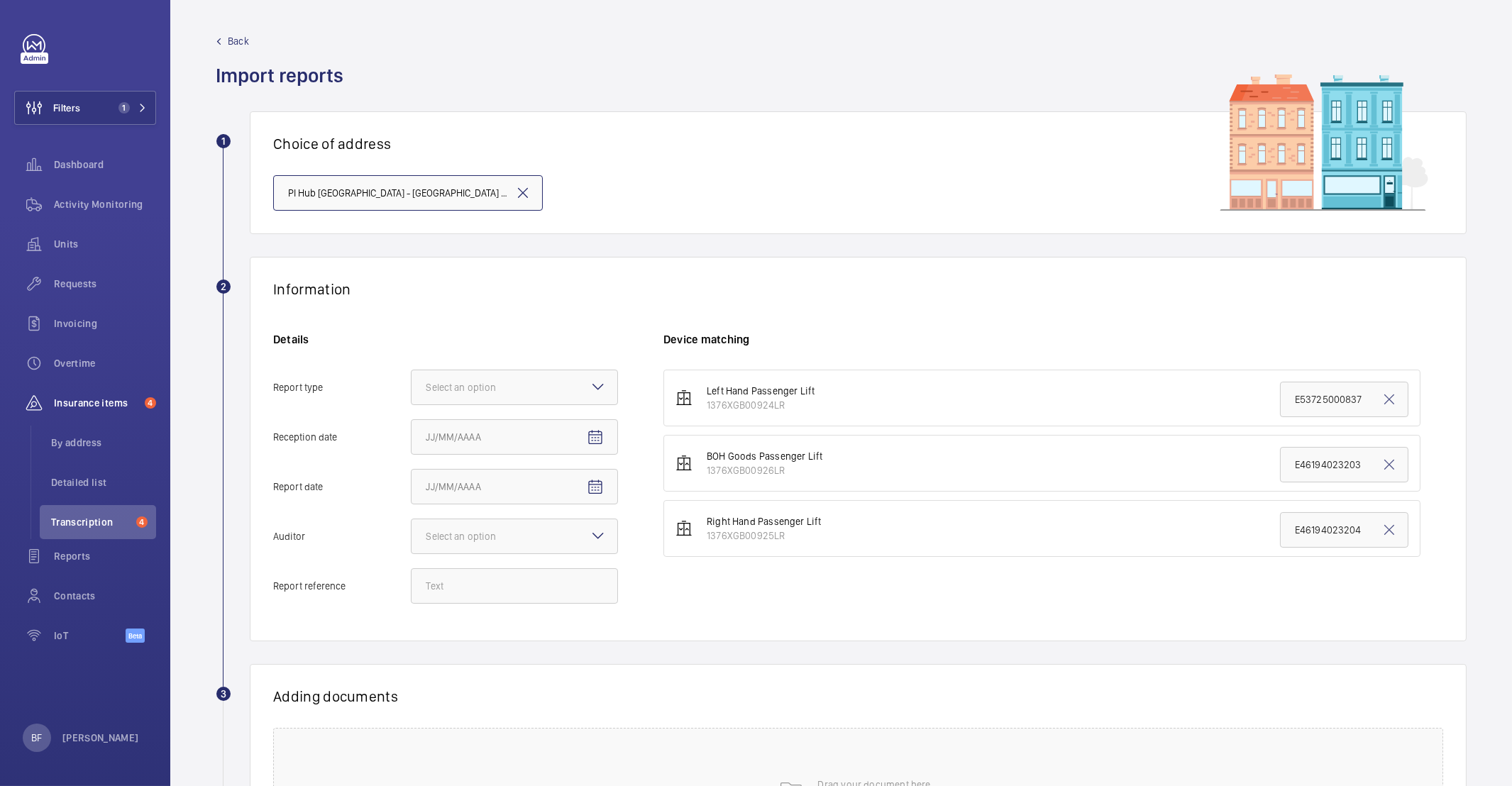
scroll to position [0, 90]
click at [508, 375] on div at bounding box center [514, 387] width 205 height 34
click at [412, 375] on input "Report type Select an option Insurance company Consultant" at bounding box center [412, 387] width 0 height 34
click at [509, 434] on span "Insurance company" at bounding box center [515, 430] width 178 height 14
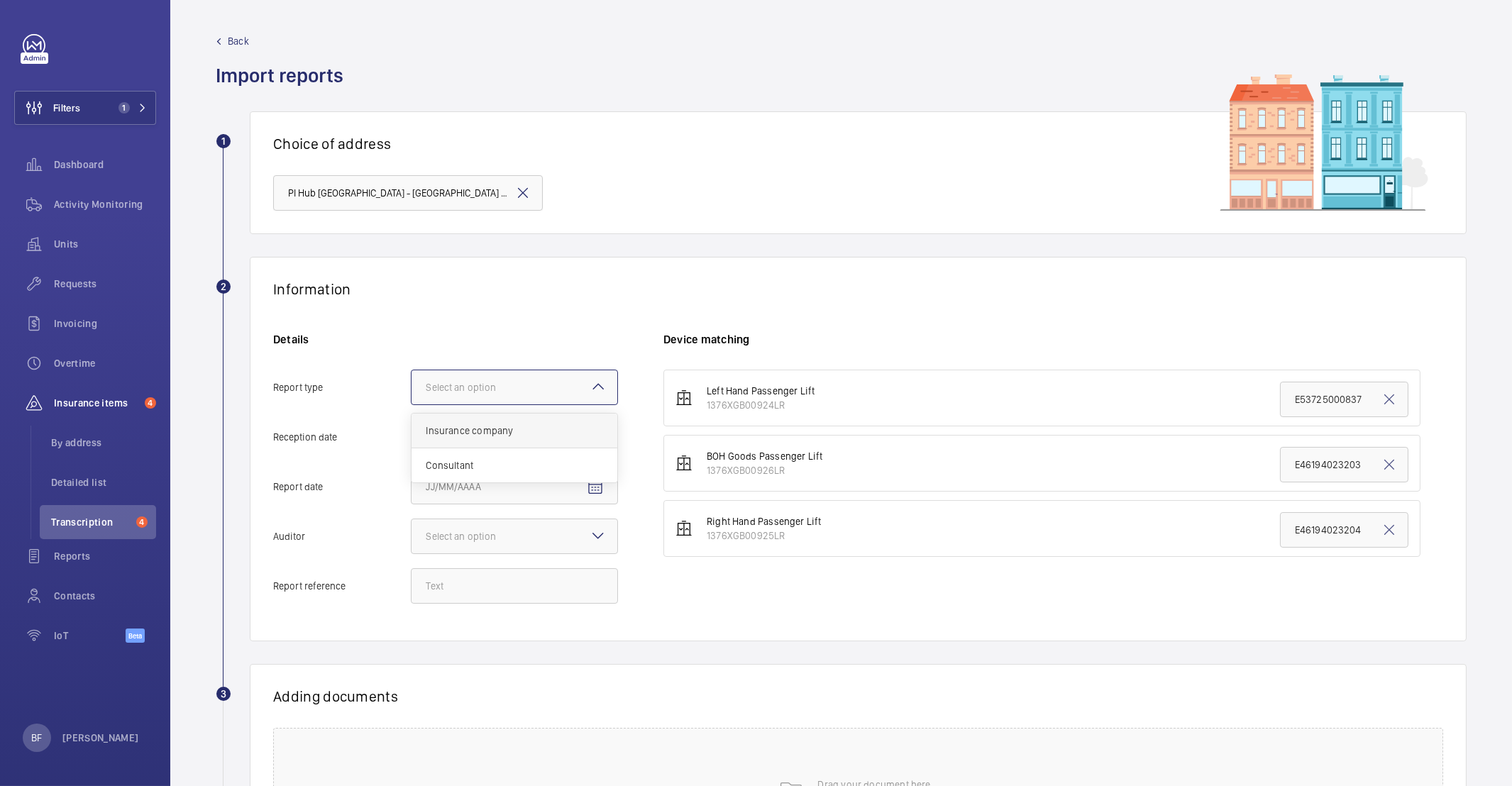
click at [412, 404] on input "Report type Select an option Insurance company Consultant" at bounding box center [412, 387] width 0 height 34
click at [602, 430] on mat-icon "Open calendar" at bounding box center [595, 437] width 17 height 17
click at [462, 641] on span "22" at bounding box center [459, 638] width 25 height 25
type input "9/22/2025"
click at [592, 497] on span "Open calendar" at bounding box center [595, 487] width 34 height 34
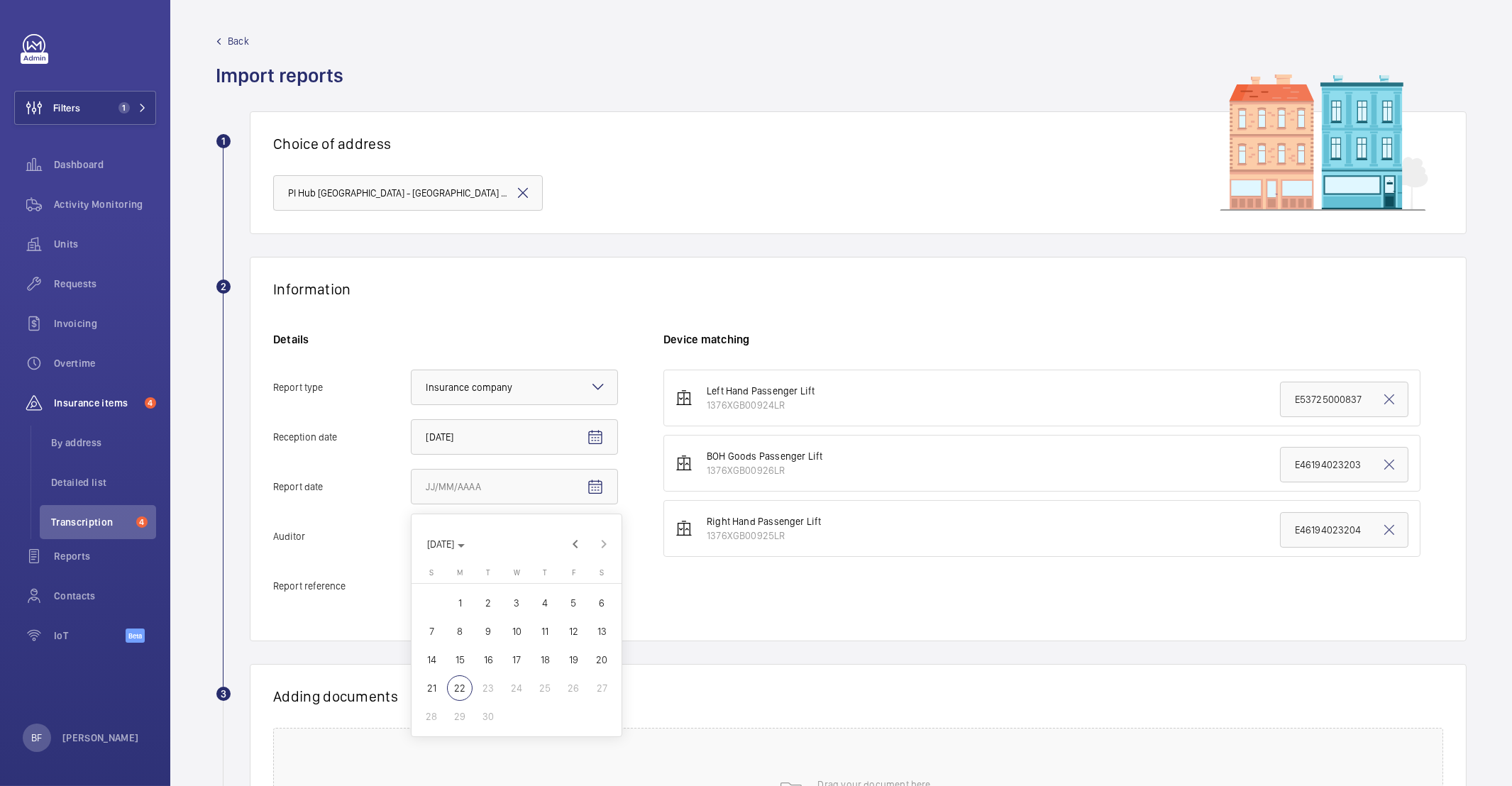
click at [565, 657] on span "19" at bounding box center [573, 659] width 25 height 25
type input "9/19/2025"
click at [512, 532] on div "Select an option" at bounding box center [479, 536] width 106 height 14
click at [412, 532] on input "Auditor Select an option Veritas Zurich British Engineering Allianz Other" at bounding box center [412, 536] width 0 height 34
click at [479, 685] on span "Allianz" at bounding box center [515, 684] width 178 height 14
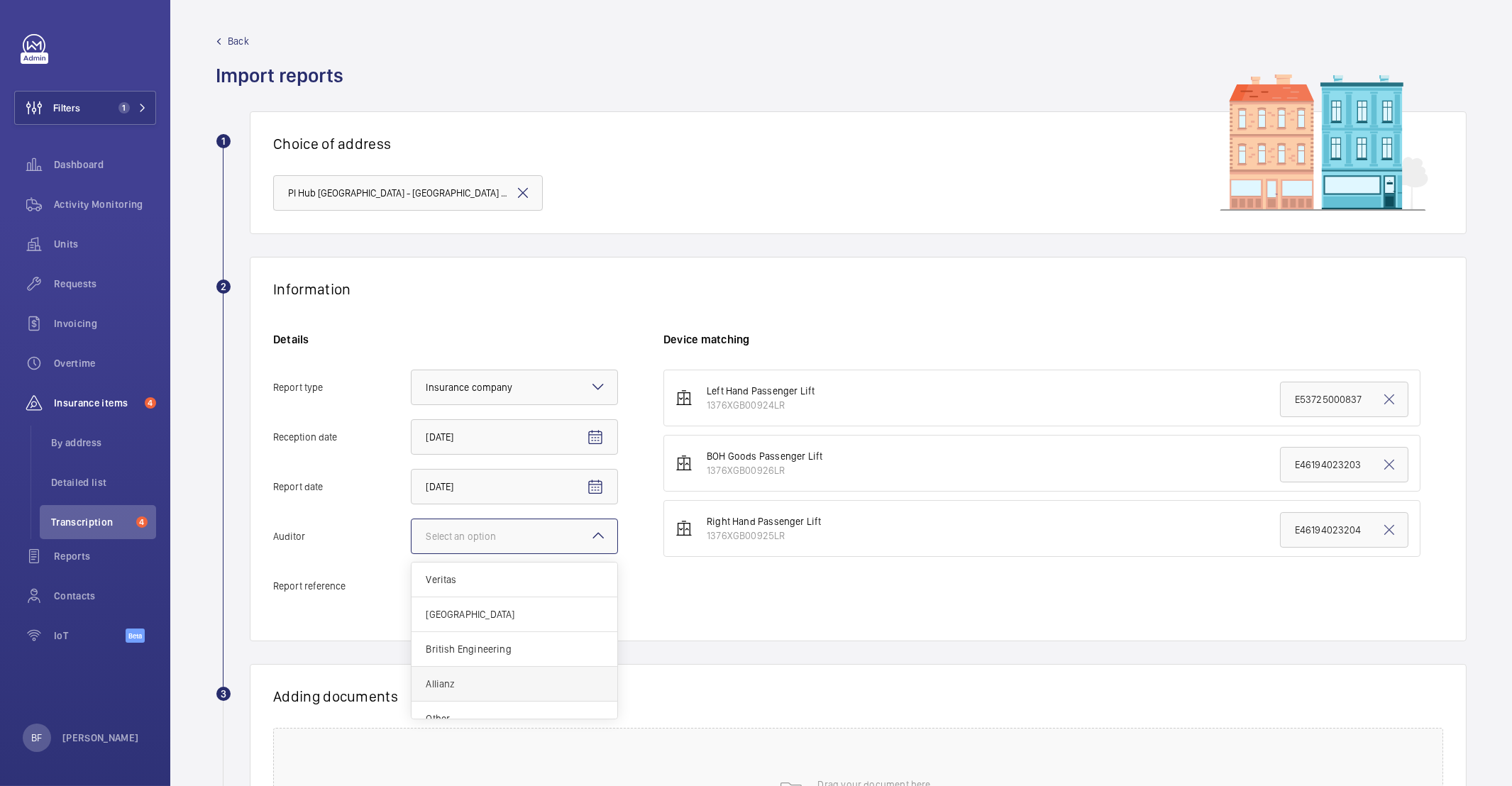
click at [412, 553] on input "Auditor Select an option Veritas Zurich British Engineering Allianz Other" at bounding box center [412, 536] width 0 height 34
click at [440, 576] on input "Report reference" at bounding box center [514, 586] width 207 height 36
paste input "E53725000839"
click at [469, 602] on input "E53725000838" at bounding box center [514, 586] width 207 height 36
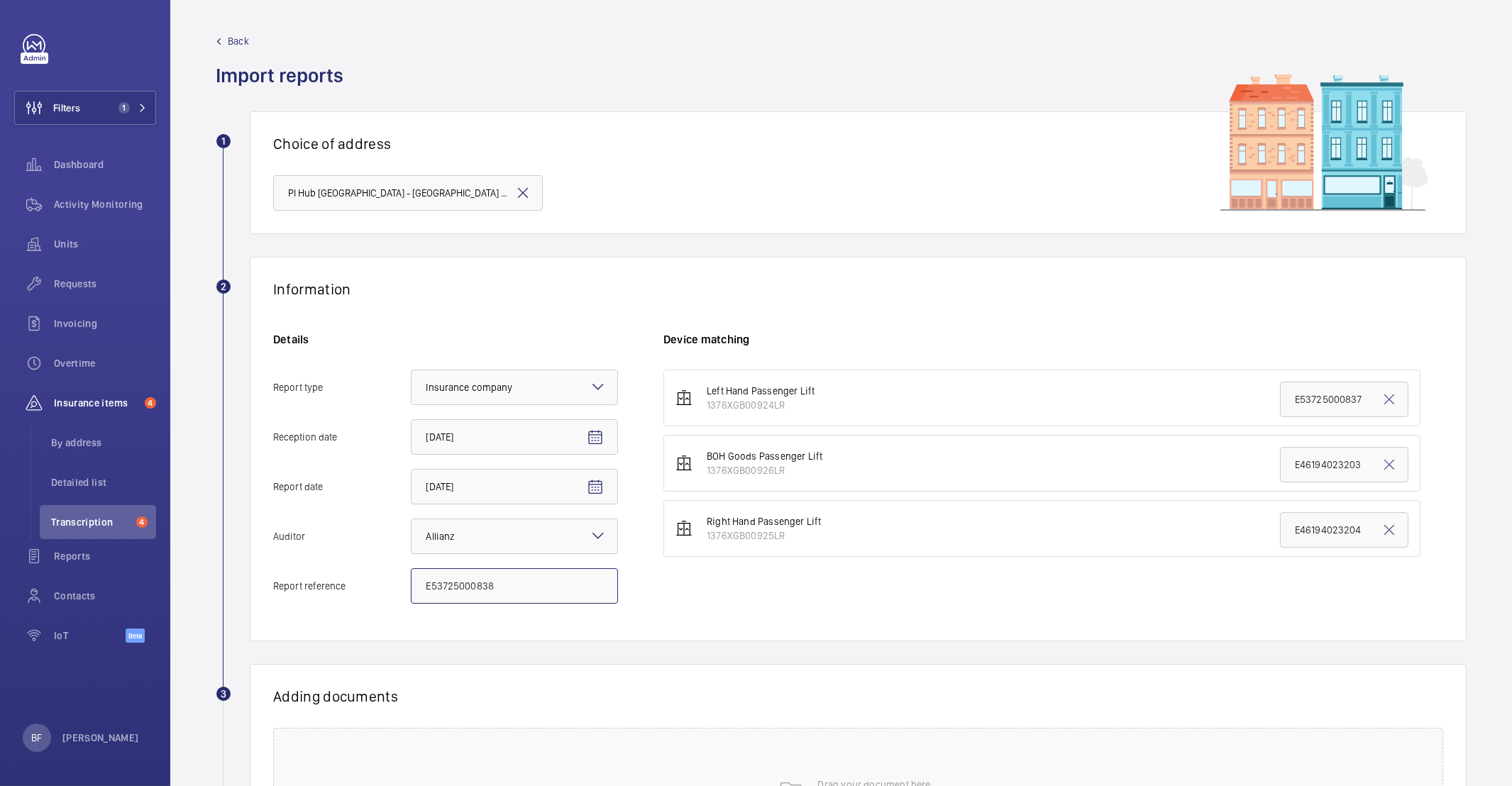
click at [469, 600] on input "E53725000838" at bounding box center [514, 586] width 207 height 36
click at [461, 592] on input "E53725000838" at bounding box center [514, 586] width 207 height 36
type input "E53725000838"
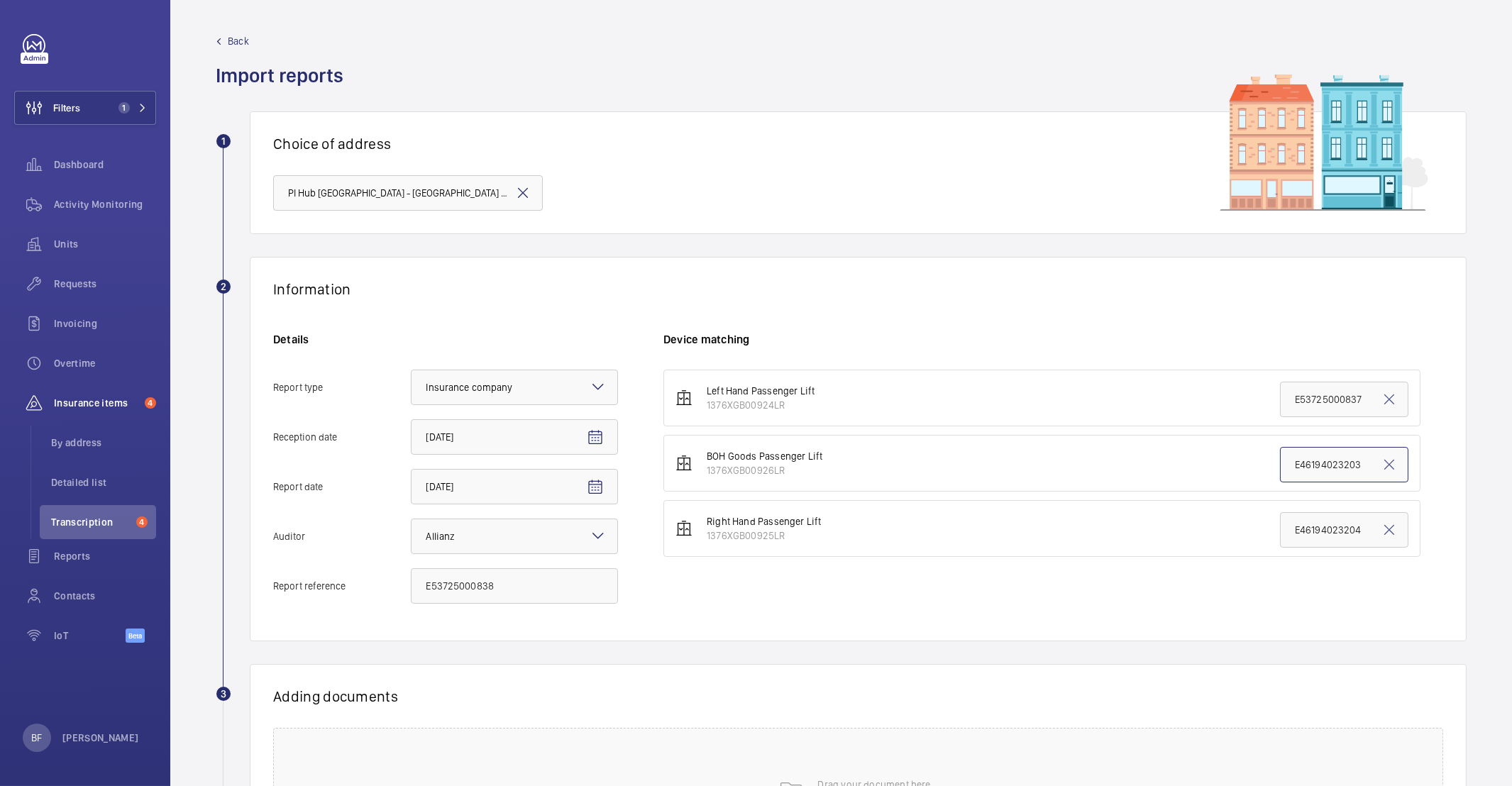
click at [1310, 467] on input "E46194023203" at bounding box center [1343, 464] width 128 height 36
click at [1309, 467] on input "E46194023203" at bounding box center [1343, 464] width 128 height 36
paste input "53725000838"
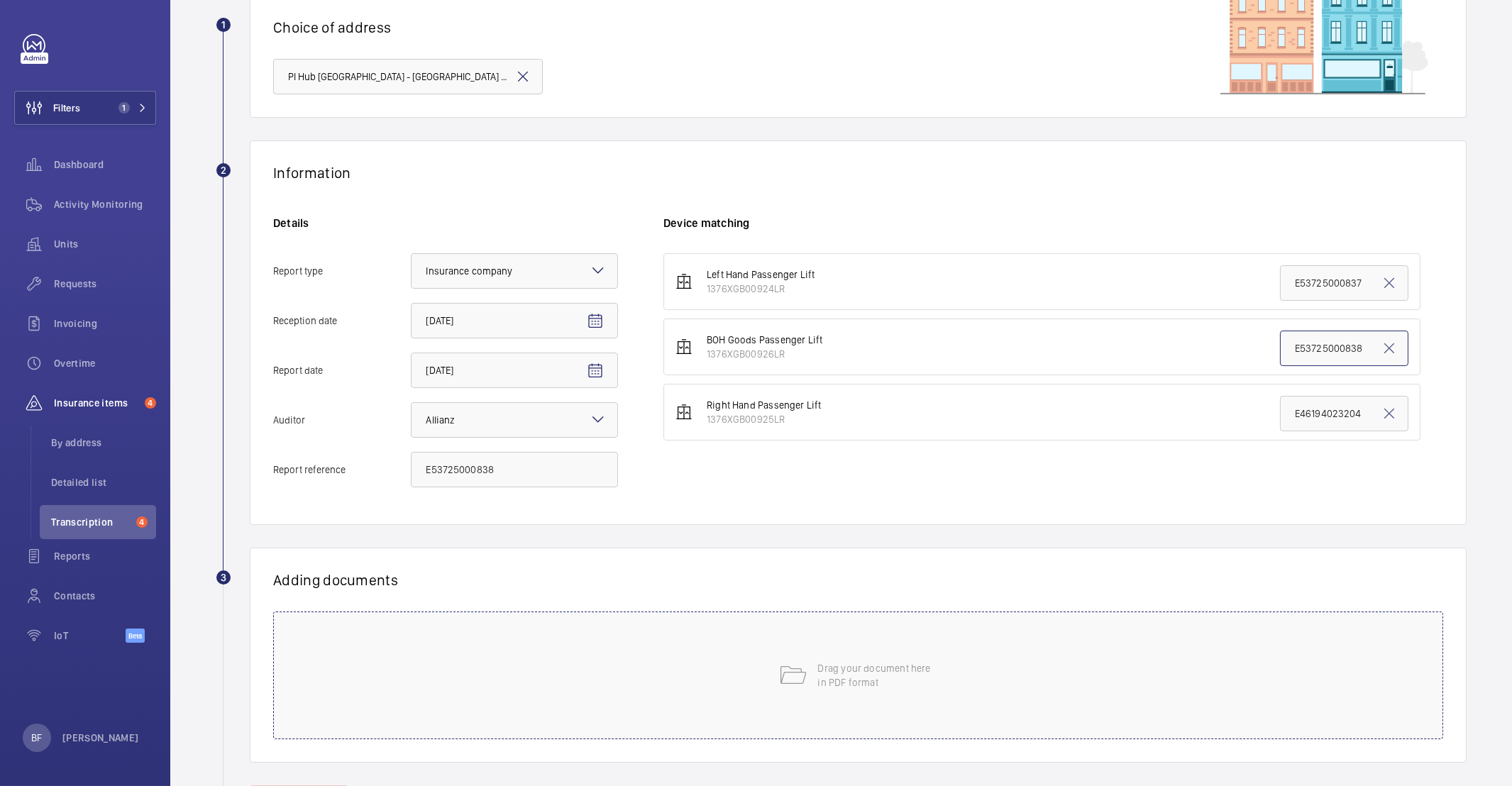
scroll to position [185, 0]
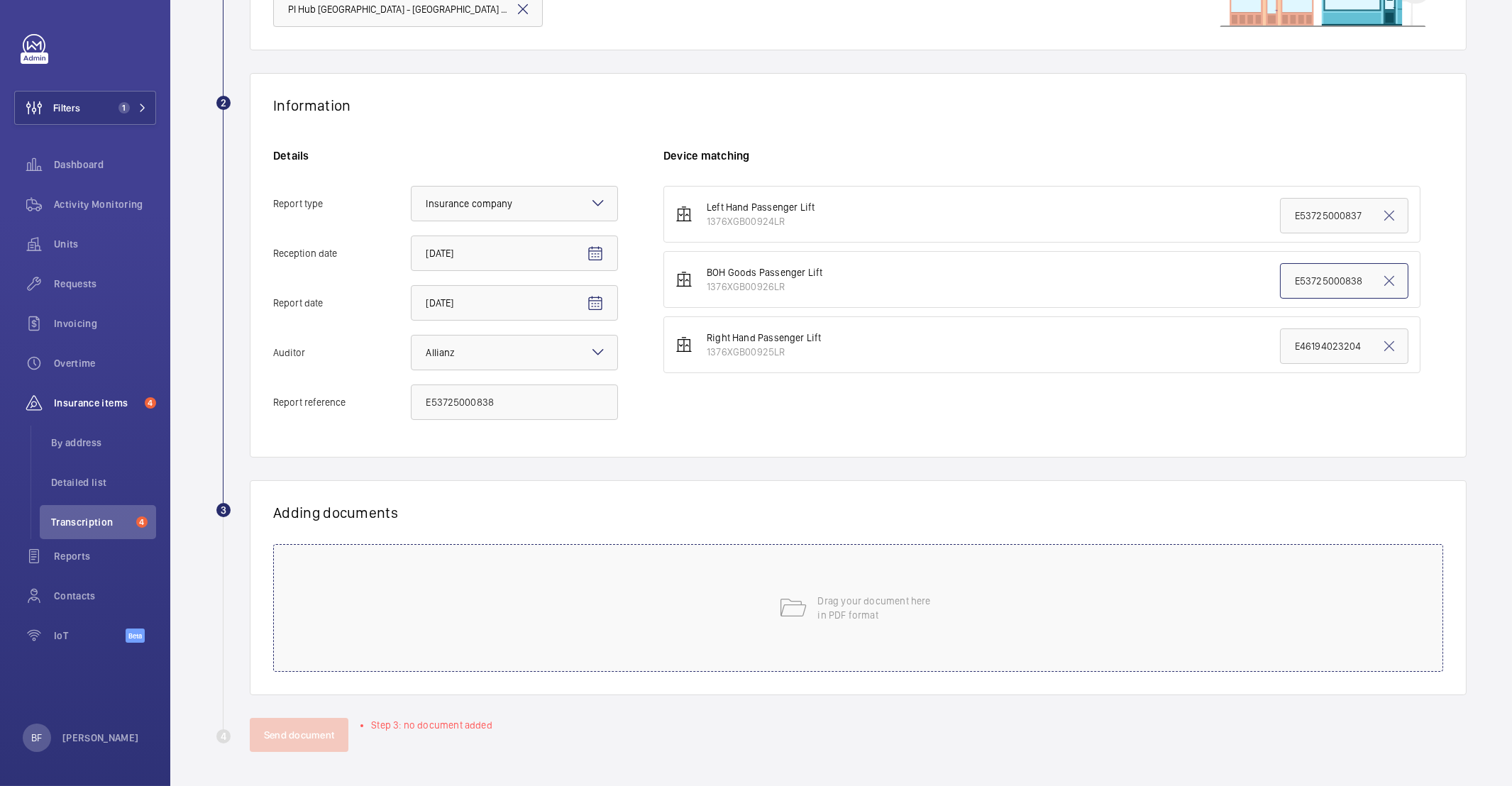
type input "E53725000838"
click at [595, 588] on div "Drag your document here in PDF format" at bounding box center [858, 608] width 1169 height 127
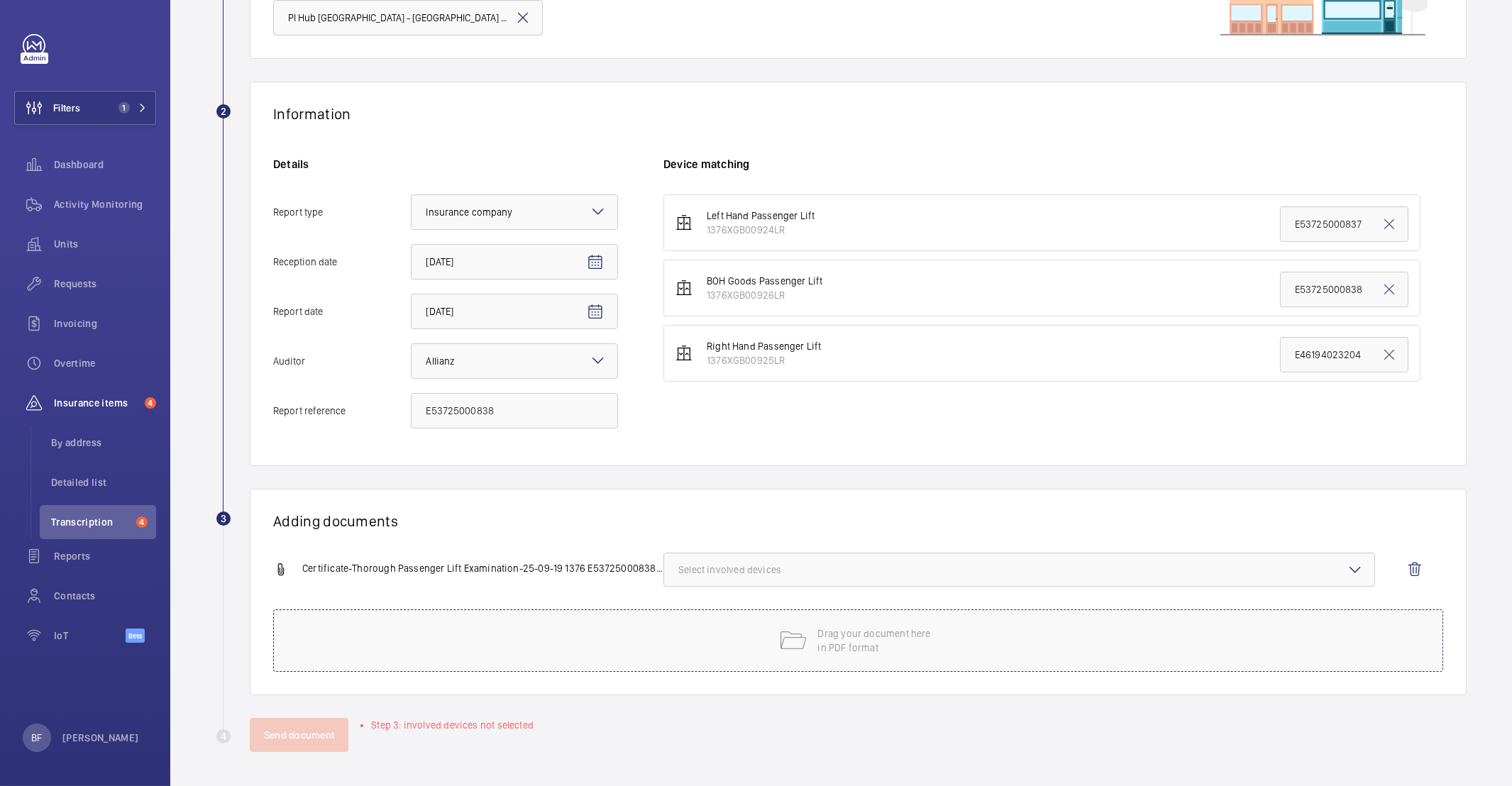
scroll to position [175, 0]
click at [732, 574] on span "Select involved devices" at bounding box center [1019, 569] width 682 height 14
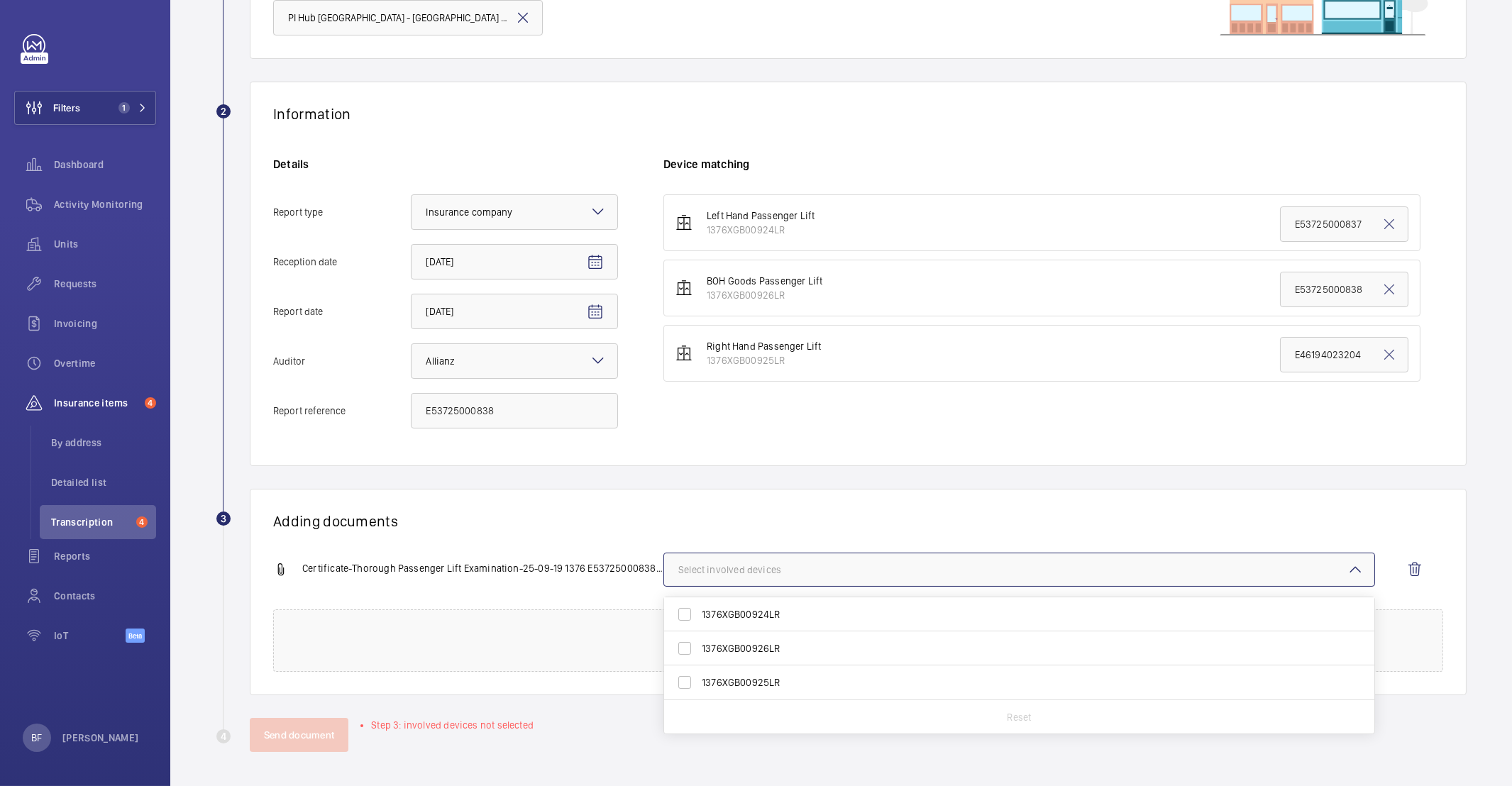
click at [737, 645] on span "1376XGB00926LR" at bounding box center [1020, 648] width 637 height 14
click at [699, 645] on input "1376XGB00926LR" at bounding box center [685, 648] width 29 height 29
checkbox input "true"
click at [663, 488] on div "Adding documents Certificate-Thorough Passenger Lift Examination-25-09-19 1376 …" at bounding box center [857, 592] width 1217 height 206
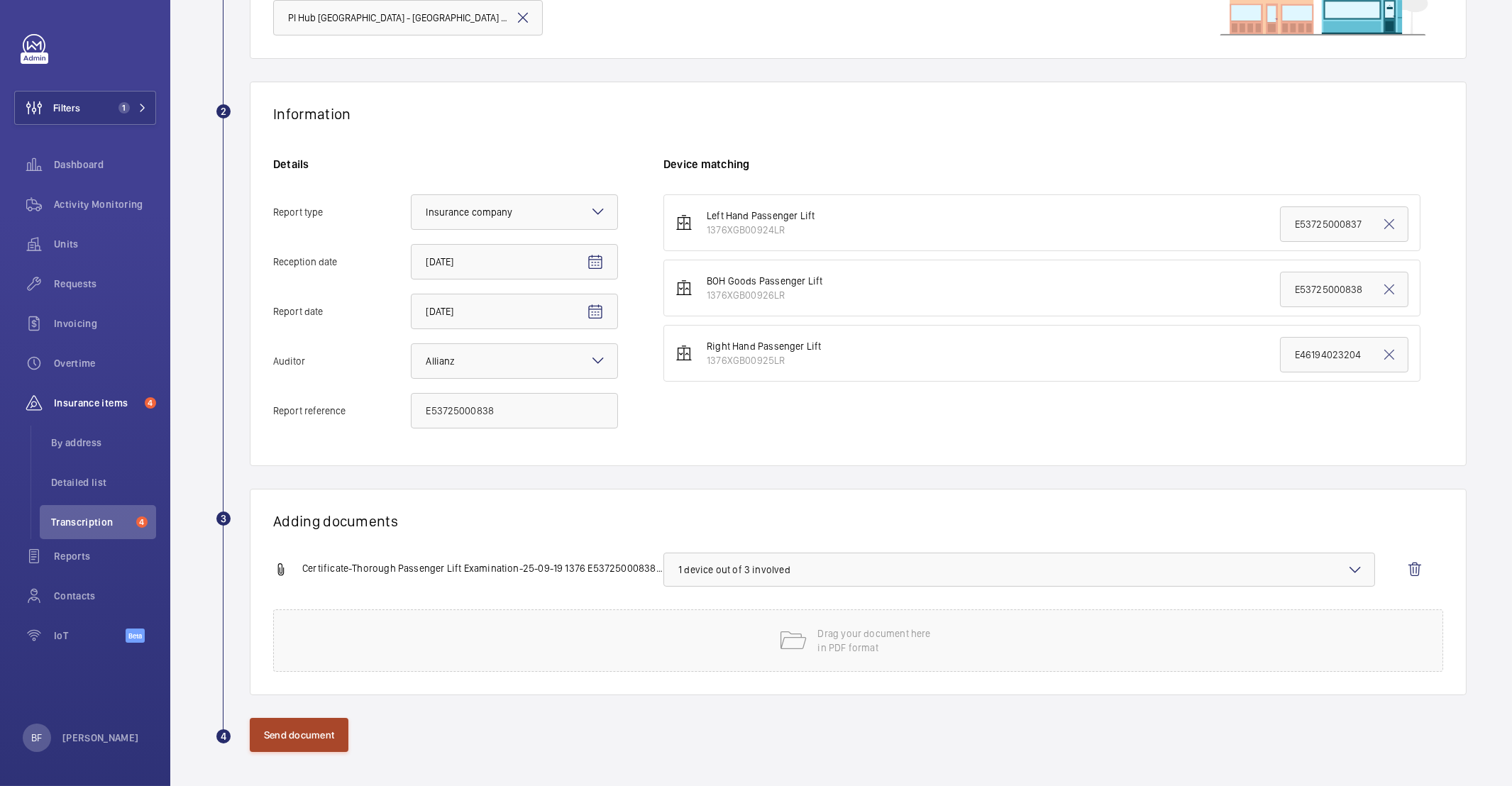
click at [327, 730] on button "Send document" at bounding box center [299, 735] width 99 height 34
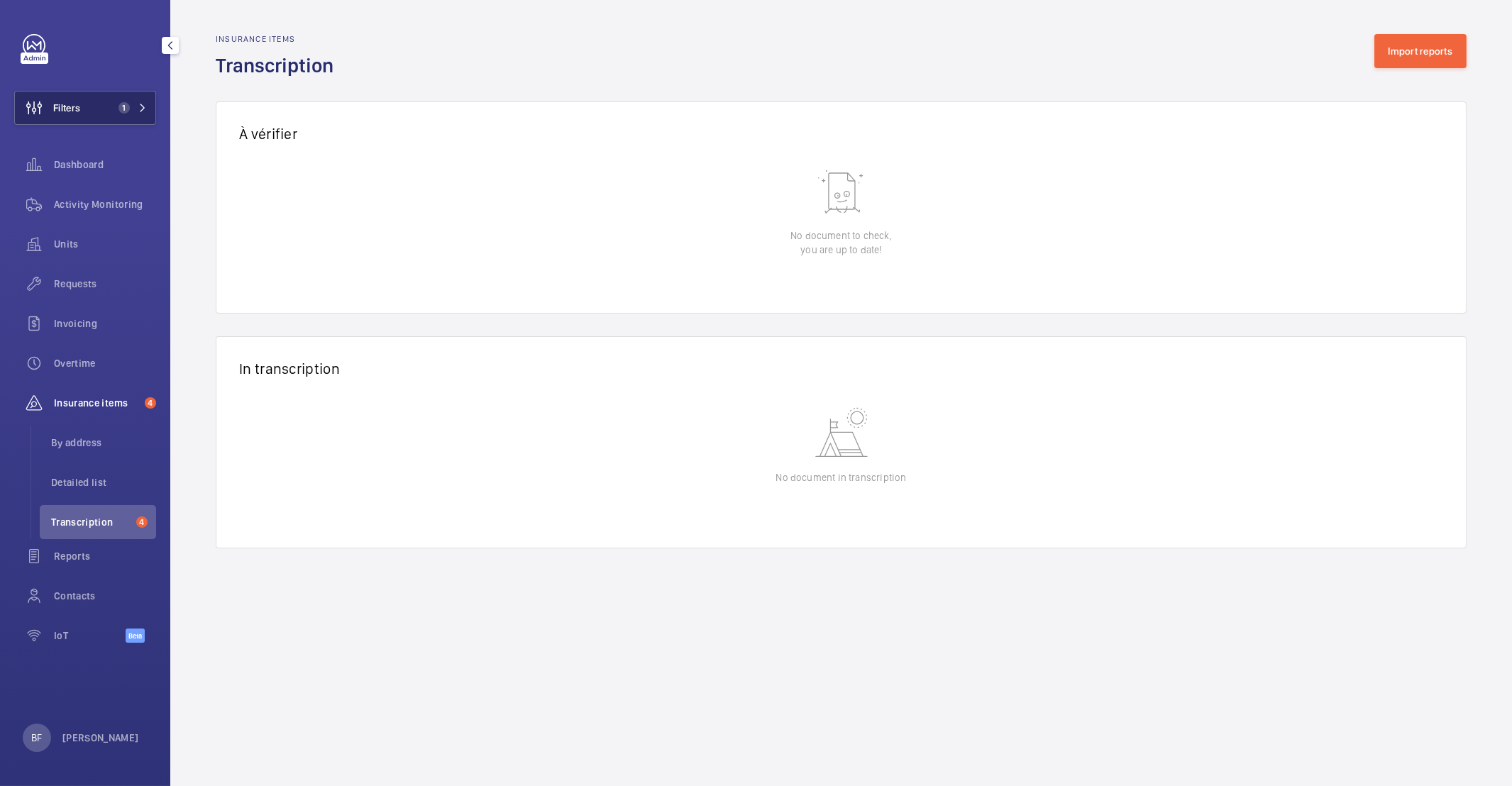
click at [109, 122] on button "Filters 1" at bounding box center [85, 108] width 142 height 34
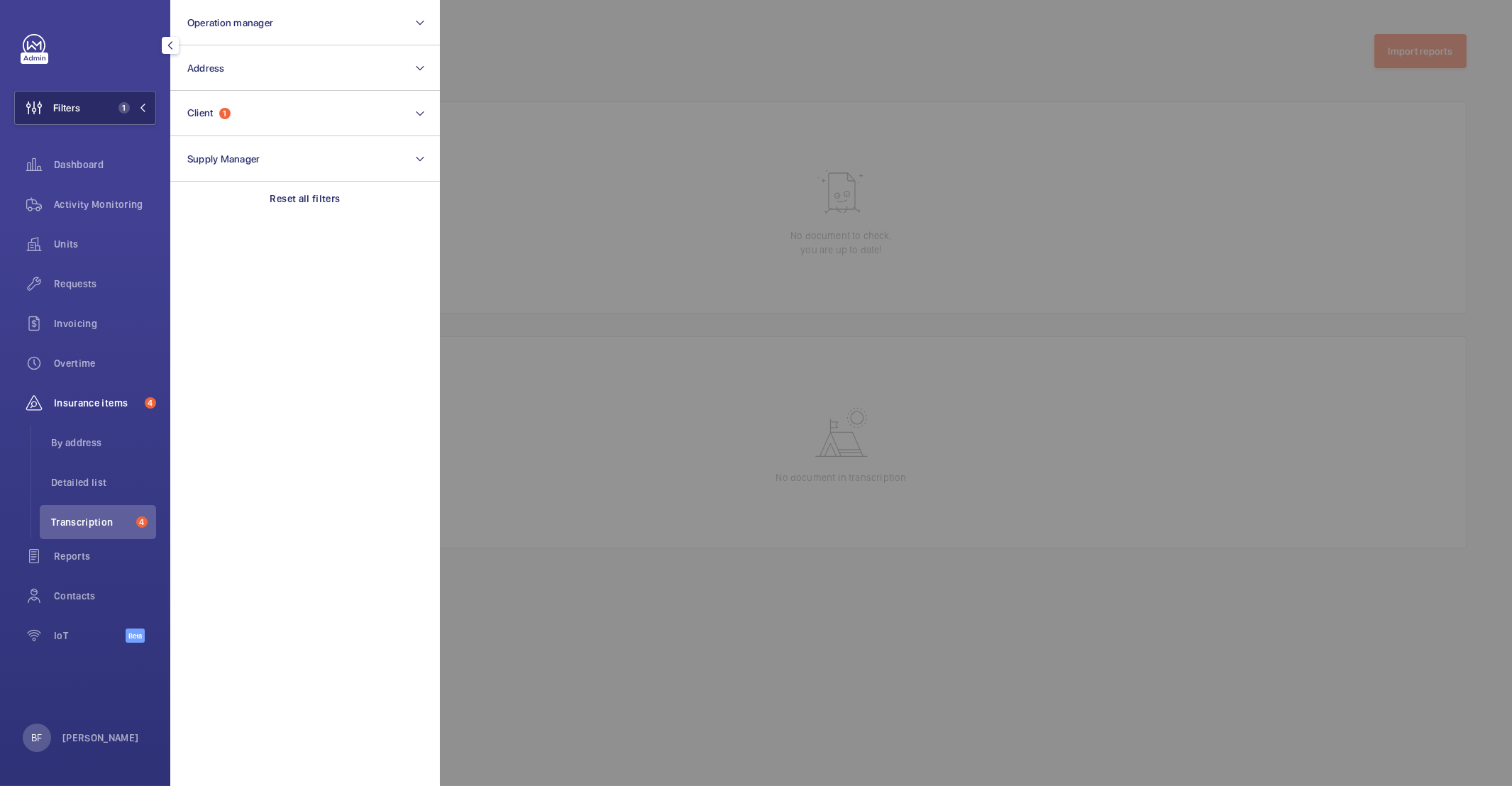
click at [117, 114] on button "Filters 1" at bounding box center [85, 108] width 142 height 34
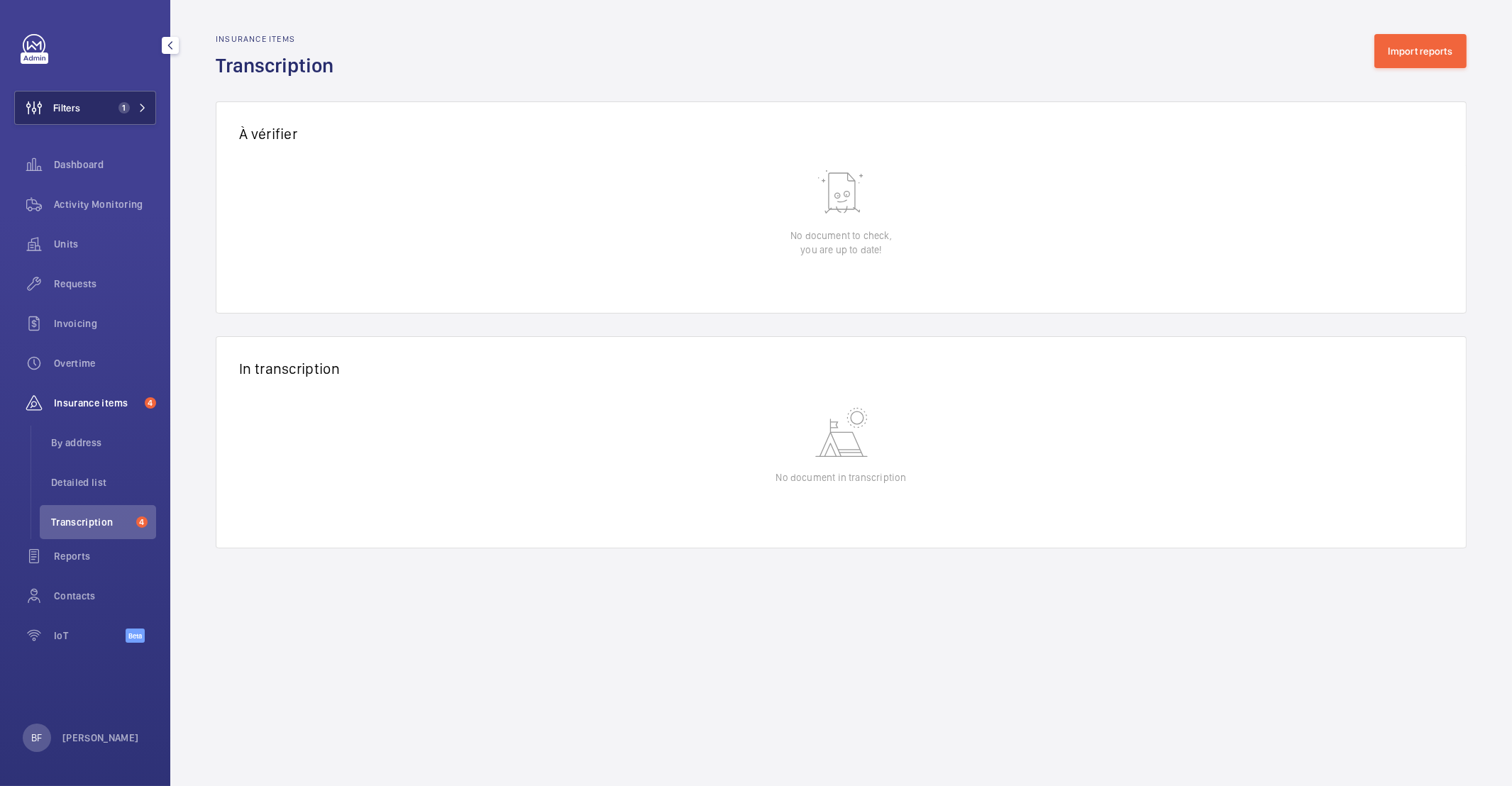
click at [128, 117] on button "Filters 1" at bounding box center [85, 108] width 142 height 34
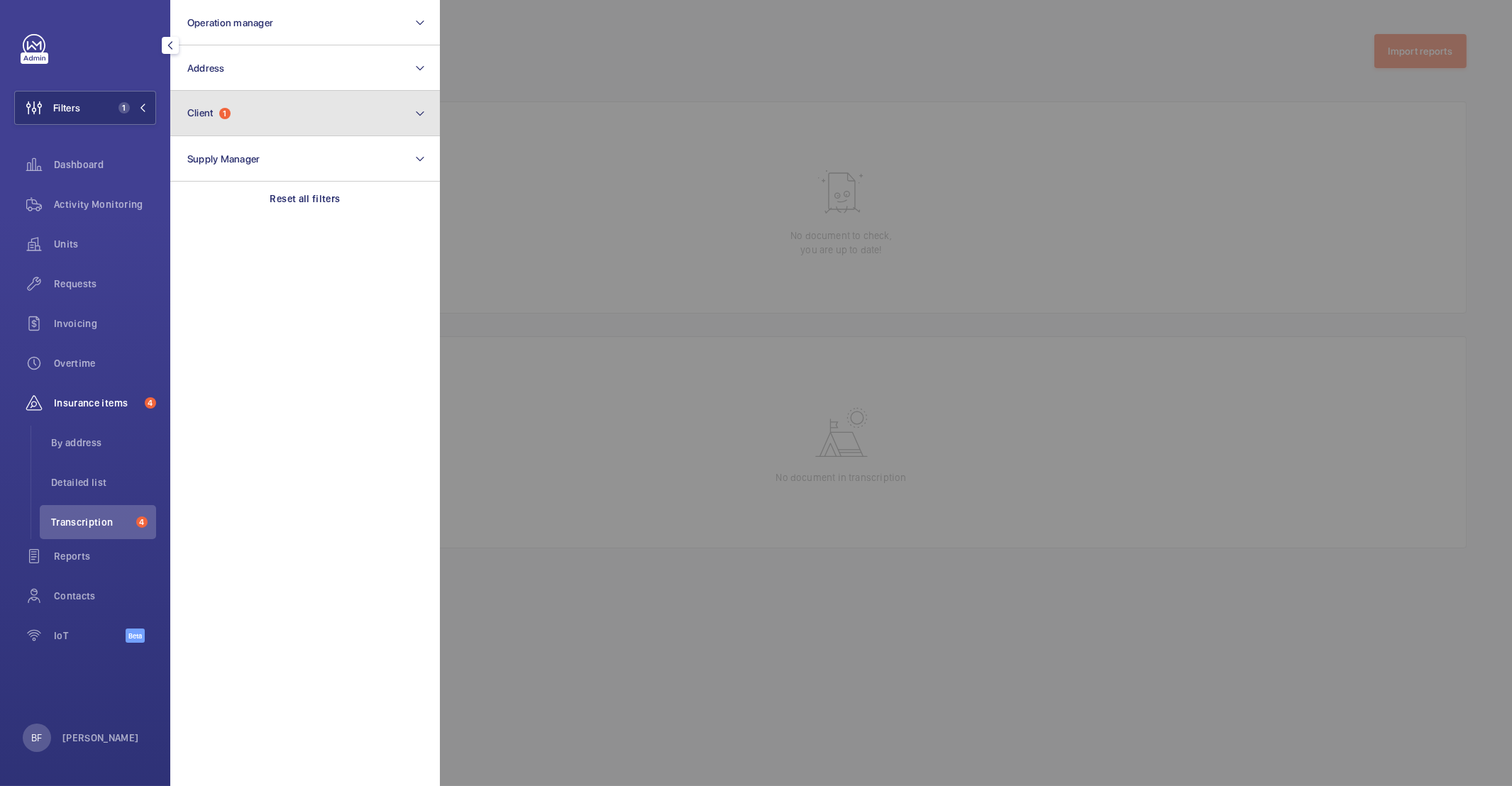
click at [307, 120] on button "Client 1" at bounding box center [305, 113] width 270 height 46
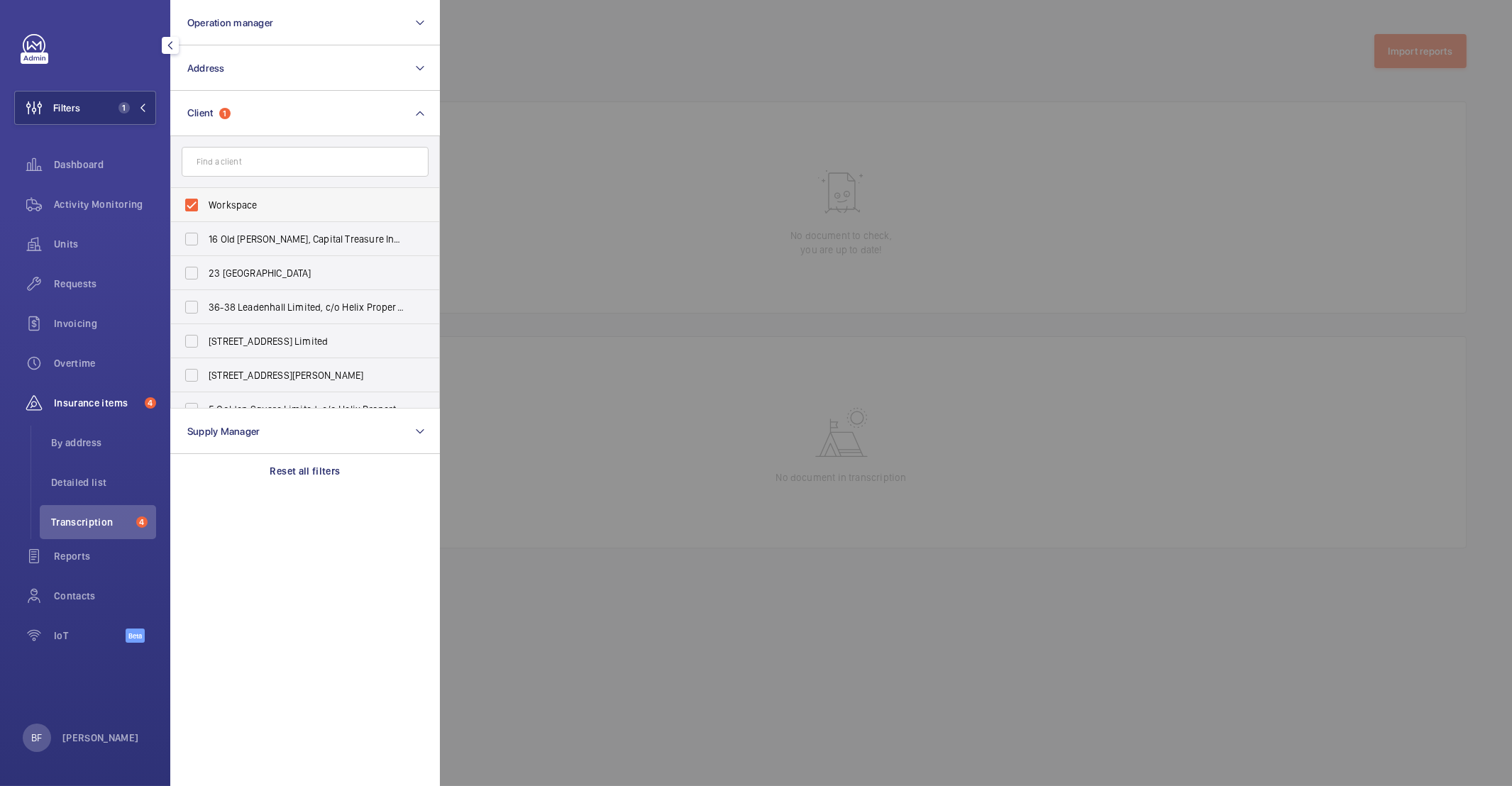
click at [252, 205] on span "Workspace" at bounding box center [307, 205] width 196 height 14
click at [205, 205] on input "Workspace" at bounding box center [192, 205] width 29 height 29
checkbox input "false"
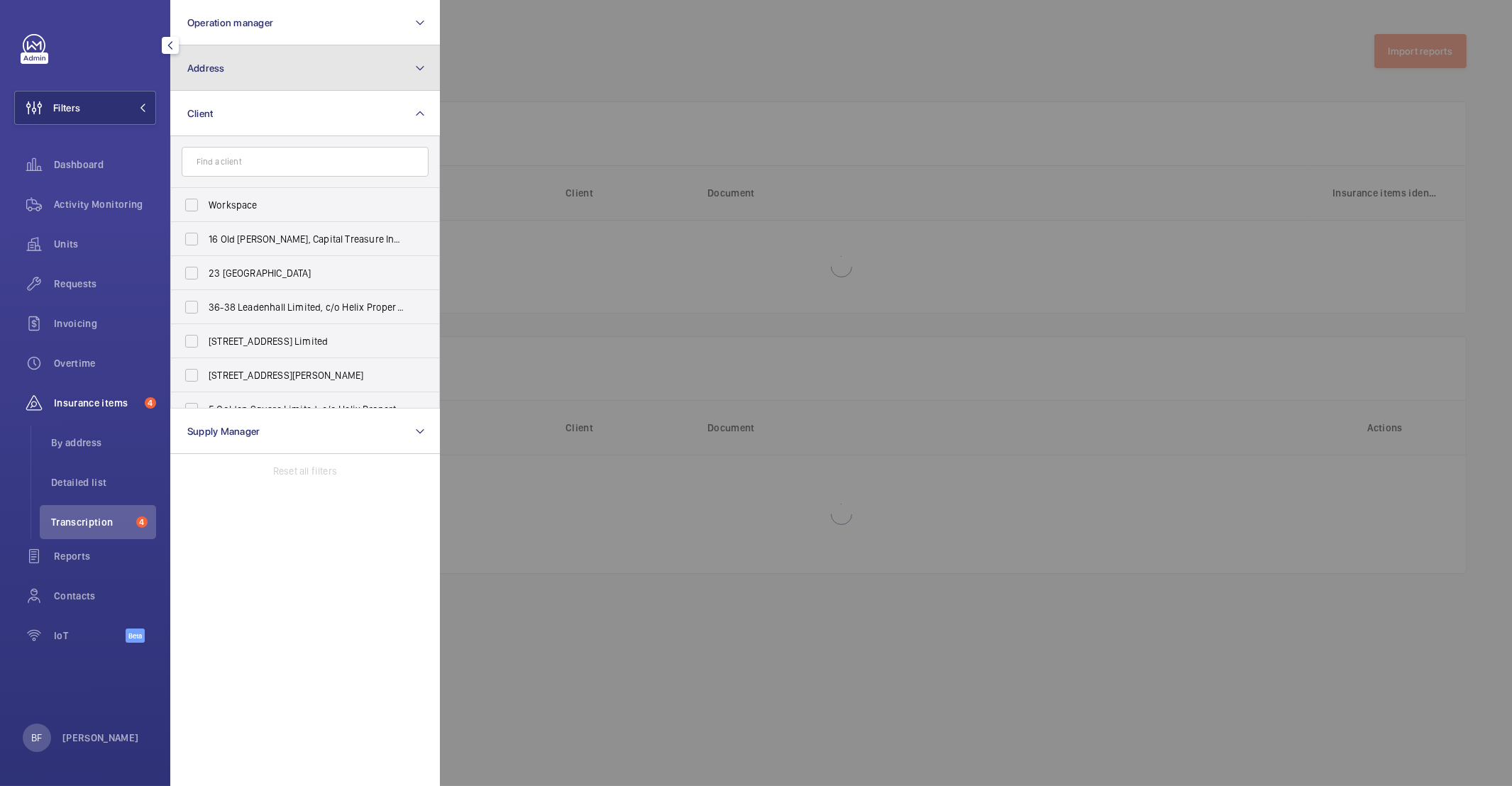
click at [400, 65] on button "Address" at bounding box center [305, 68] width 270 height 46
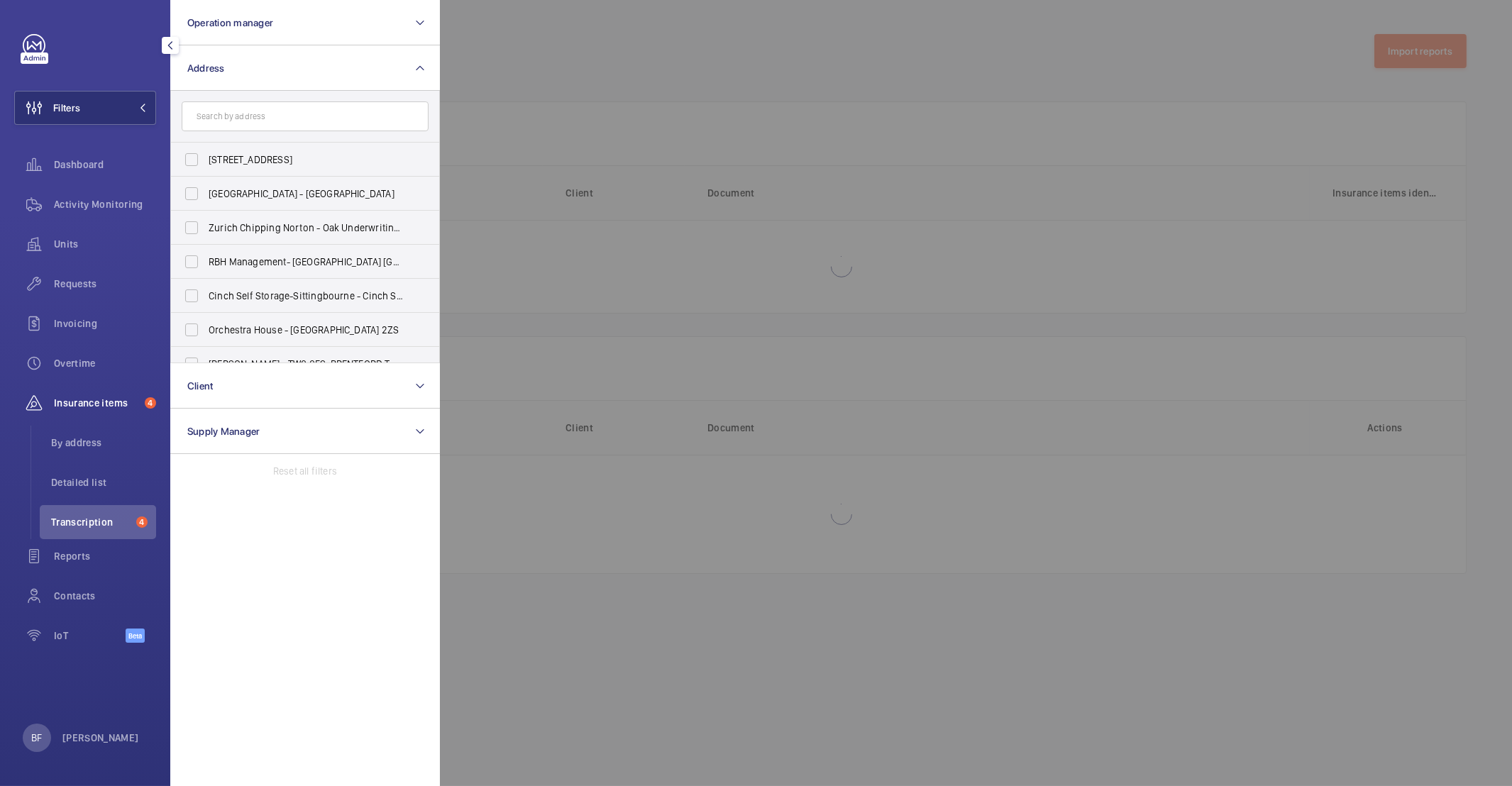
click at [323, 116] on input "text" at bounding box center [305, 116] width 247 height 30
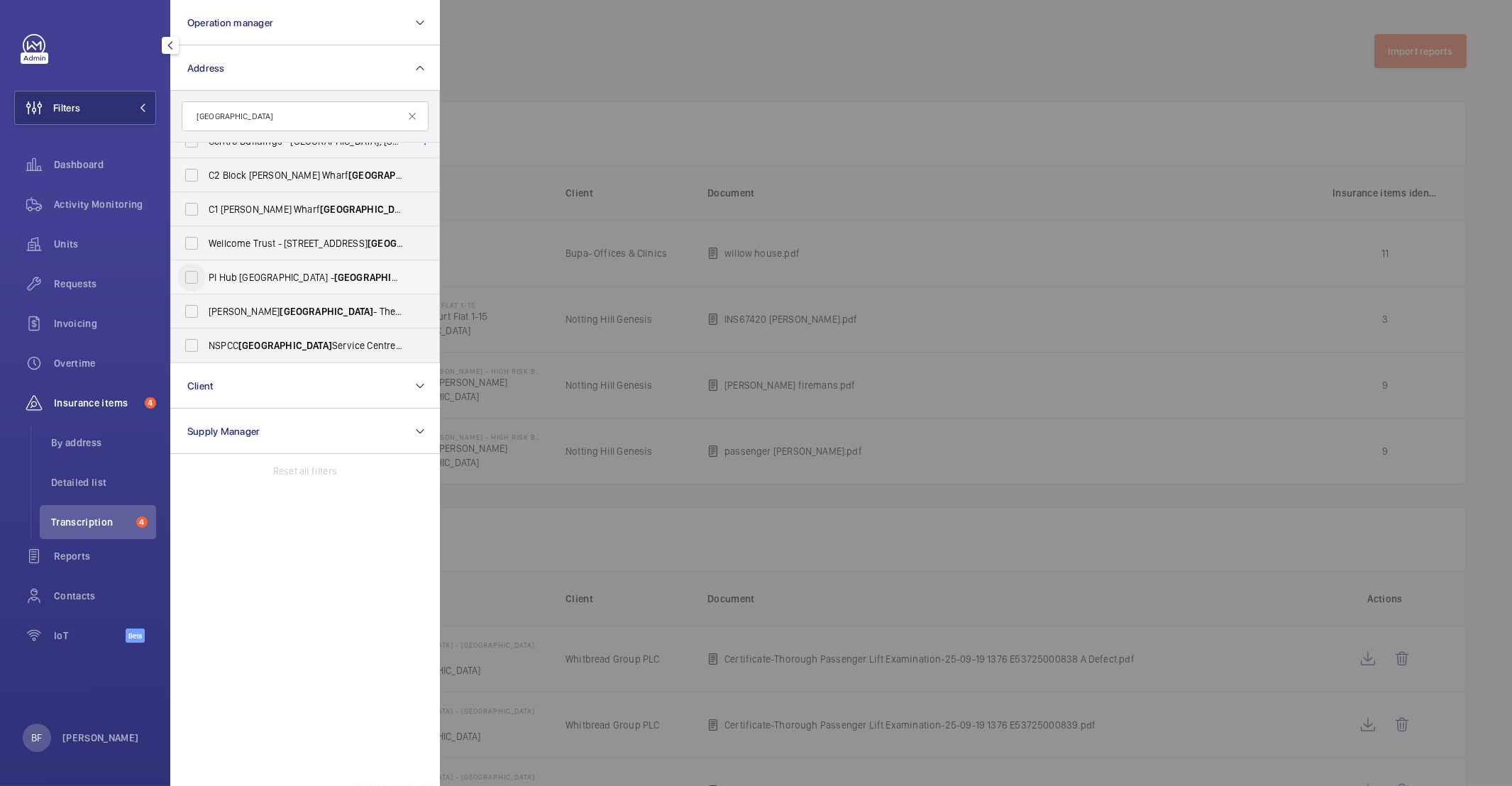
type input "camden"
click at [202, 278] on input "PI Hub London - Camden - 115-119 High Street, Camden , LONDON NW1 7NL" at bounding box center [192, 277] width 29 height 29
checkbox input "true"
click at [555, 238] on div at bounding box center [1195, 393] width 1512 height 786
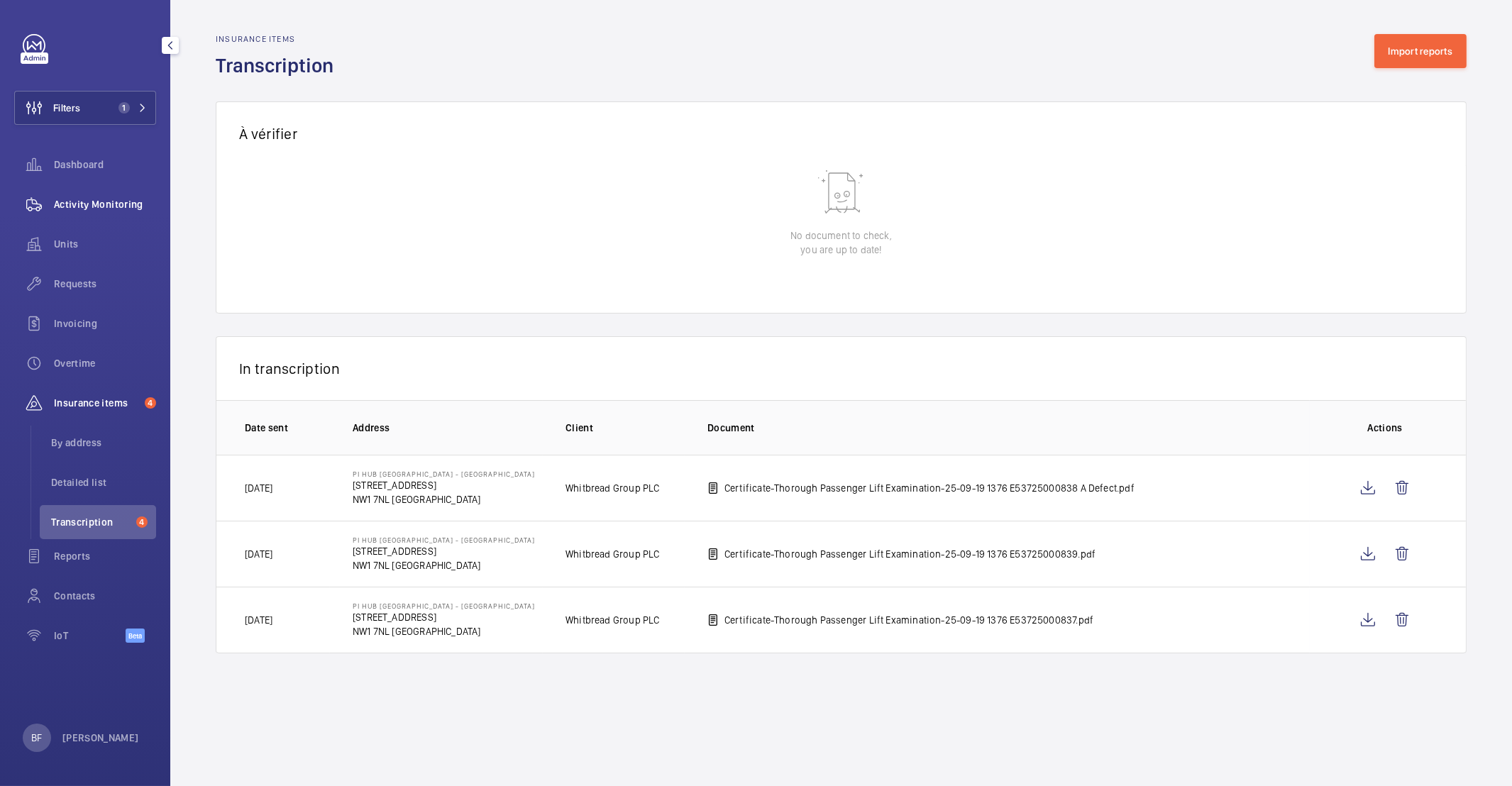
click at [137, 193] on div "Activity Monitoring" at bounding box center [85, 204] width 142 height 34
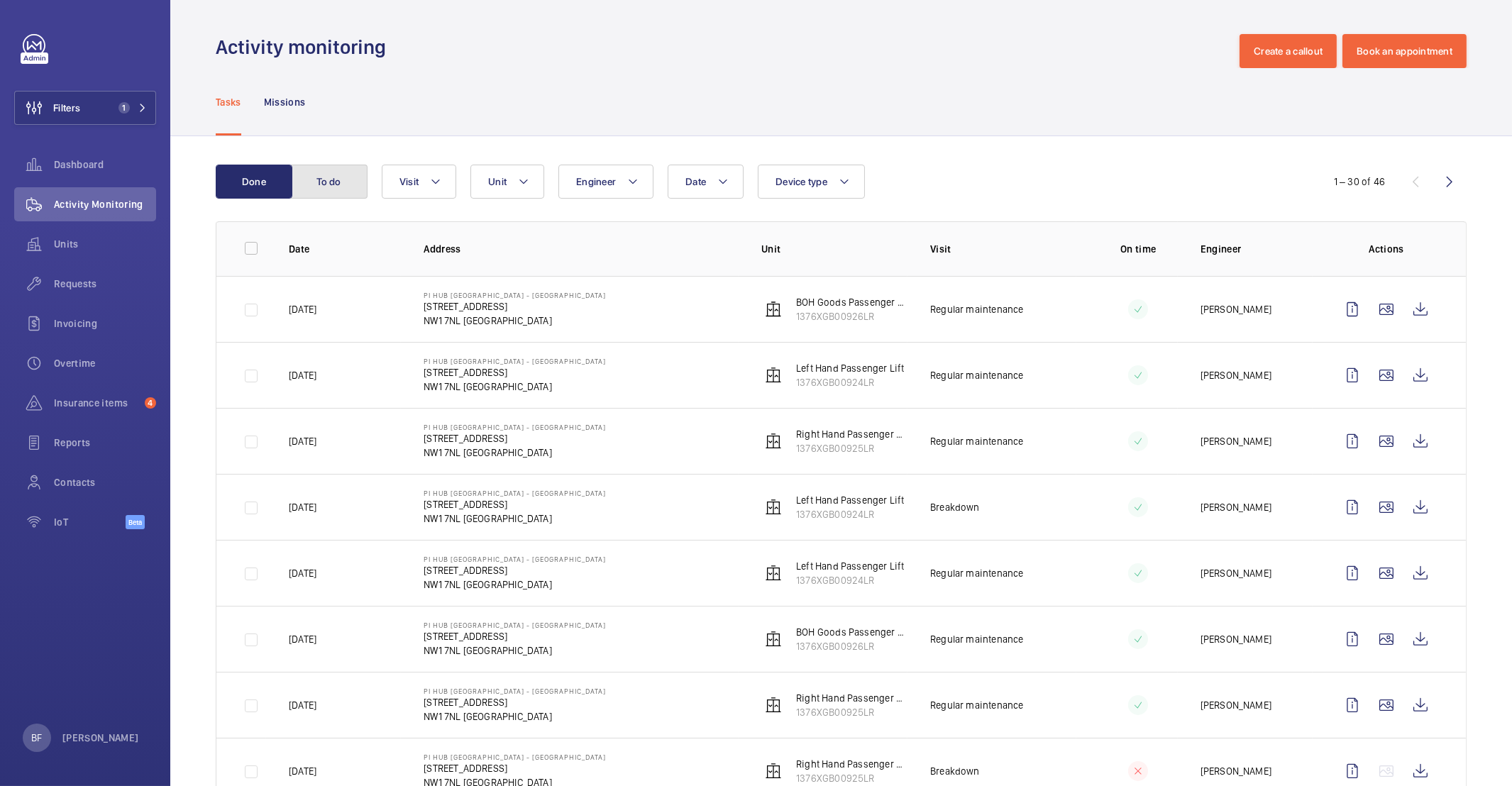
click at [329, 180] on button "To do" at bounding box center [328, 182] width 76 height 34
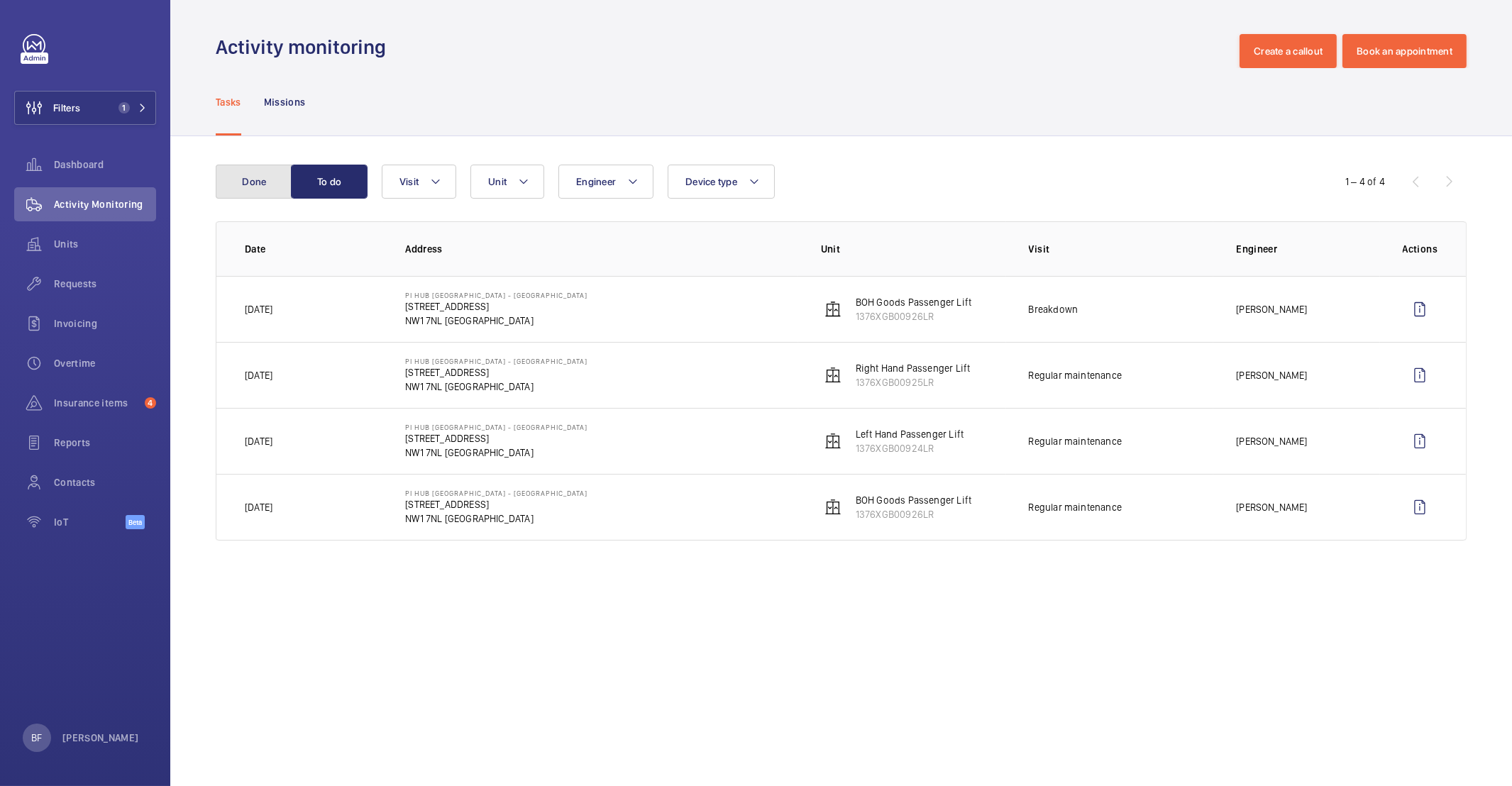
click at [256, 185] on button "Done" at bounding box center [253, 182] width 76 height 34
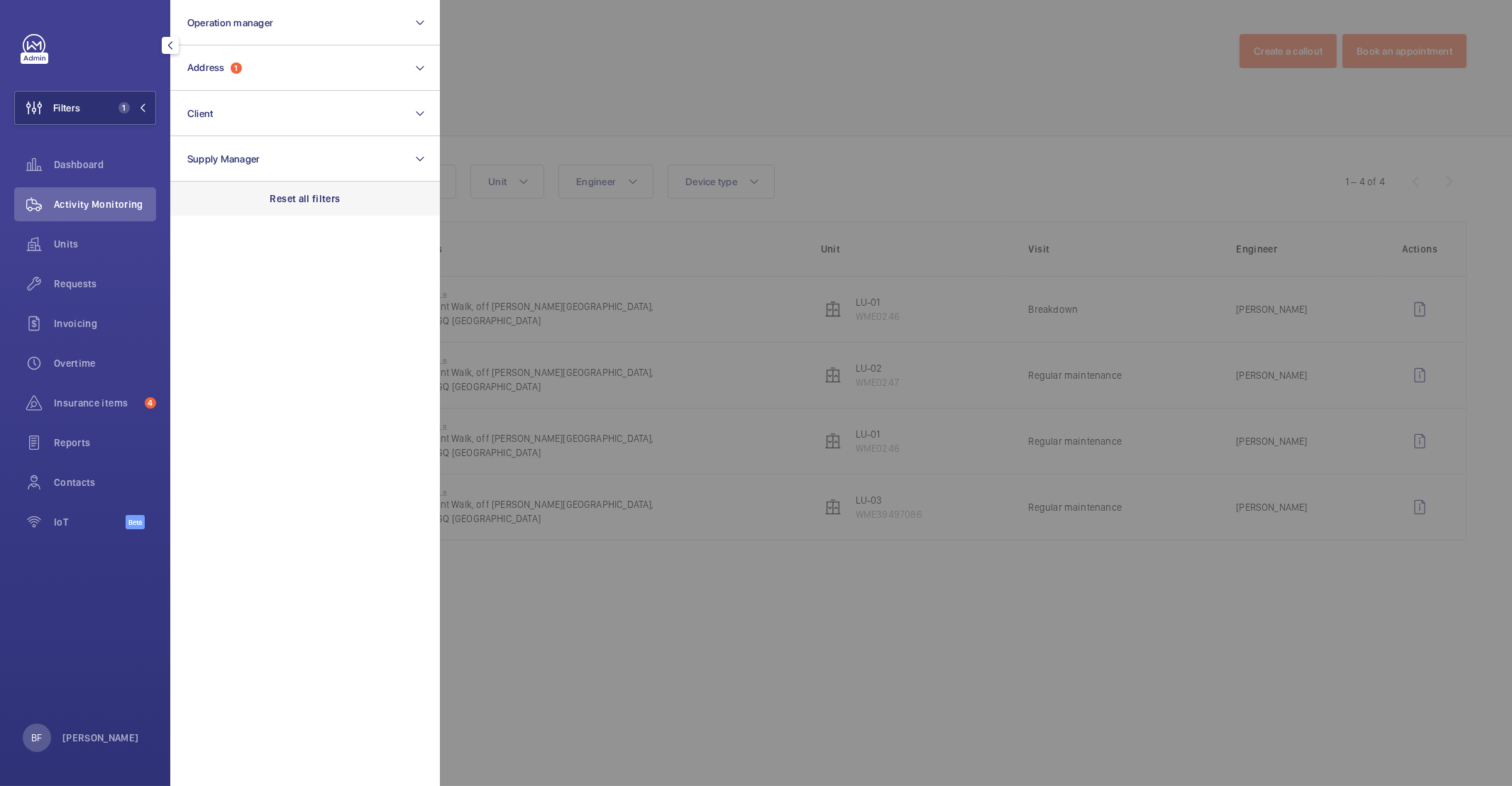
click at [288, 188] on div "Reset all filters" at bounding box center [305, 199] width 270 height 34
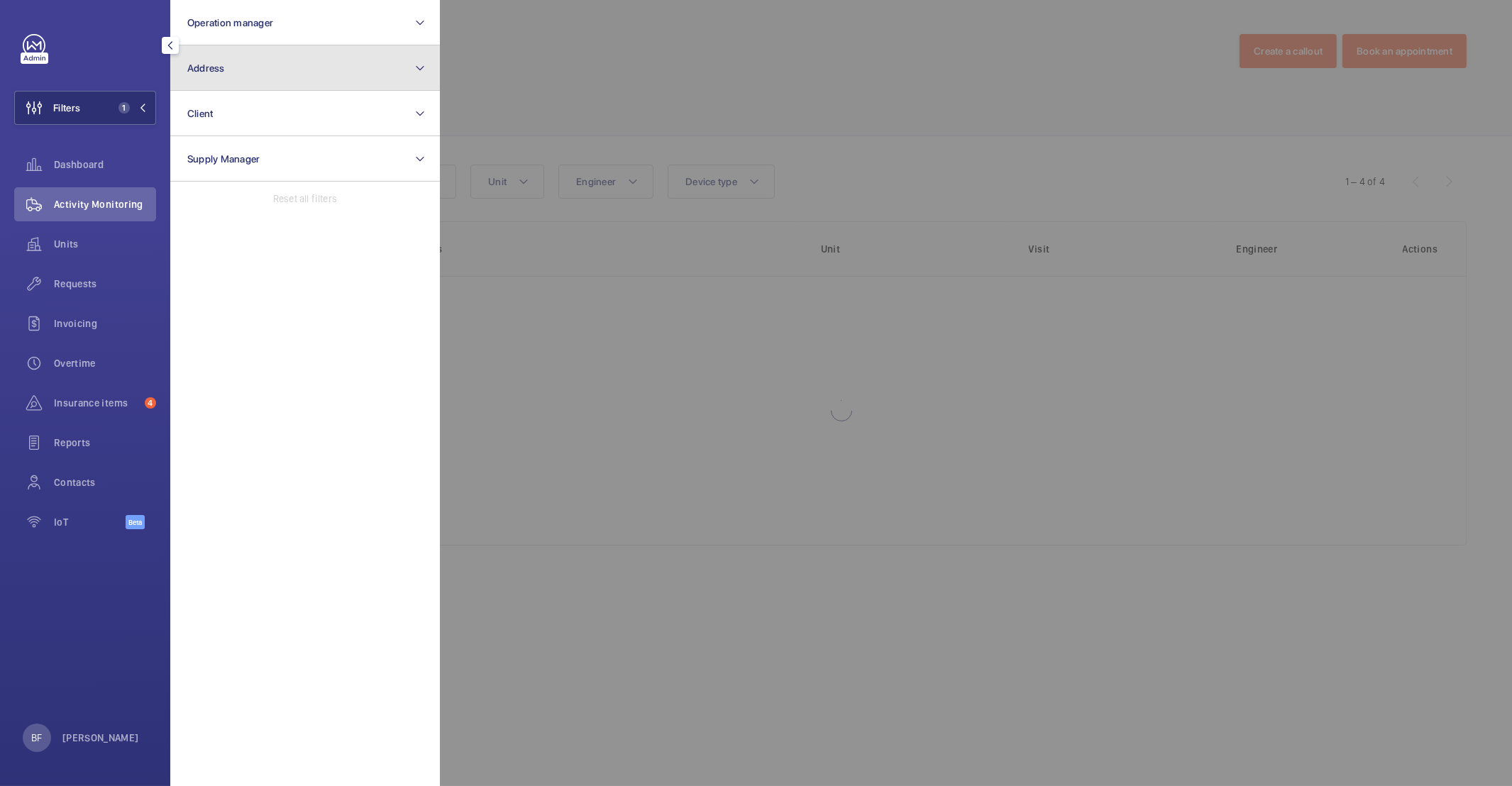
click at [248, 73] on button "Address" at bounding box center [305, 68] width 270 height 46
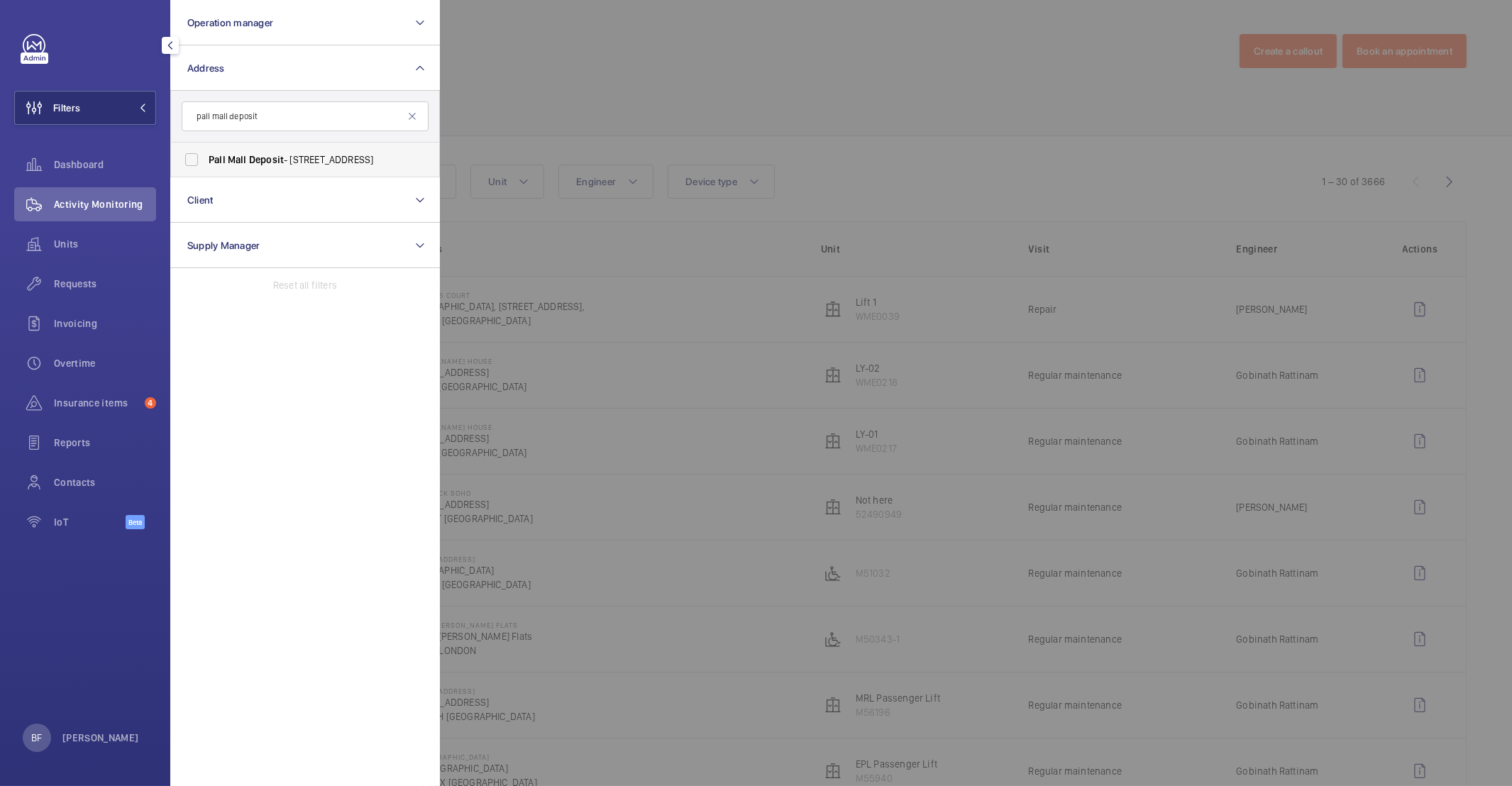
type input "pall mall deposit"
click at [274, 154] on span "Deposit" at bounding box center [266, 160] width 35 height 12
click at [205, 153] on input "Pall Mall Deposit - [STREET_ADDRESS]" at bounding box center [192, 160] width 29 height 29
checkbox input "true"
click at [664, 92] on div at bounding box center [1195, 393] width 1512 height 786
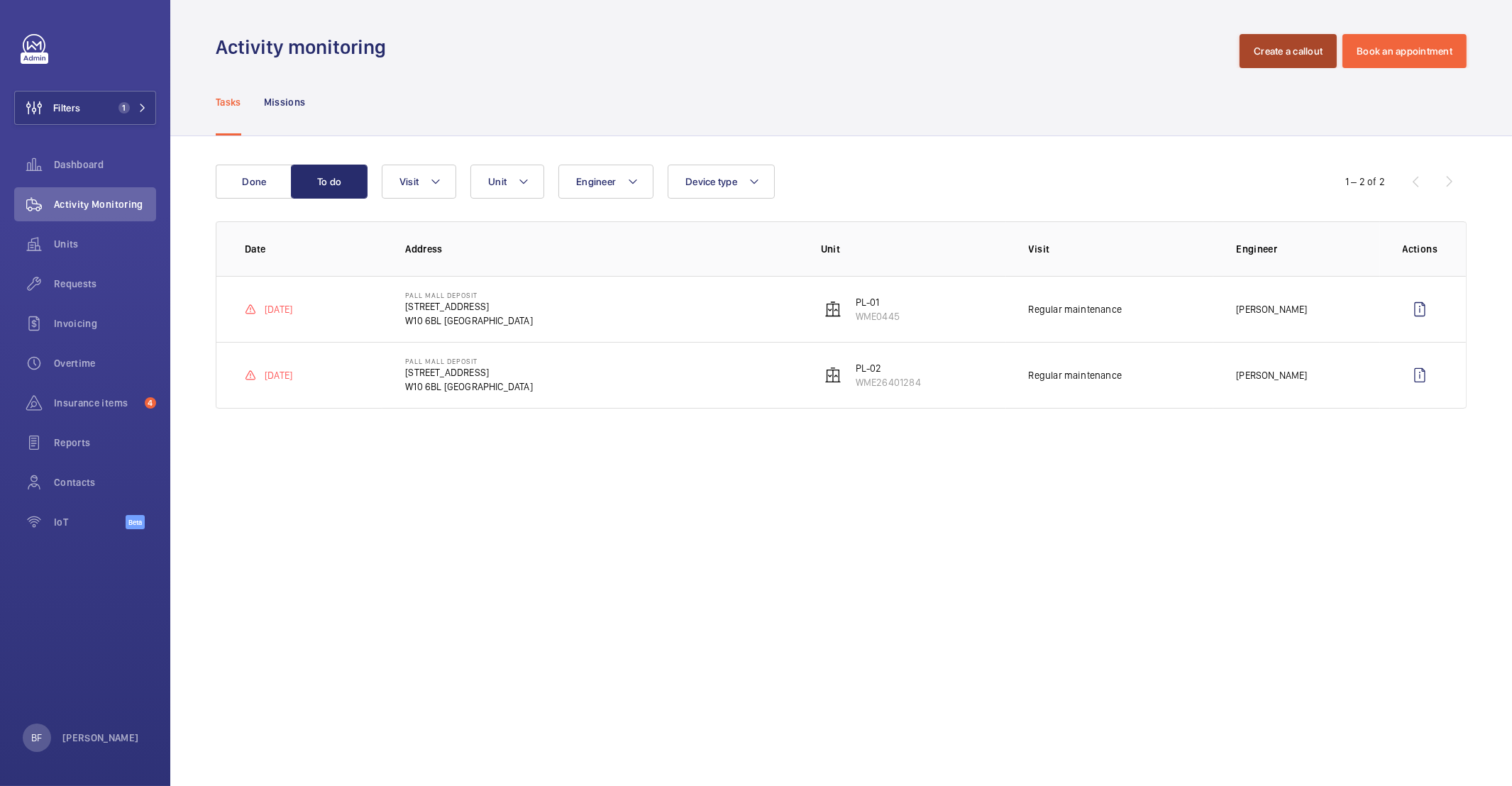
click at [1323, 54] on button "Create a callout" at bounding box center [1288, 51] width 97 height 34
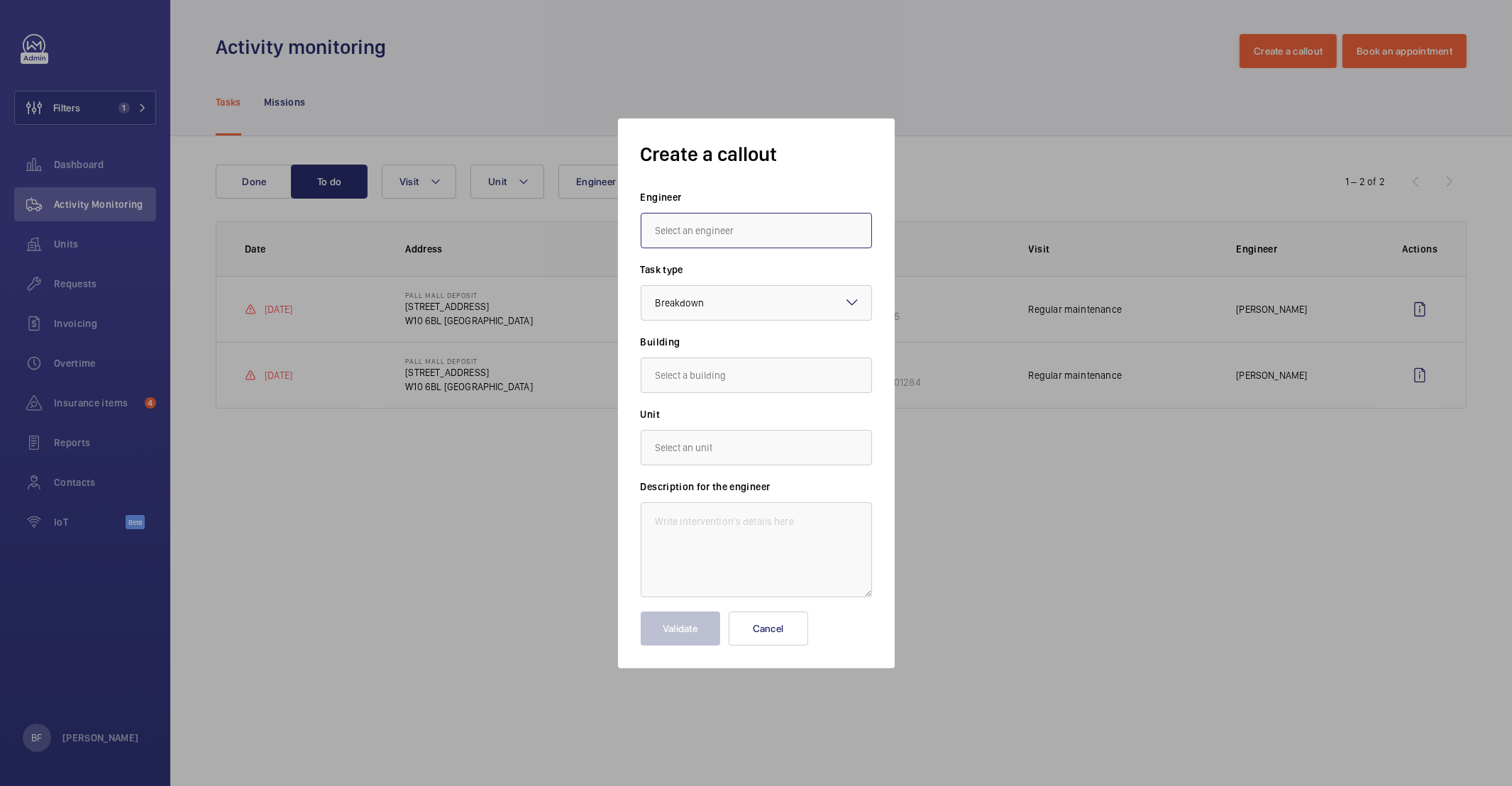
click at [796, 238] on input "text" at bounding box center [756, 230] width 231 height 36
click at [739, 314] on mat-option "[PERSON_NAME]" at bounding box center [756, 307] width 230 height 35
type input "[PERSON_NAME]"
click at [707, 376] on input "text" at bounding box center [756, 376] width 231 height 36
click at [716, 408] on mat-option "[STREET_ADDRESS]" at bounding box center [756, 418] width 230 height 34
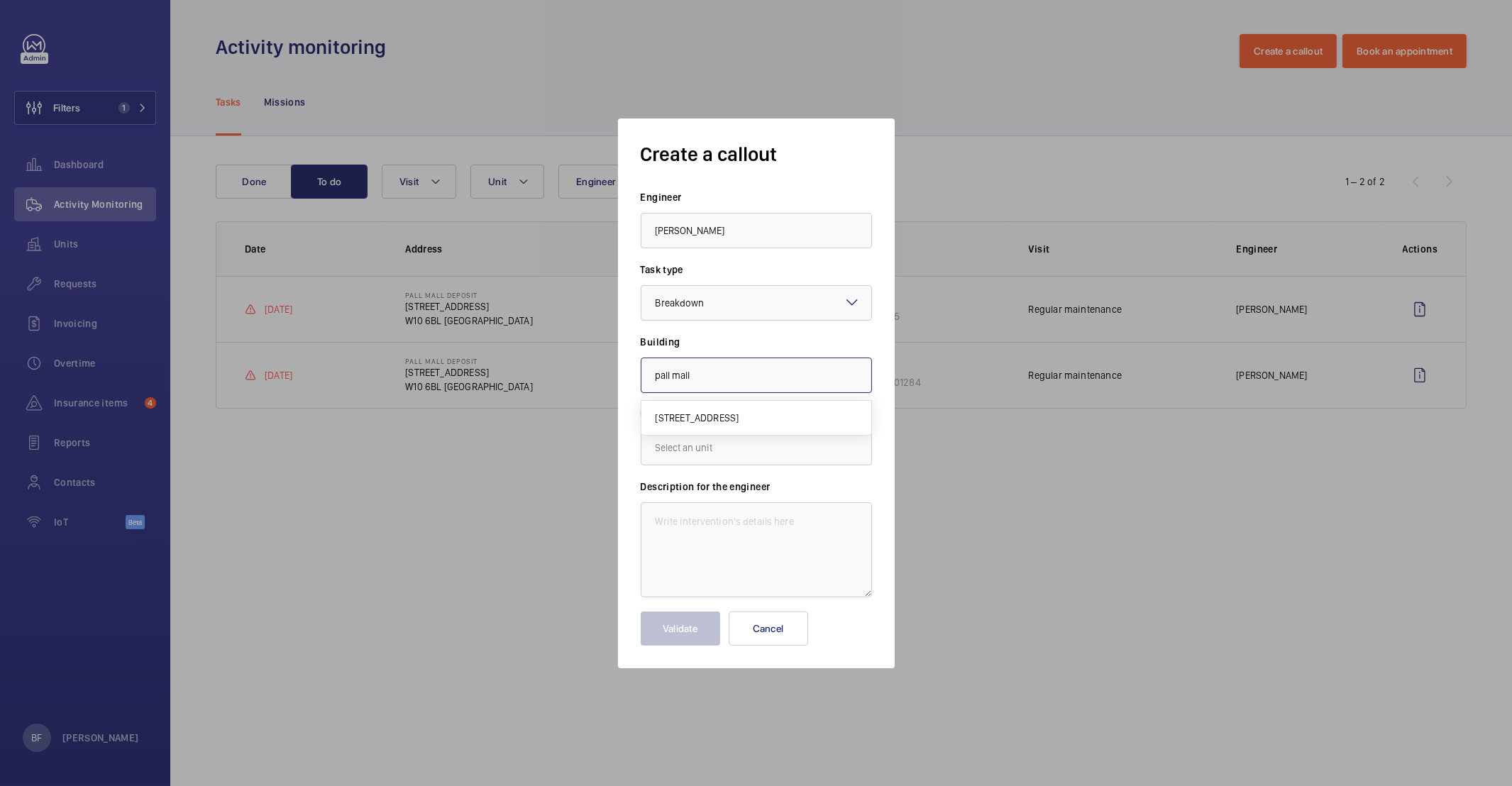
type input "[STREET_ADDRESS]"
click at [733, 436] on input "text" at bounding box center [756, 447] width 231 height 36
click at [805, 593] on textarea at bounding box center [756, 549] width 231 height 95
click at [772, 623] on button "Cancel" at bounding box center [768, 628] width 80 height 34
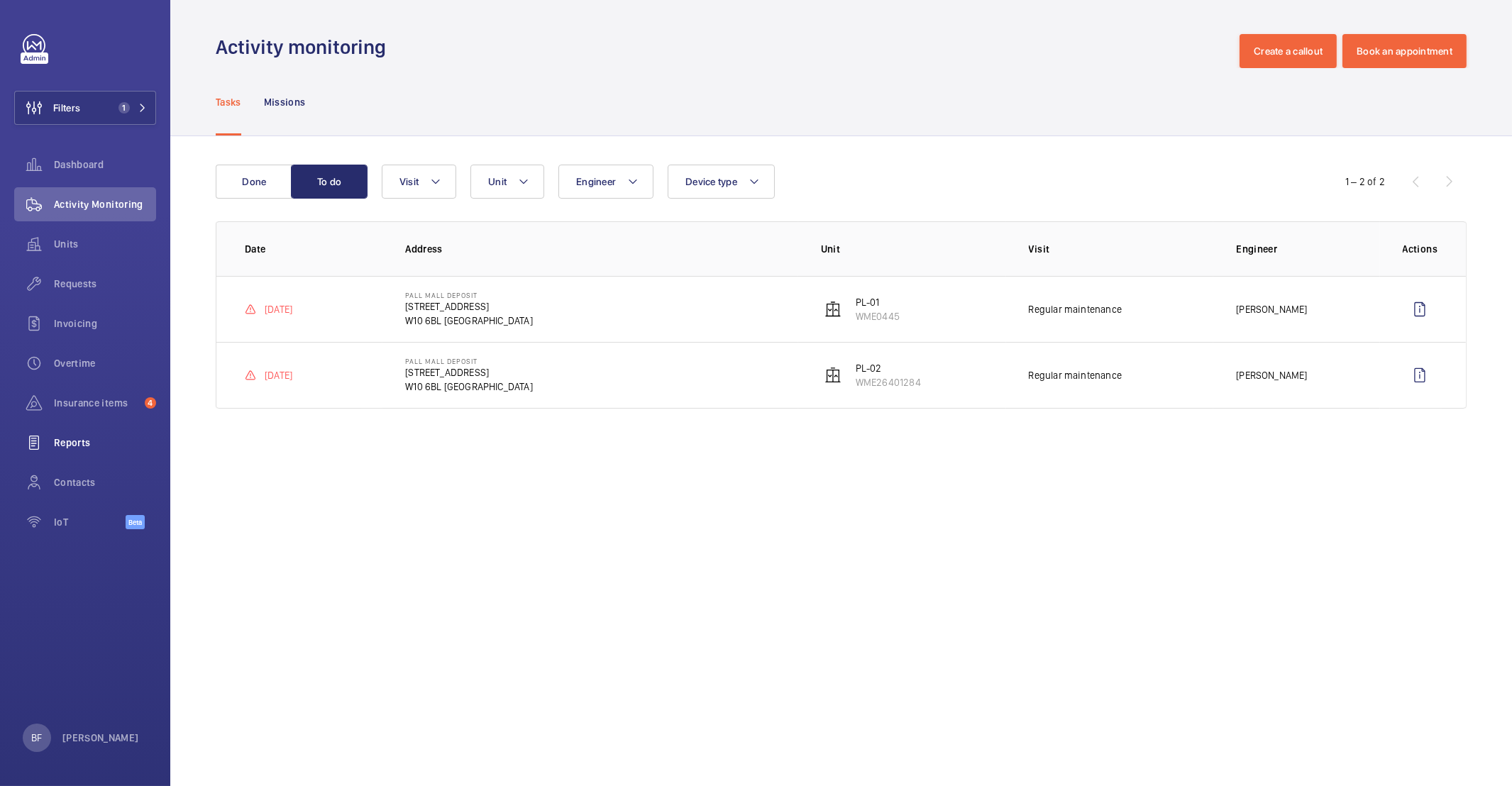
click at [147, 112] on button "Filters 1" at bounding box center [85, 108] width 142 height 34
click at [144, 112] on span "1" at bounding box center [130, 108] width 34 height 12
click at [108, 103] on button "Filters 1" at bounding box center [85, 108] width 142 height 34
click at [141, 105] on mat-icon at bounding box center [142, 107] width 8 height 8
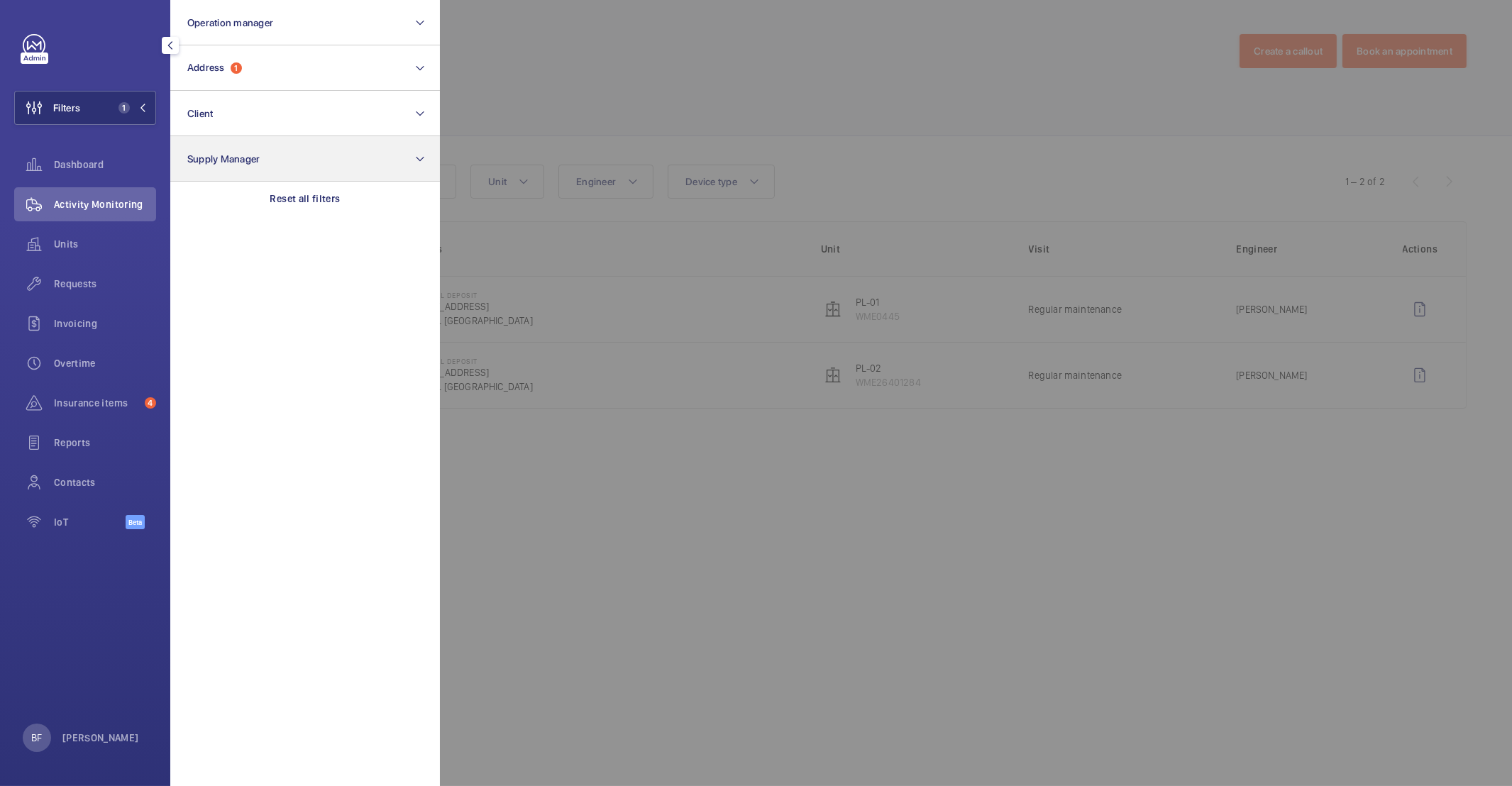
drag, startPoint x: 312, startPoint y: 195, endPoint x: 294, endPoint y: 151, distance: 47.5
click at [311, 195] on p "Reset all filters" at bounding box center [305, 199] width 70 height 14
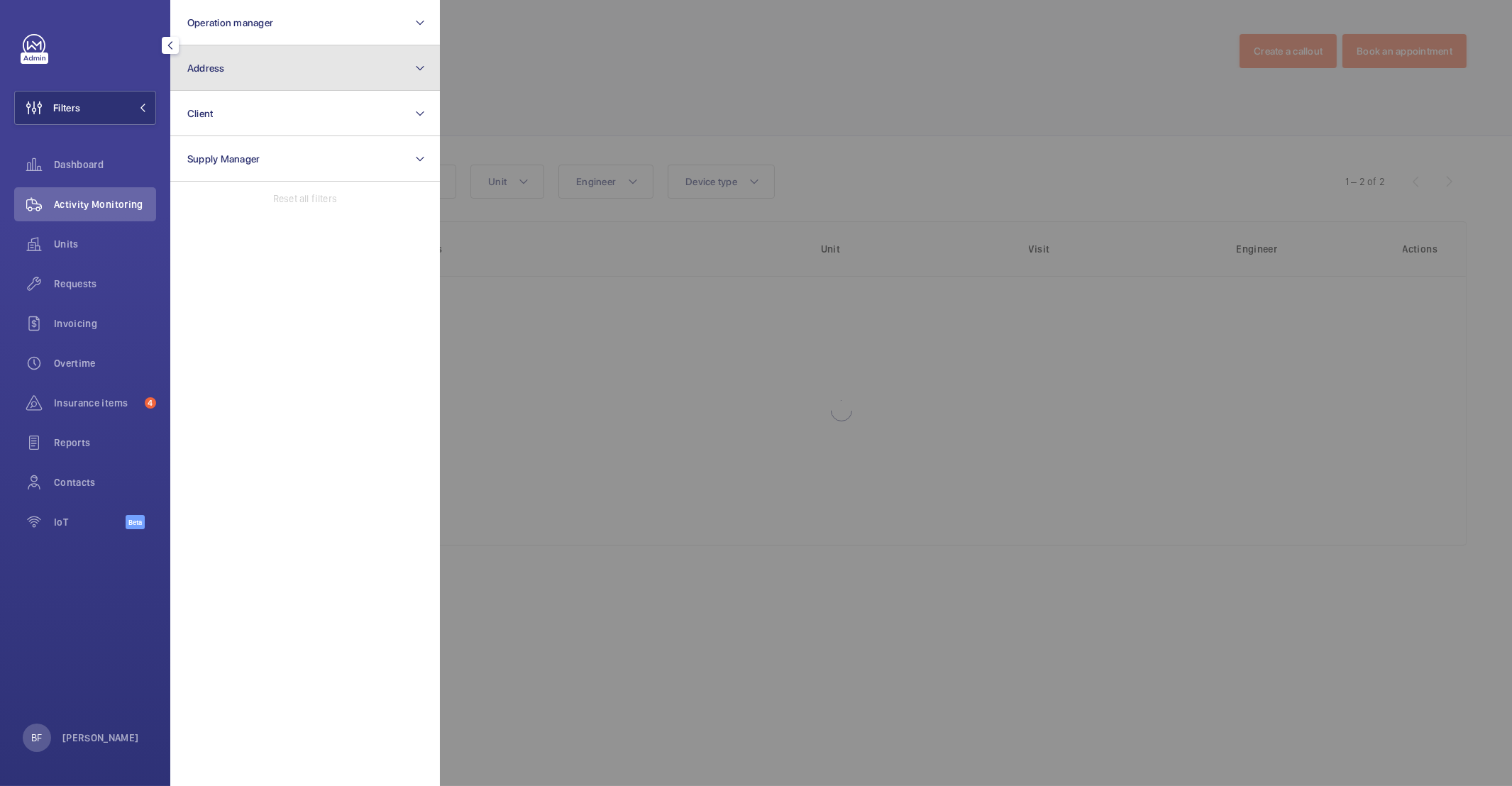
click at [295, 82] on button "Address" at bounding box center [305, 68] width 270 height 46
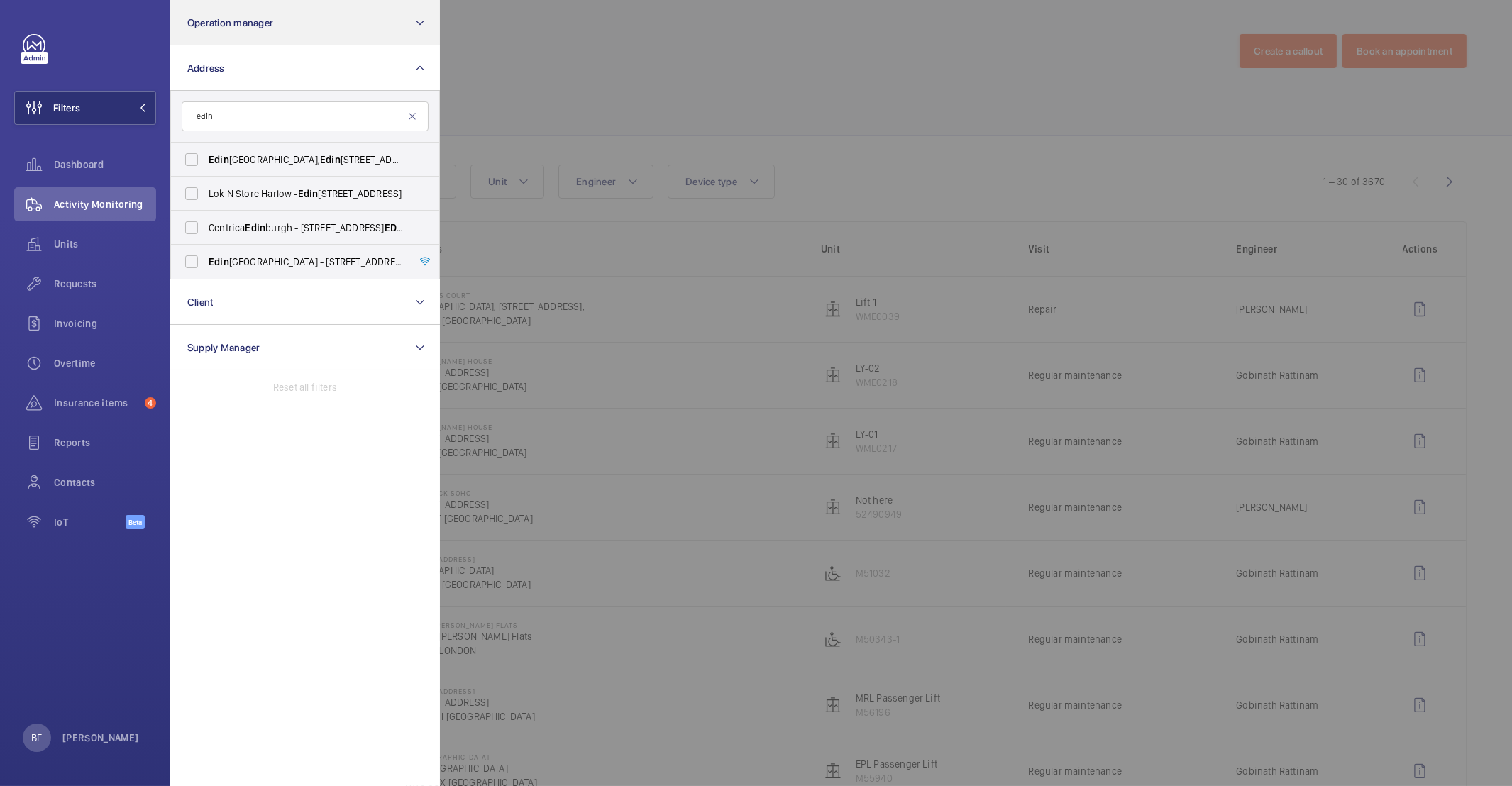
type input "edin"
click at [286, 271] on label "Edin burgh House - 170 Kennington Lane, LONDON SE11 5DP" at bounding box center [294, 262] width 247 height 34
click at [205, 271] on input "Edin burgh House - 170 Kennington Lane, LONDON SE11 5DP" at bounding box center [192, 262] width 29 height 29
checkbox input "true"
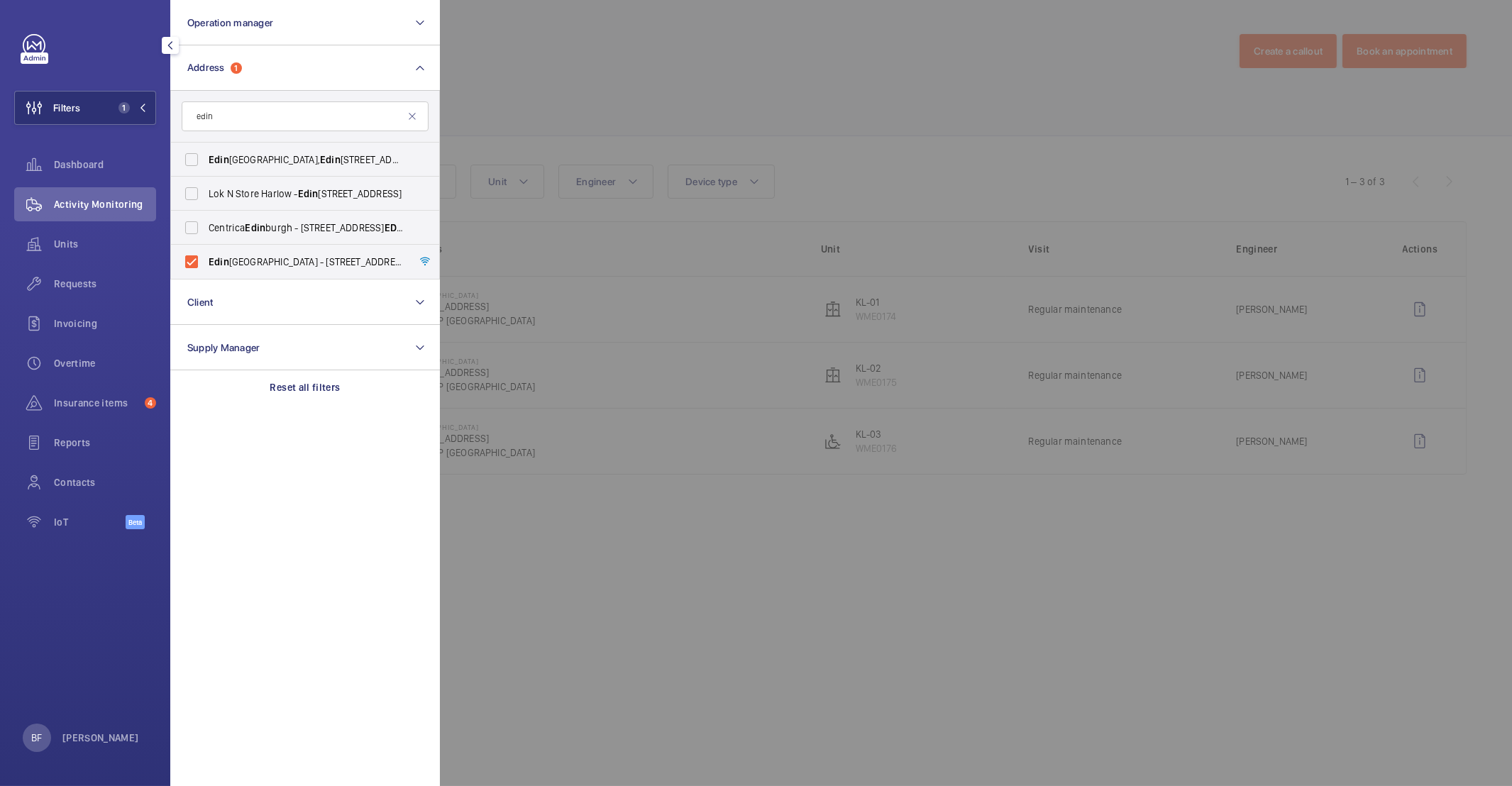
click at [623, 143] on div at bounding box center [1195, 393] width 1512 height 786
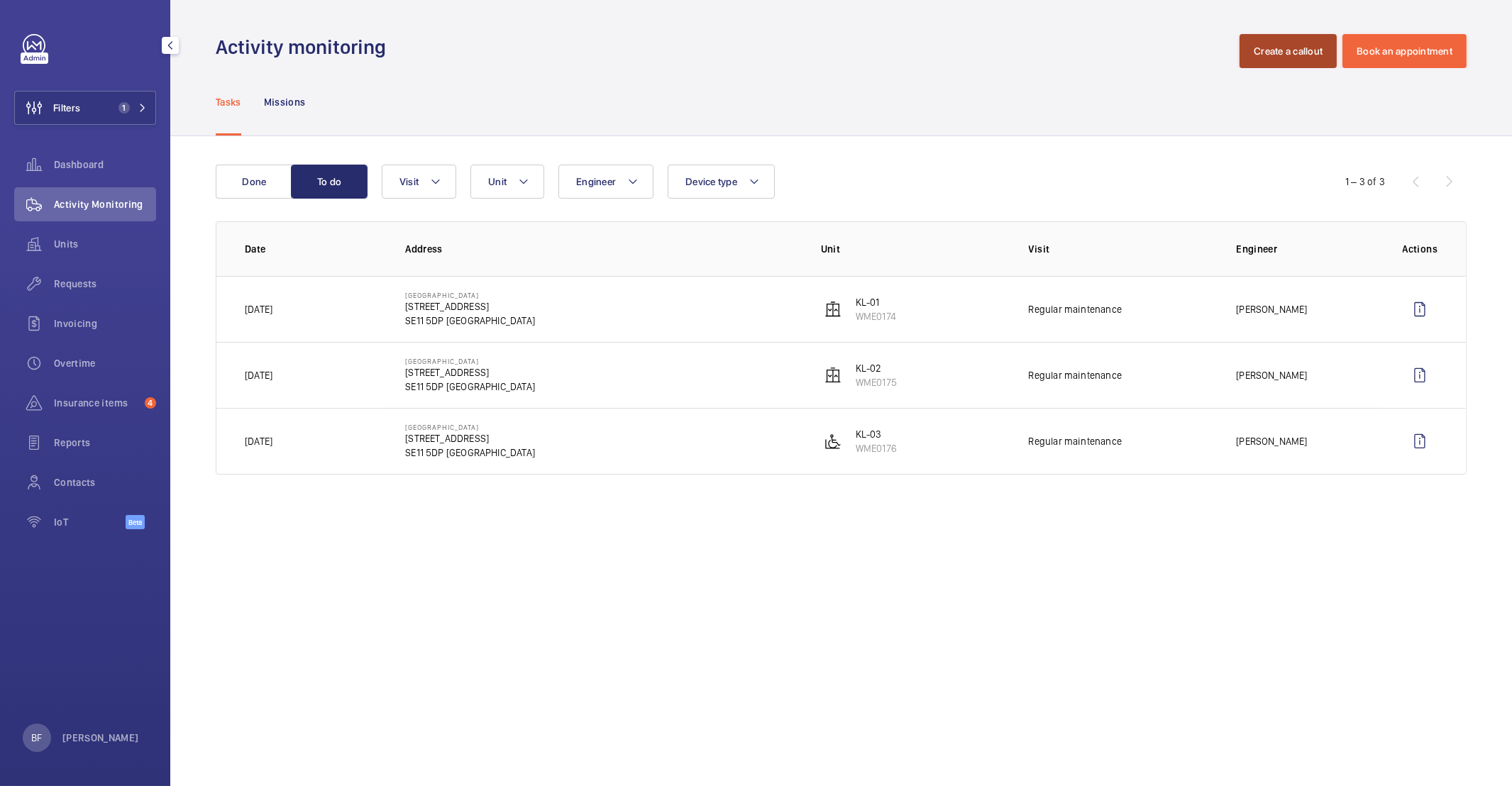
click at [1282, 50] on button "Create a callout" at bounding box center [1288, 51] width 97 height 34
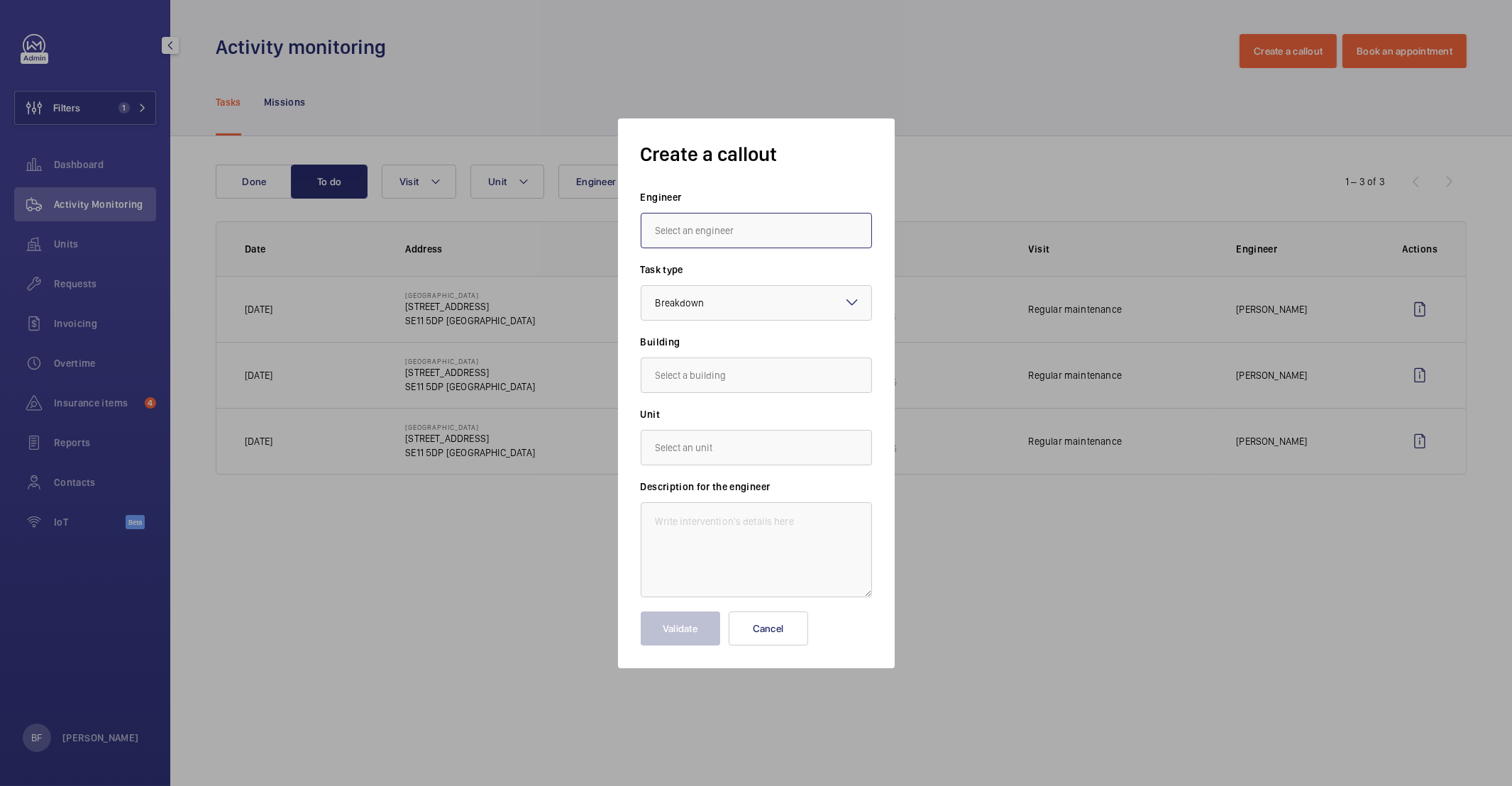
click at [806, 220] on input "text" at bounding box center [756, 230] width 231 height 36
click at [802, 226] on input "text" at bounding box center [756, 230] width 231 height 36
click at [765, 270] on mat-option "[PERSON_NAME]" at bounding box center [756, 273] width 230 height 35
type input "[PERSON_NAME]"
click at [776, 375] on input "text" at bounding box center [756, 376] width 231 height 36
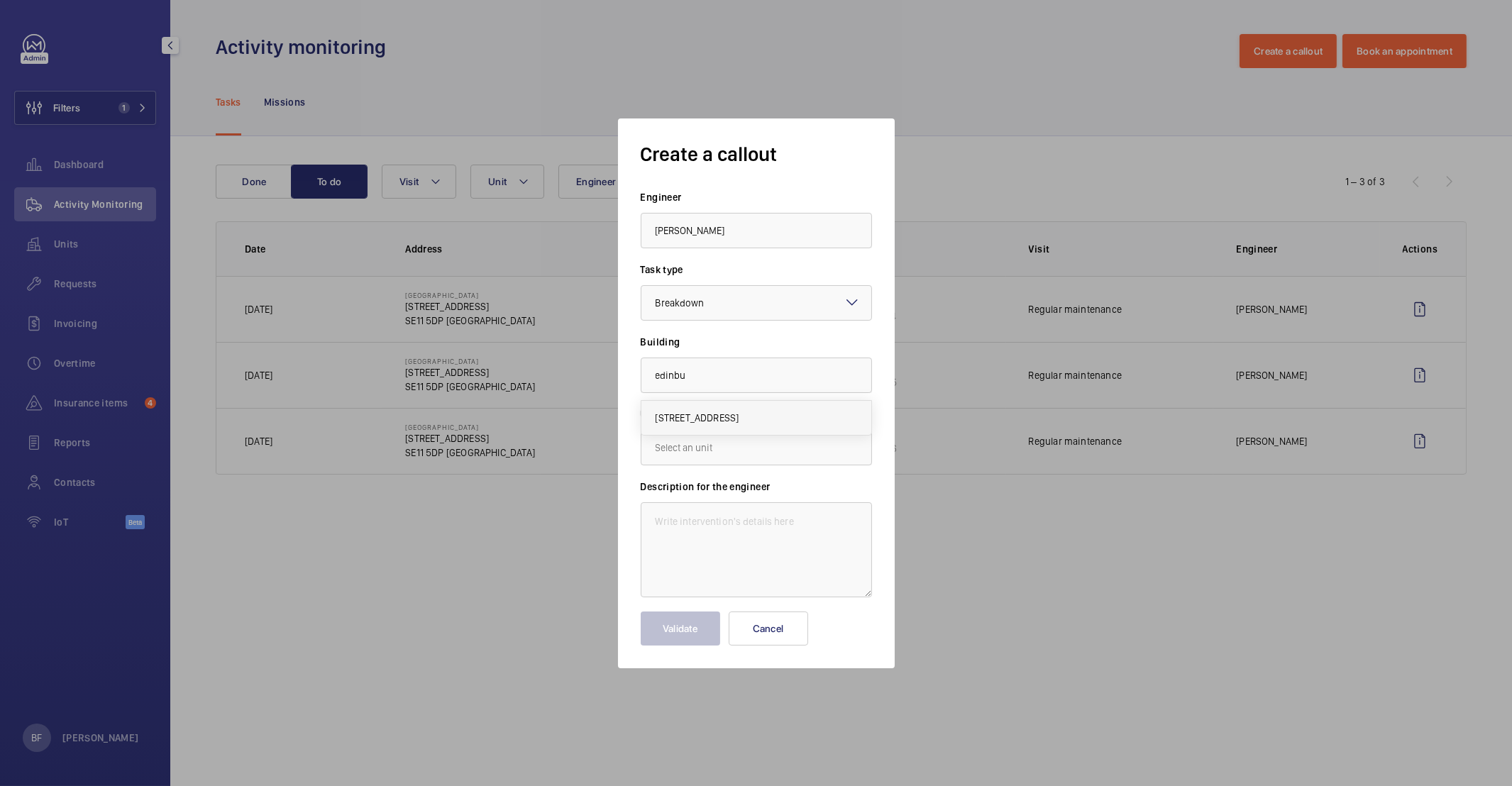
click at [790, 426] on mat-option "170 Kennington Lane, SE11 5DP LONDON" at bounding box center [756, 418] width 230 height 34
type input "170 Kennington Lane, SE11 5DP LONDON"
click at [777, 450] on input "text" at bounding box center [756, 447] width 231 height 36
click at [788, 636] on button "Cancel" at bounding box center [768, 628] width 80 height 34
